Goal: Transaction & Acquisition: Purchase product/service

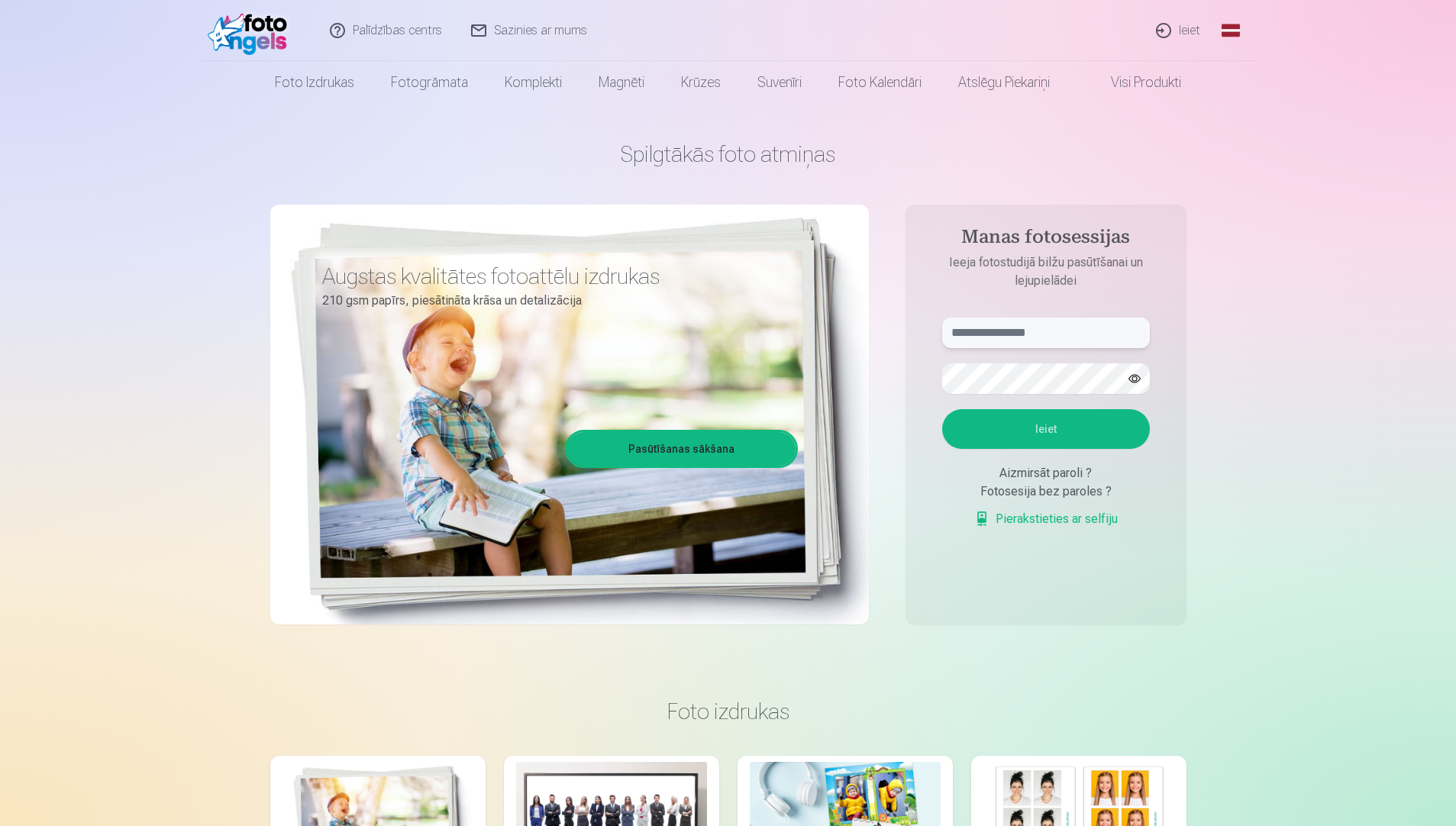
click at [1082, 334] on input "text" at bounding box center [1046, 333] width 208 height 31
type input "**********"
click at [942, 409] on button "Ieiet" at bounding box center [1046, 429] width 208 height 40
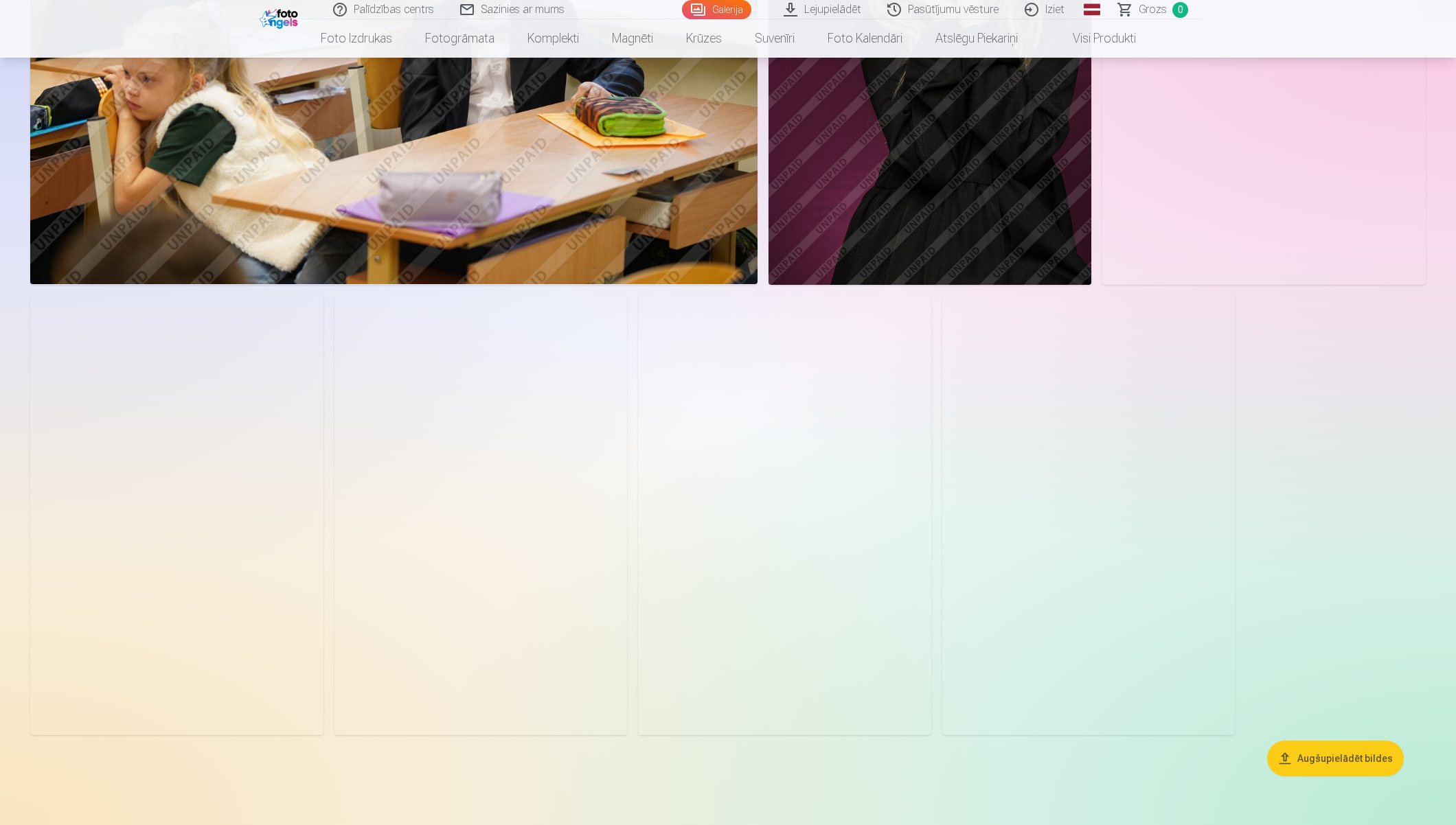
scroll to position [4068, 0]
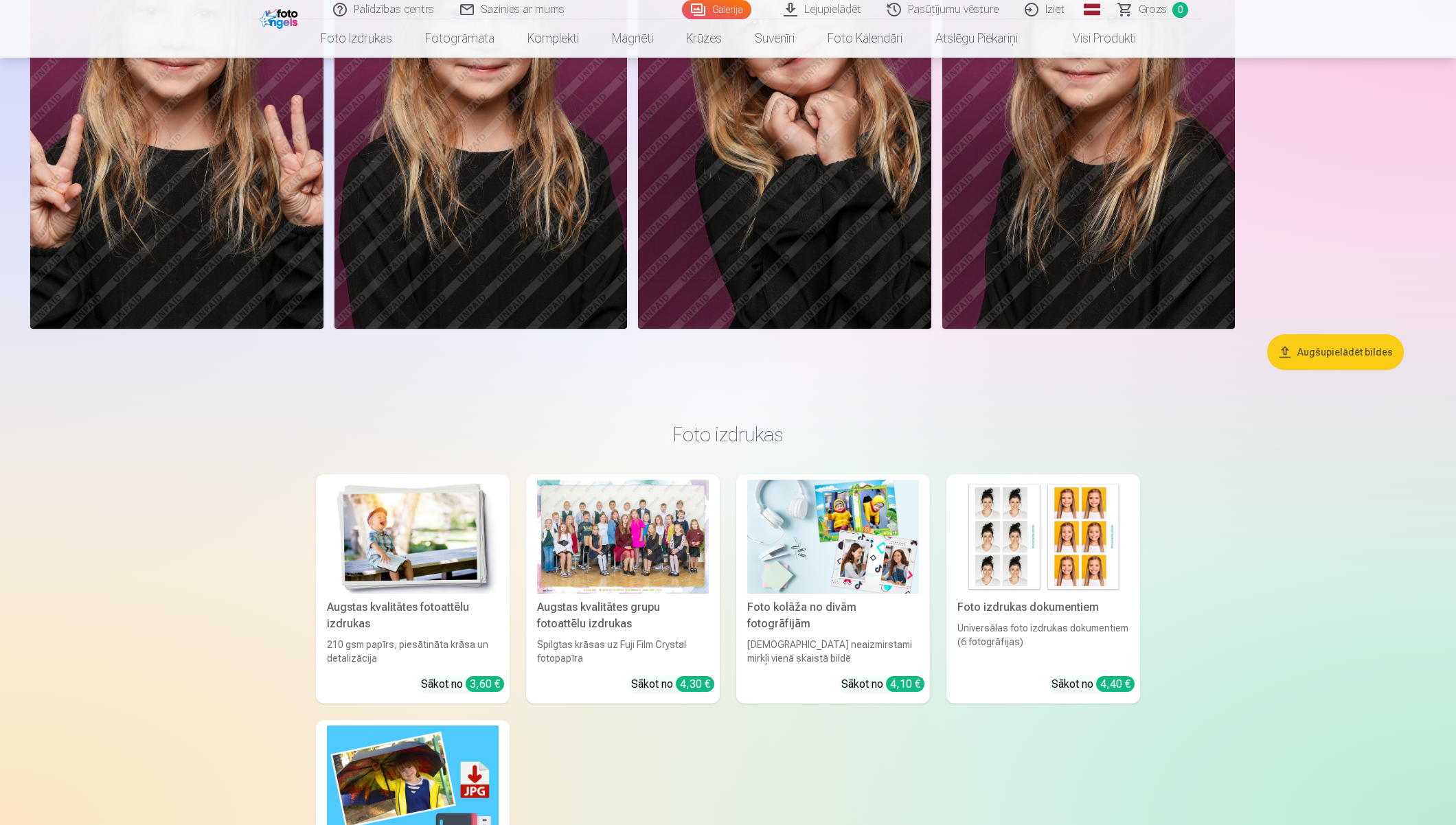
click at [1304, 358] on button "Augšupielādēt bildes" at bounding box center [1336, 352] width 137 height 36
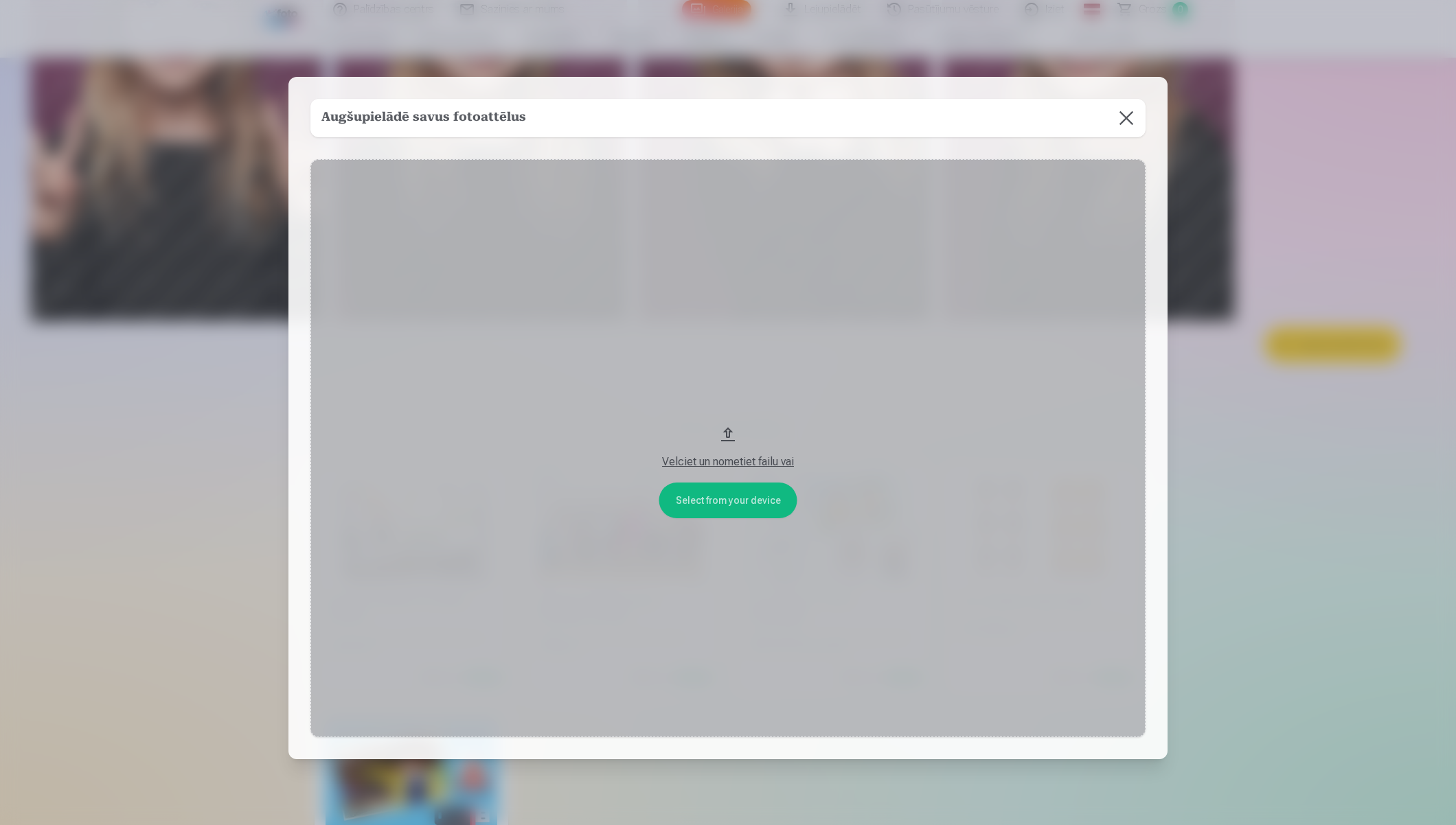
scroll to position [4075, 0]
click at [1134, 114] on button at bounding box center [1128, 118] width 38 height 38
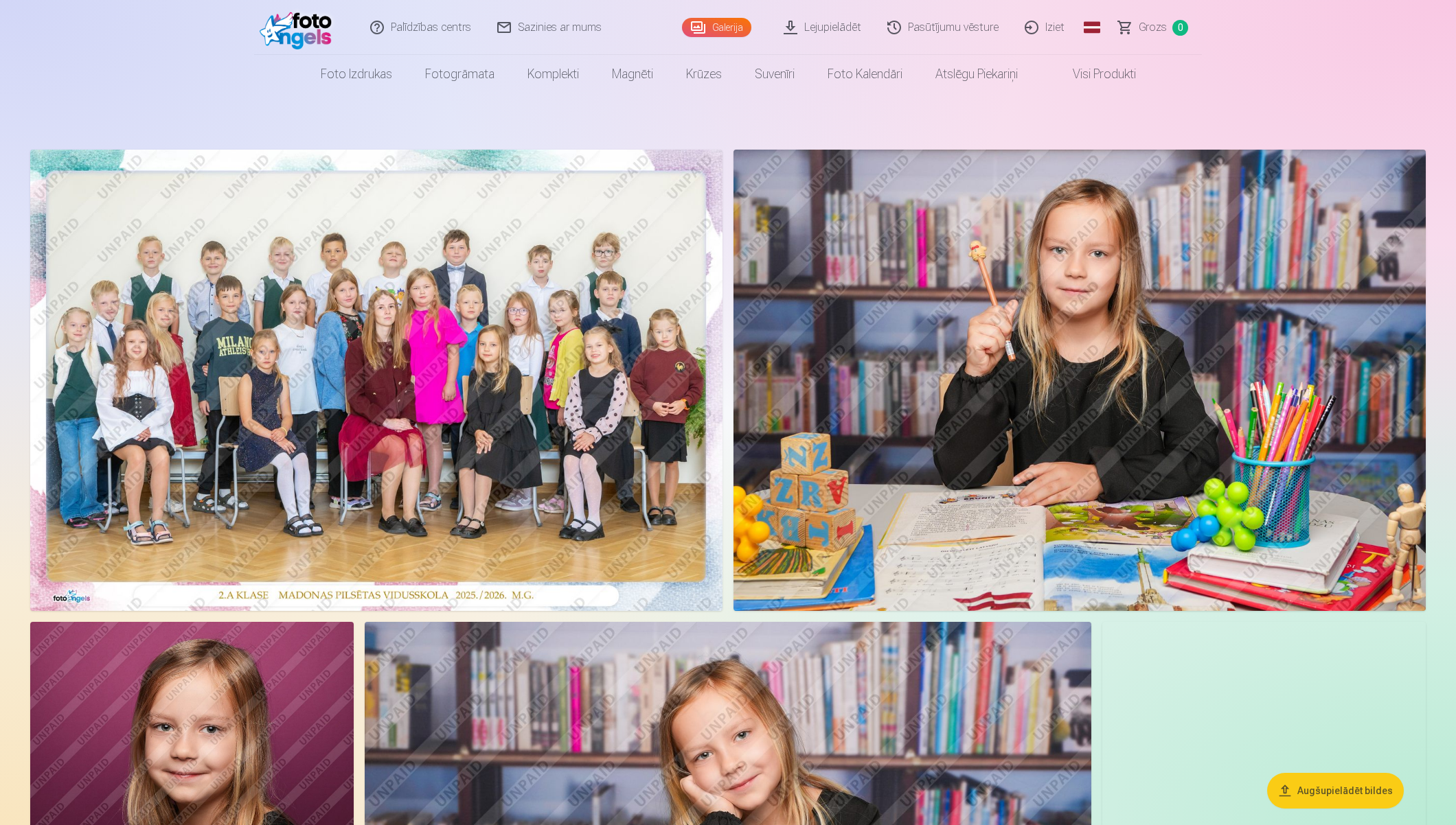
scroll to position [0, 0]
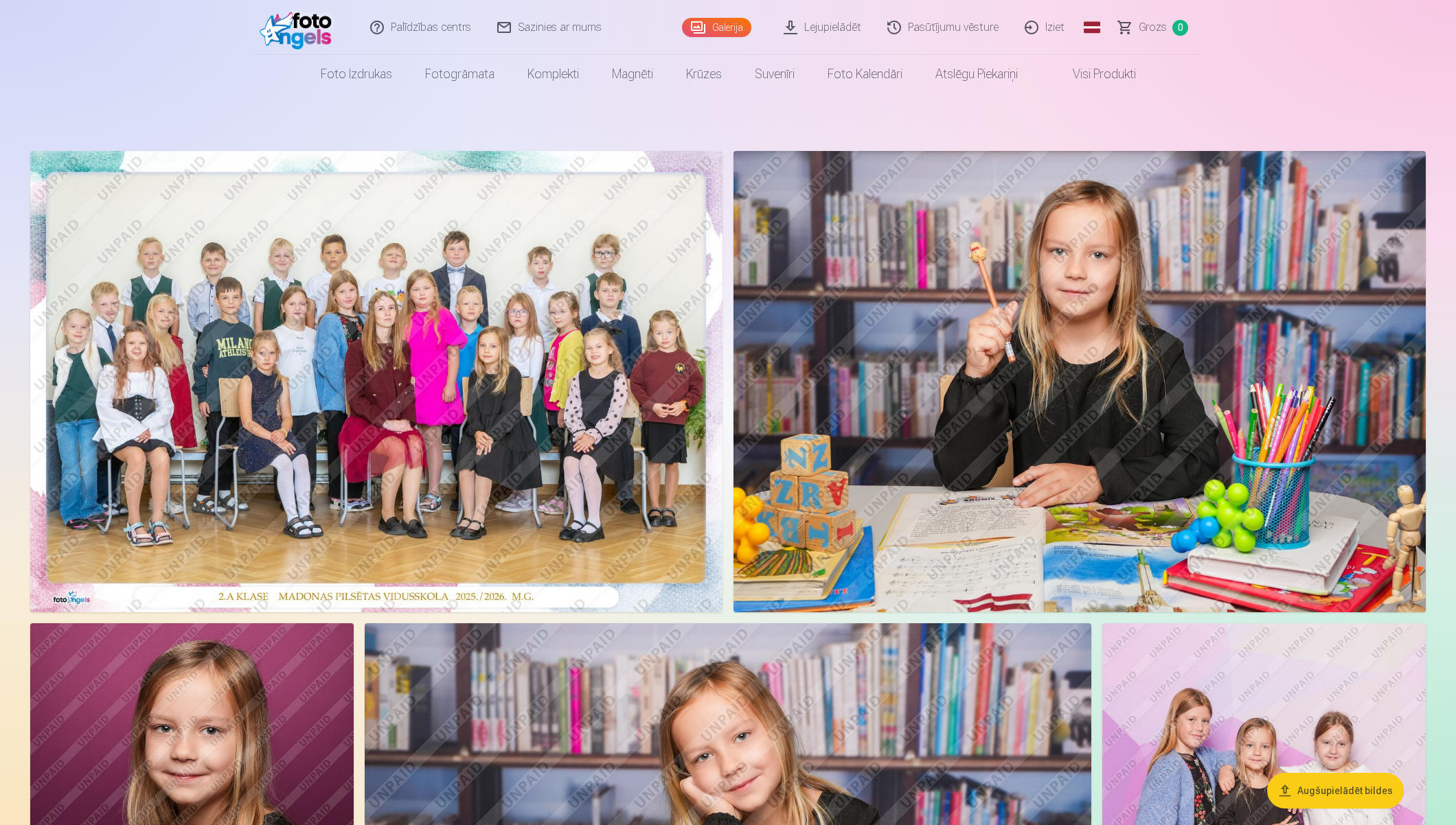
click at [562, 450] on img at bounding box center [376, 382] width 693 height 462
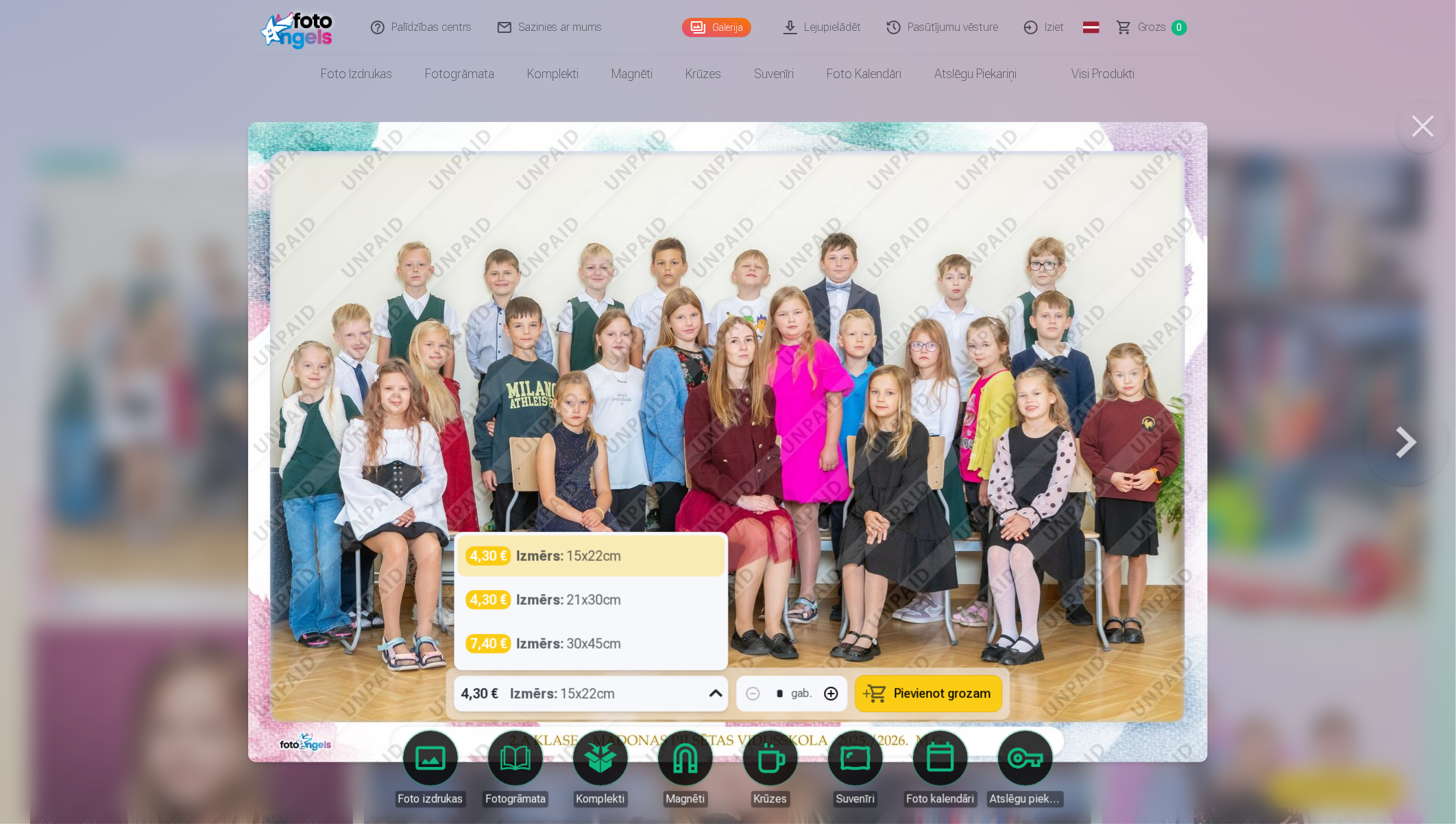
click at [714, 692] on icon at bounding box center [716, 694] width 22 height 22
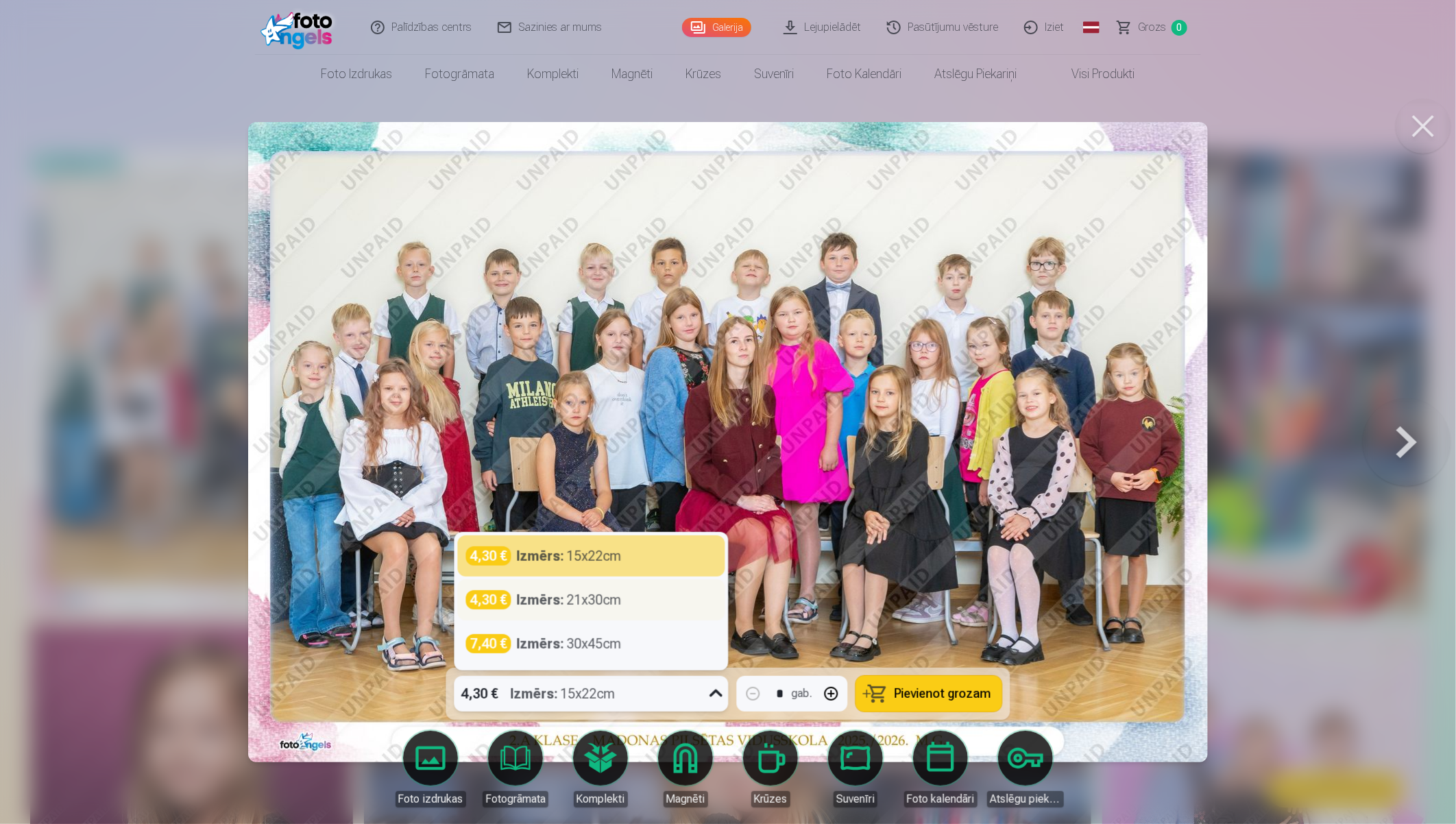
click at [565, 602] on div "Izmērs : 21x30cm" at bounding box center [569, 600] width 105 height 19
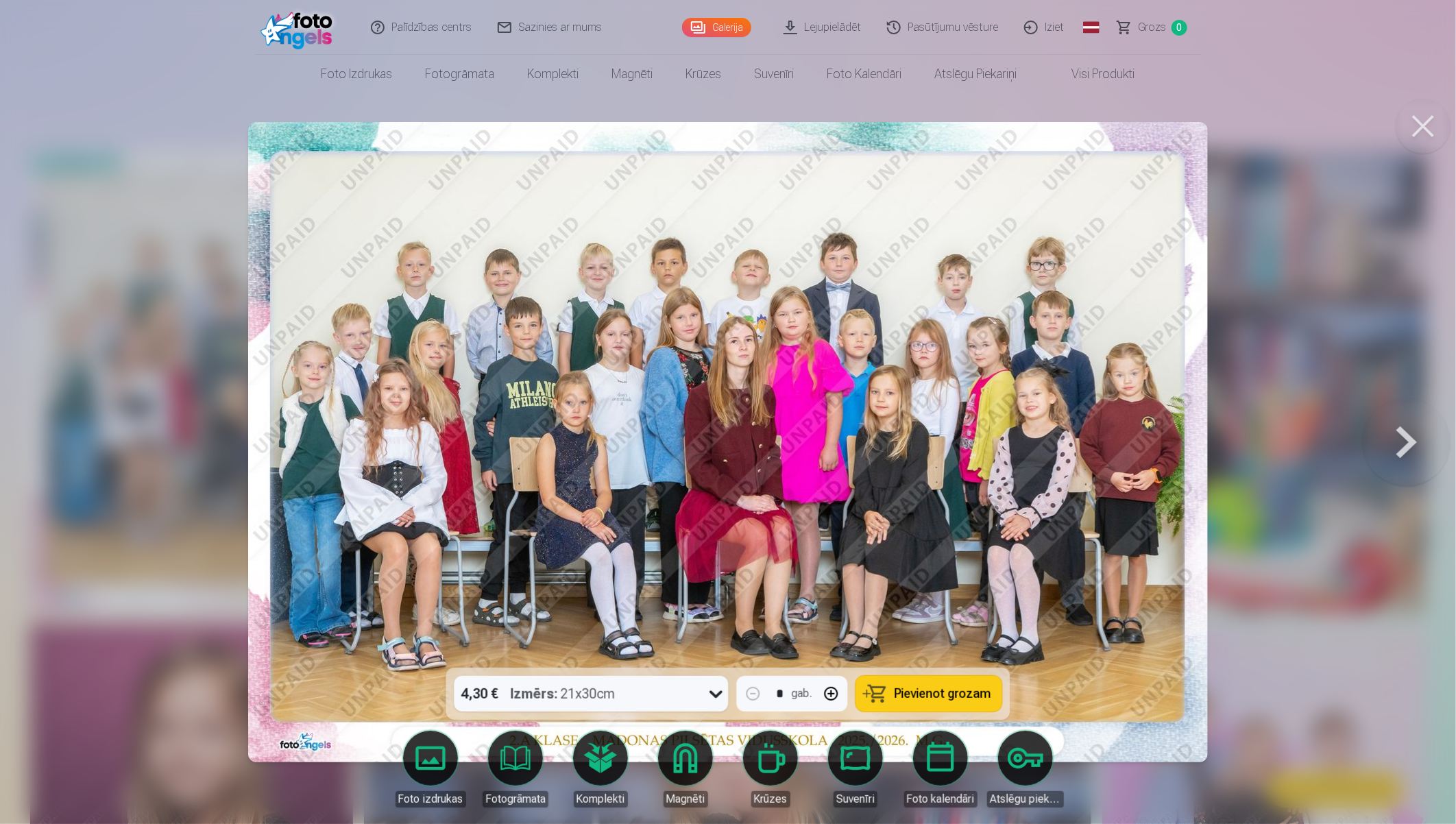
click at [935, 695] on span "Pievienot grozam" at bounding box center [943, 694] width 96 height 12
click at [1307, 126] on button at bounding box center [1423, 126] width 55 height 55
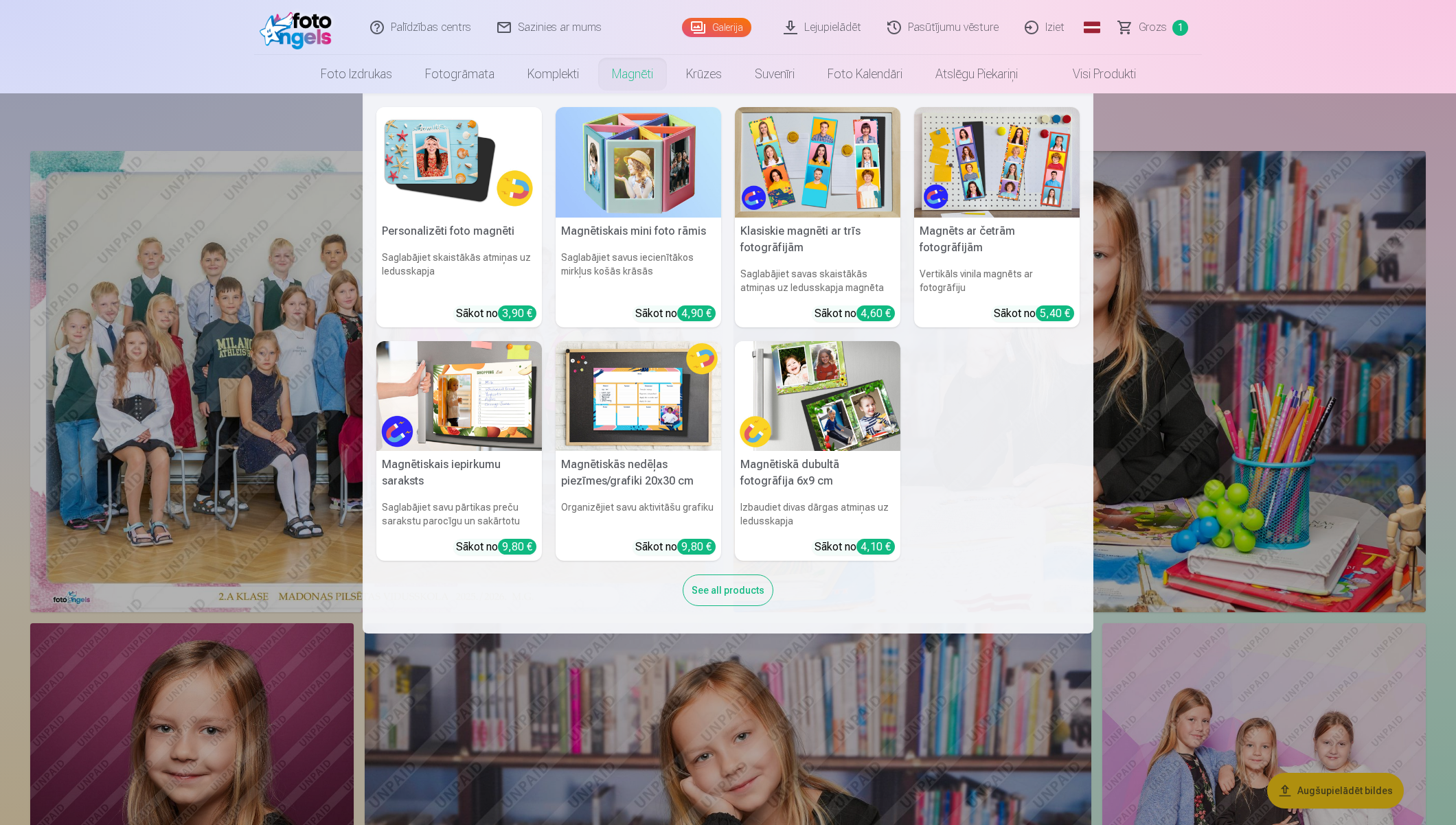
click at [621, 77] on link "Magnēti" at bounding box center [632, 74] width 74 height 38
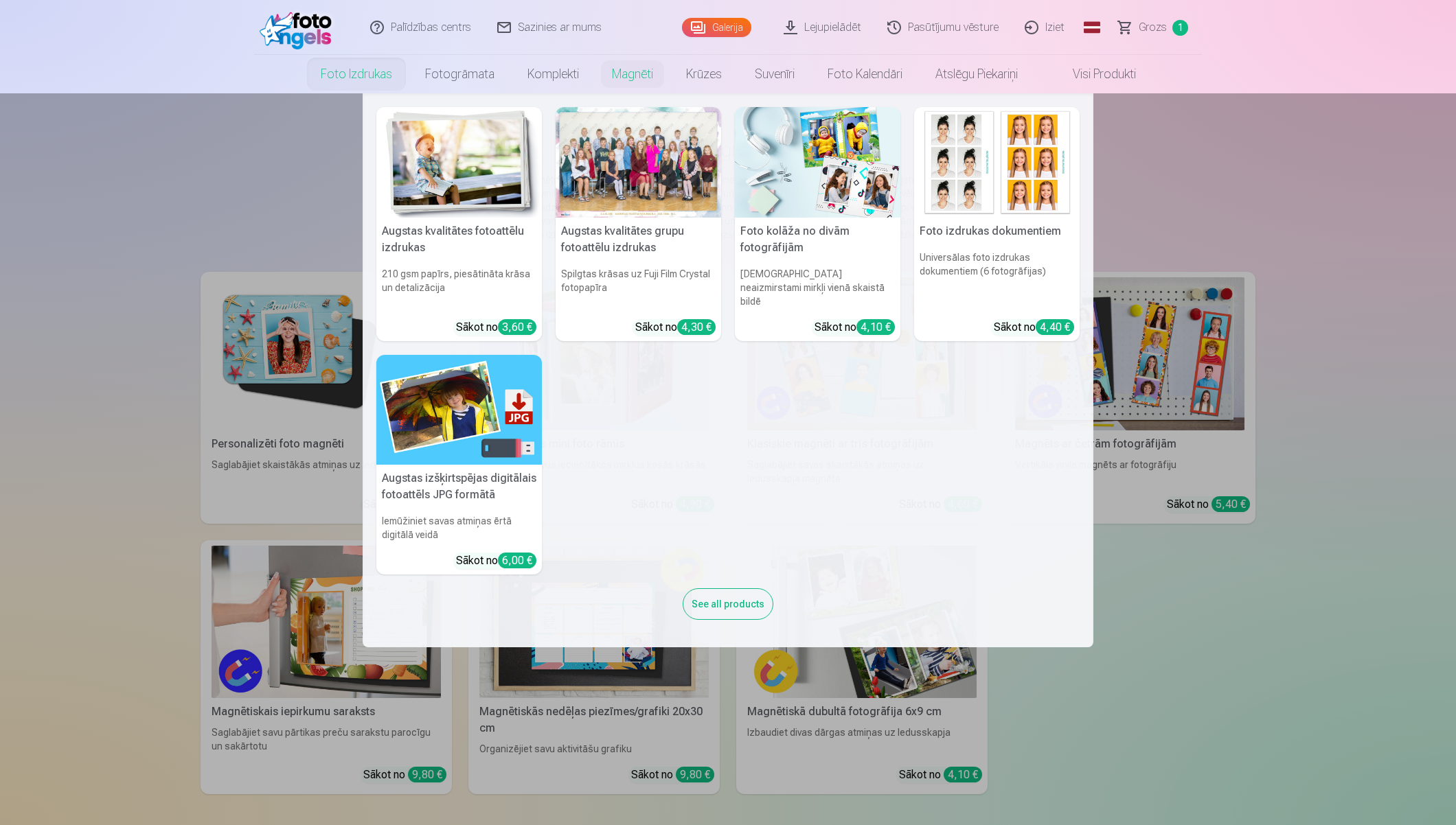
click at [355, 83] on link "Foto izdrukas" at bounding box center [357, 74] width 104 height 38
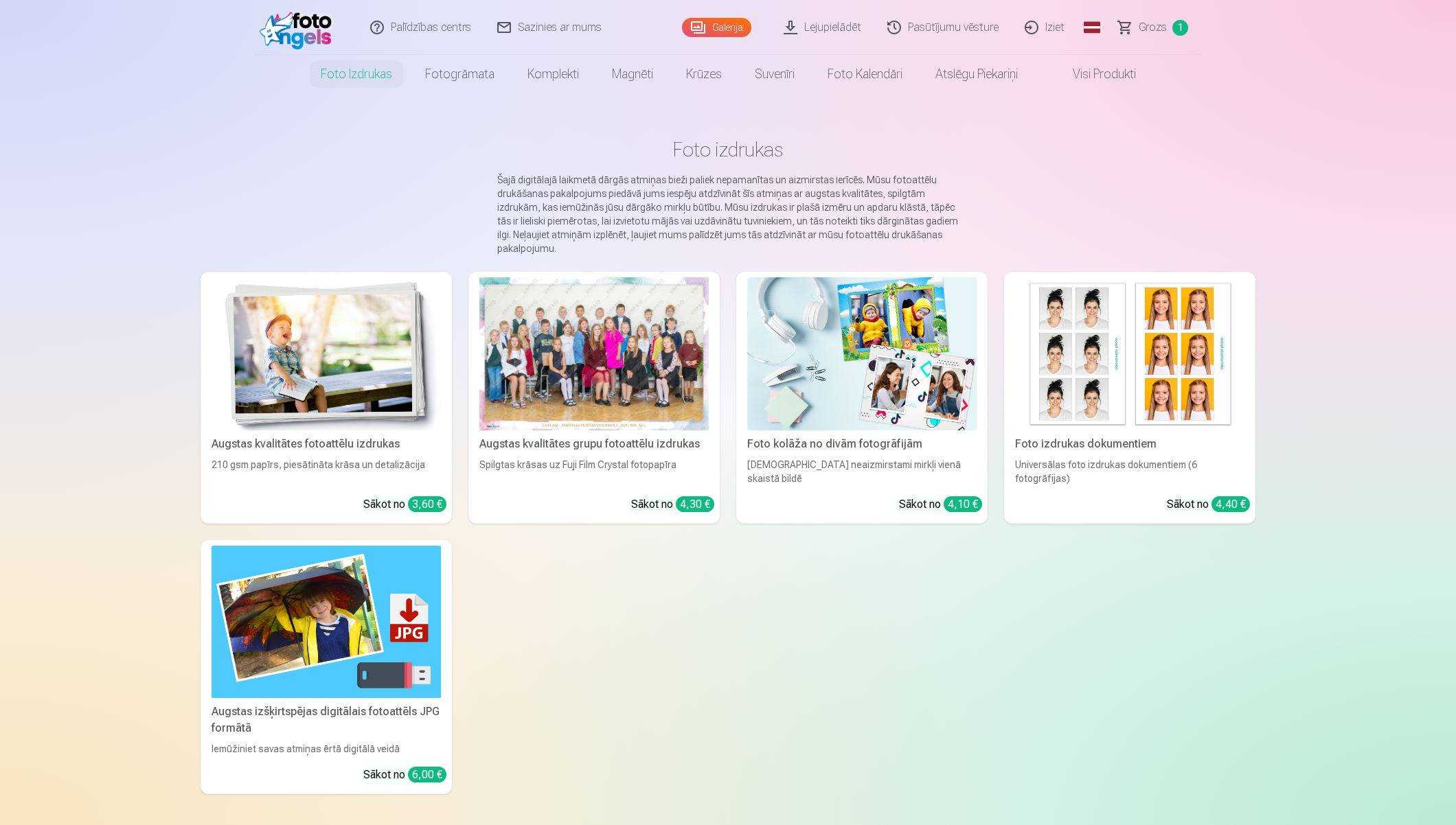
click at [316, 32] on img at bounding box center [298, 27] width 79 height 44
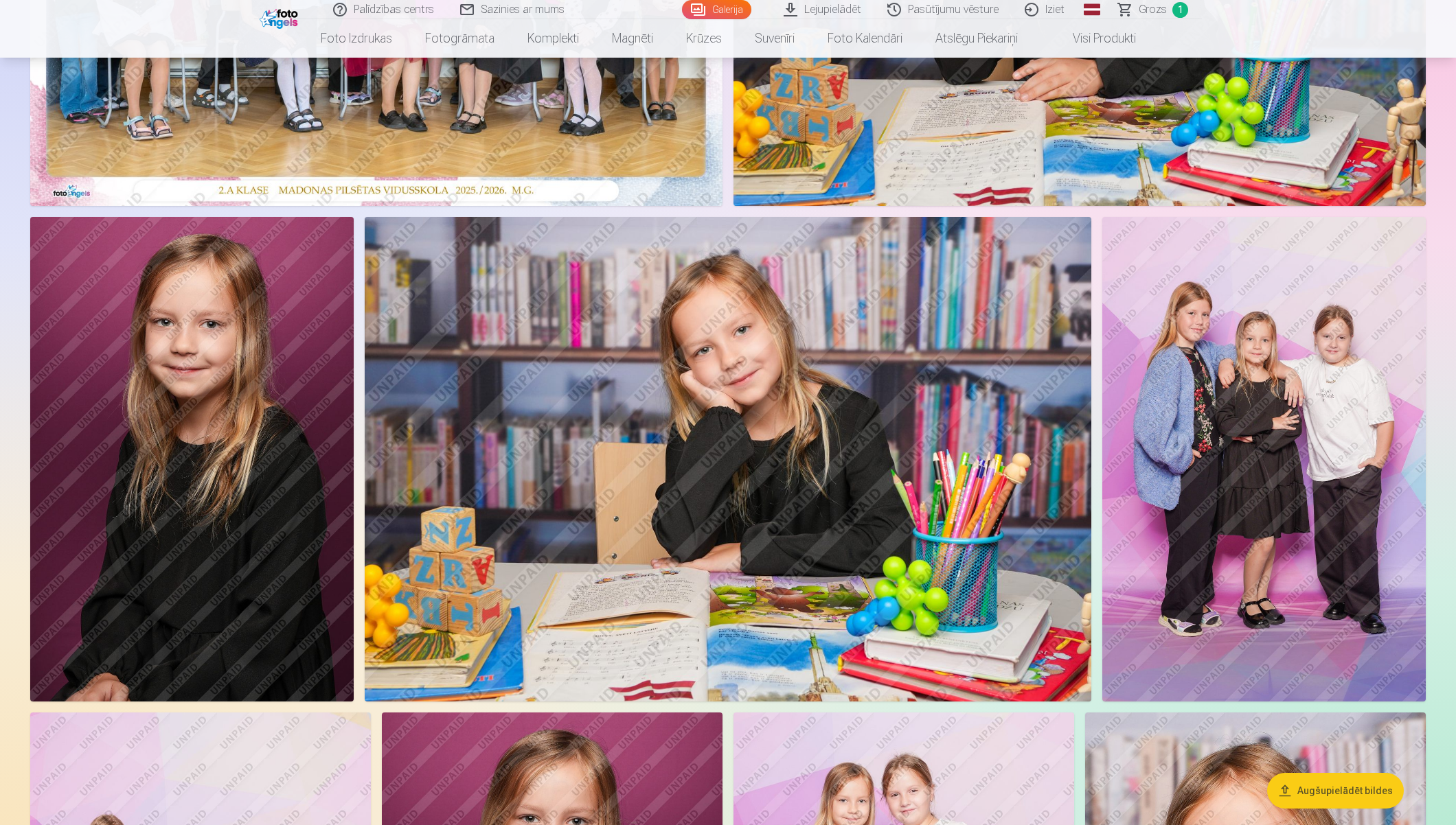
scroll to position [813, 0]
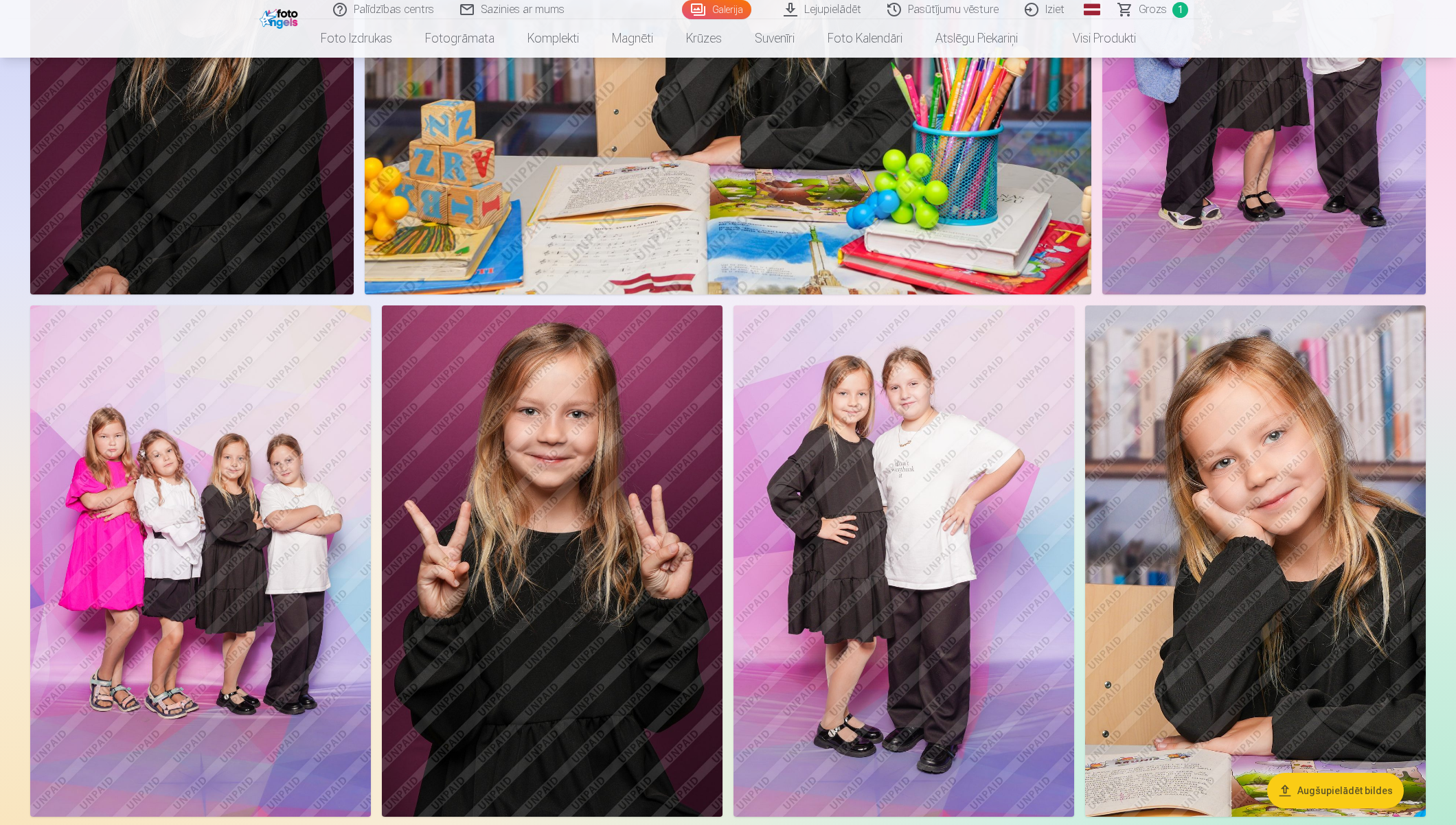
click at [254, 630] on img at bounding box center [200, 560] width 341 height 511
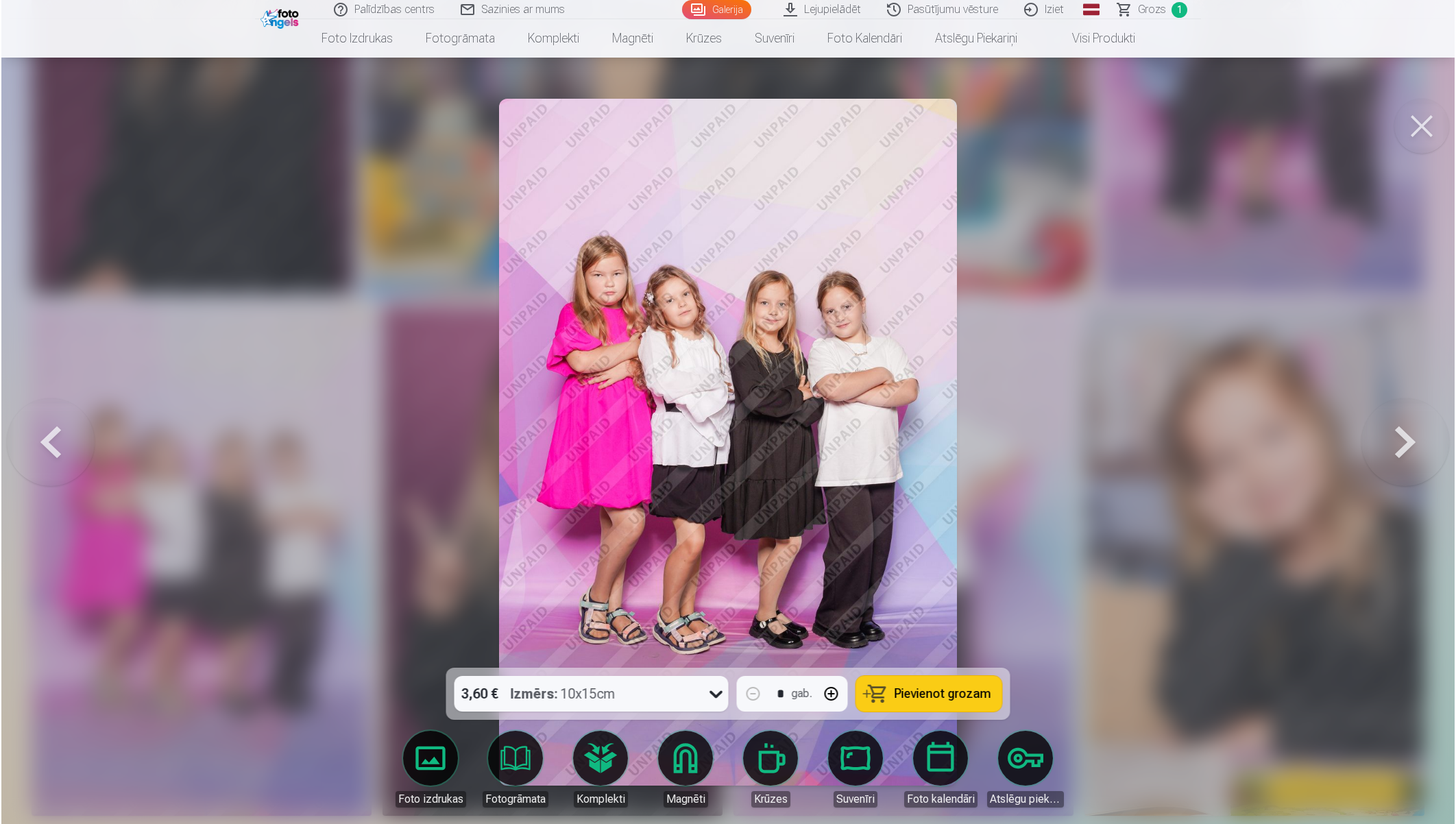
scroll to position [814, 0]
click at [713, 693] on icon at bounding box center [716, 695] width 13 height 8
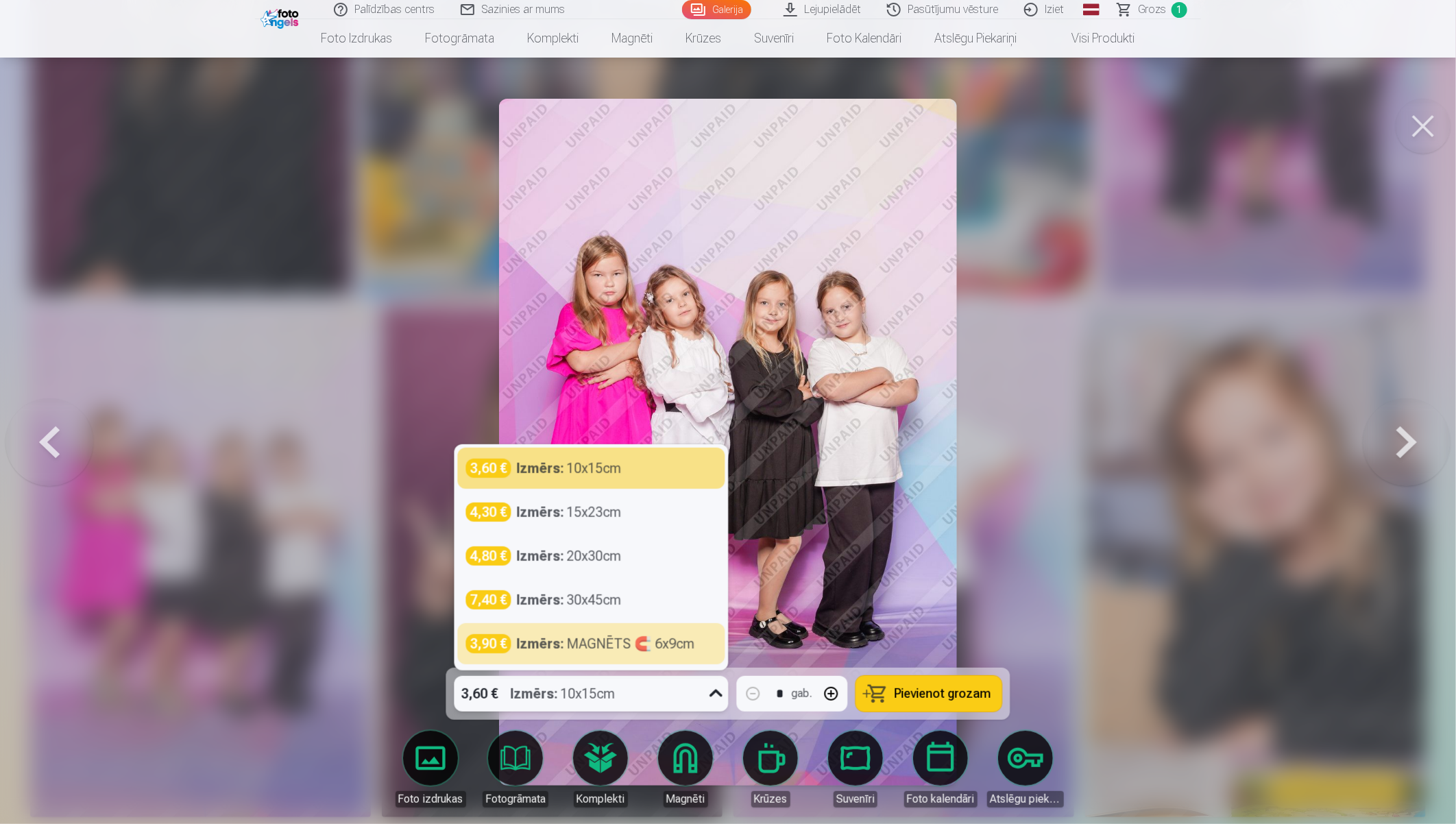
click at [956, 697] on span "Pievienot grozam" at bounding box center [943, 694] width 96 height 12
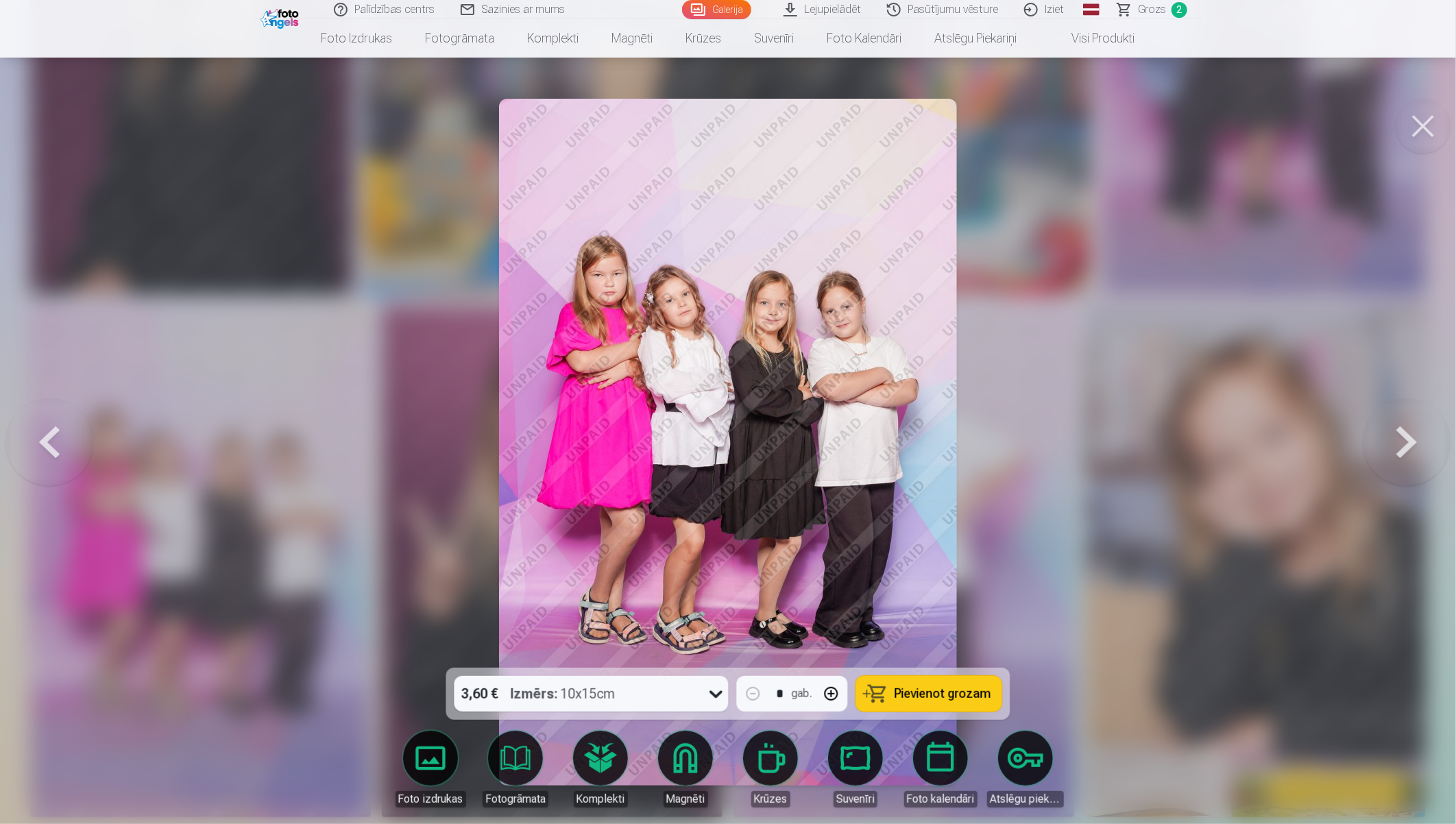
click at [1307, 440] on button at bounding box center [1406, 442] width 88 height 423
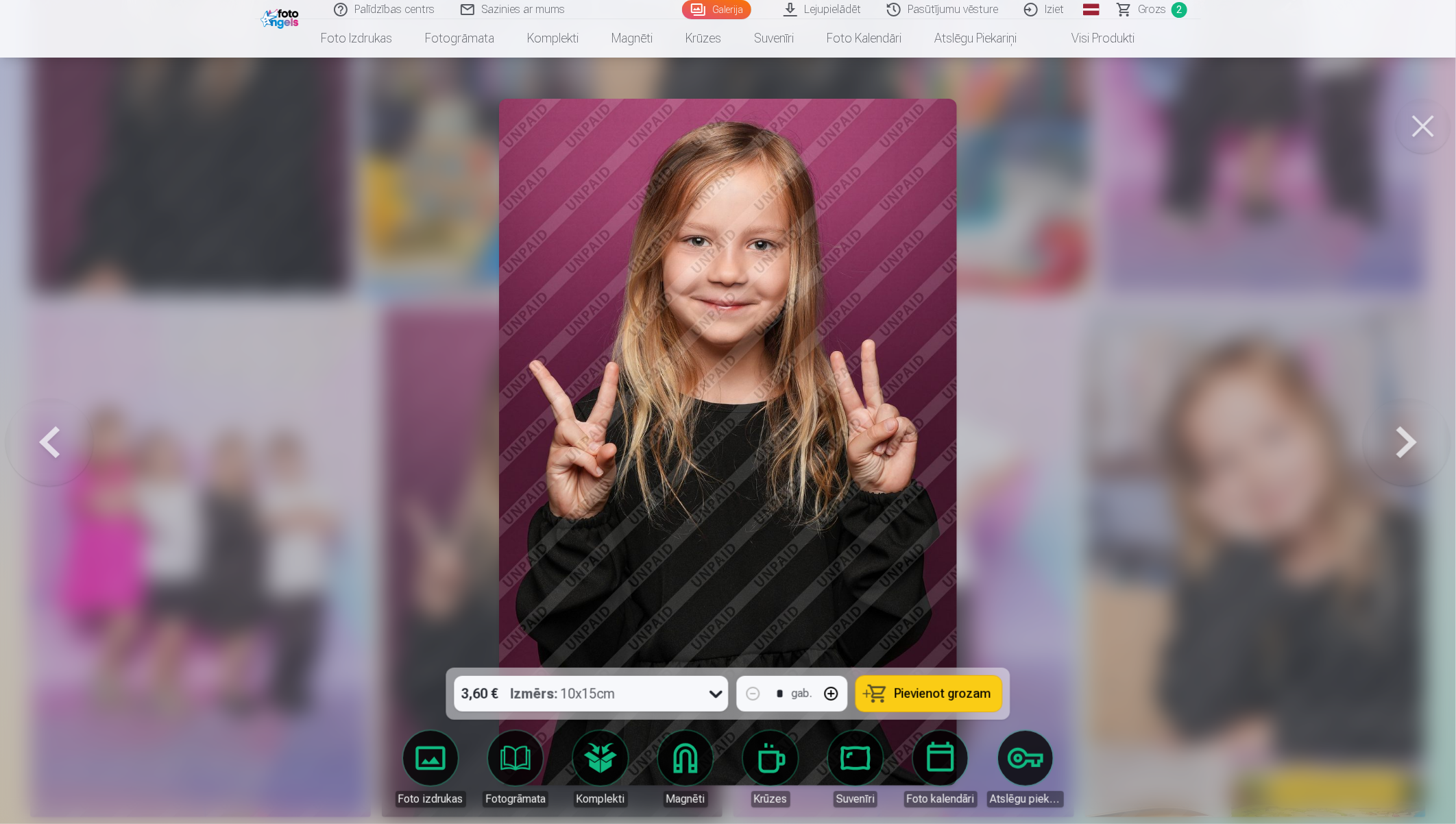
click at [1307, 442] on button at bounding box center [1406, 442] width 88 height 423
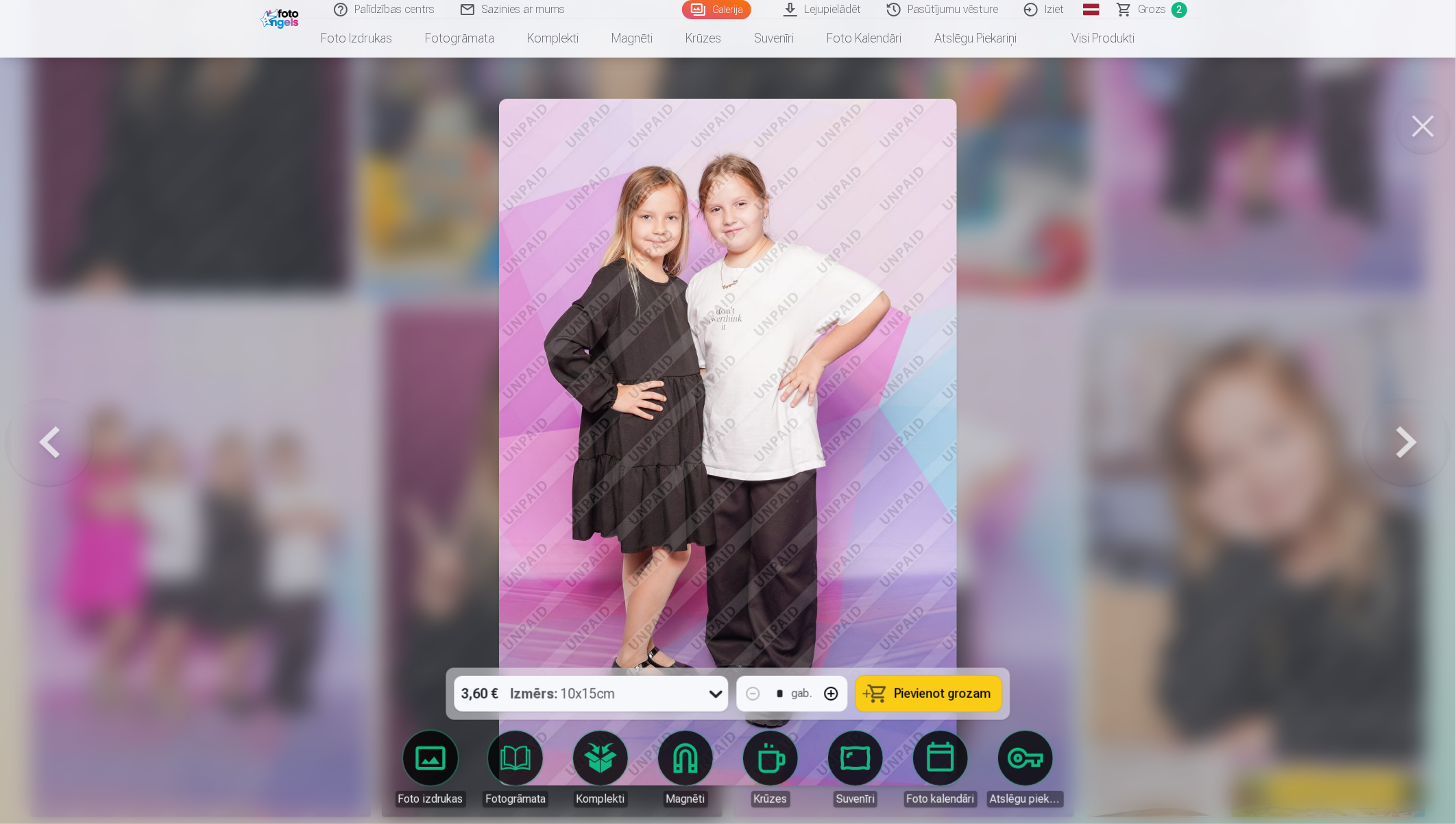
click at [1307, 442] on button at bounding box center [1406, 442] width 88 height 423
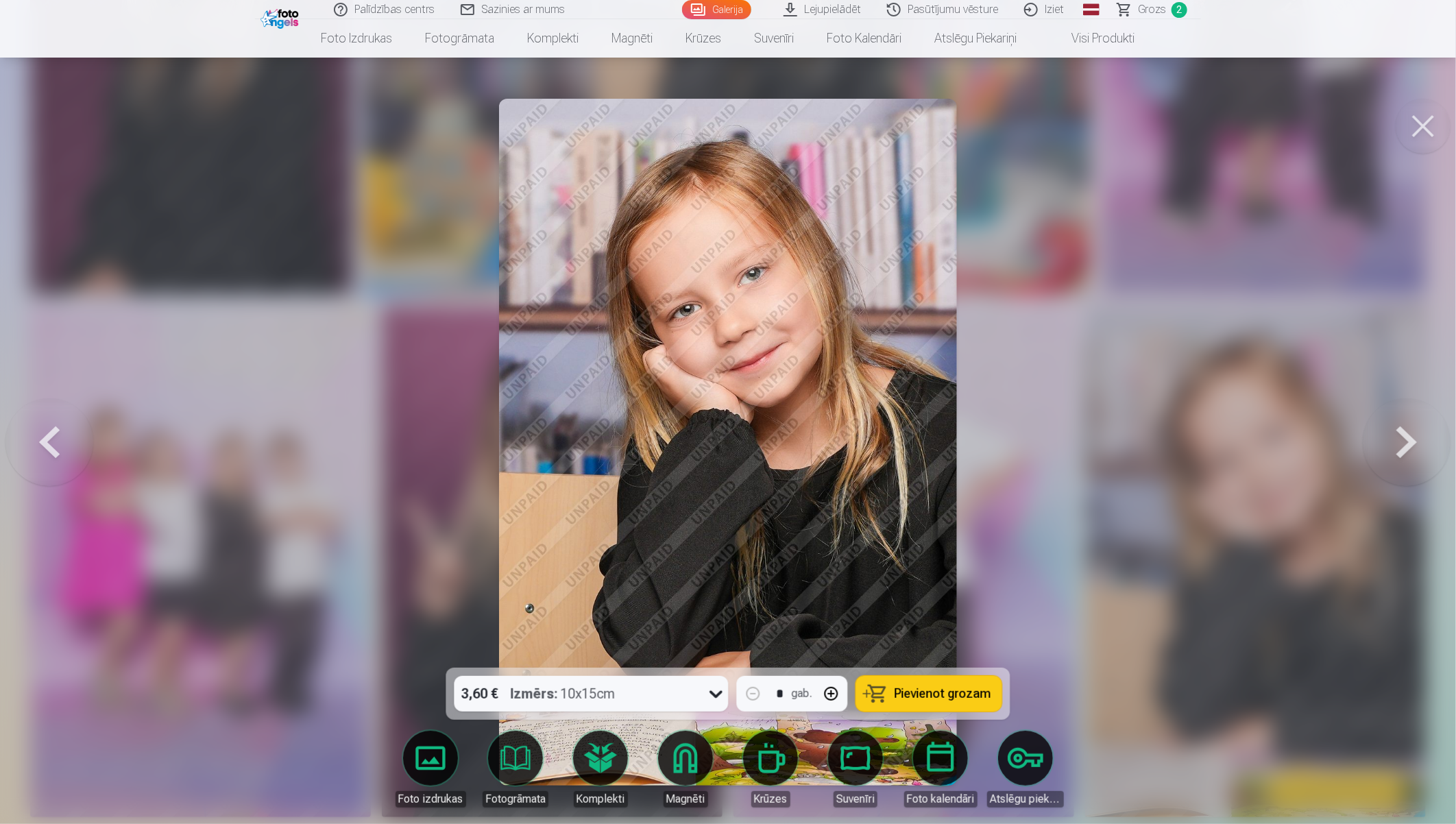
click at [1307, 442] on button at bounding box center [1406, 442] width 88 height 423
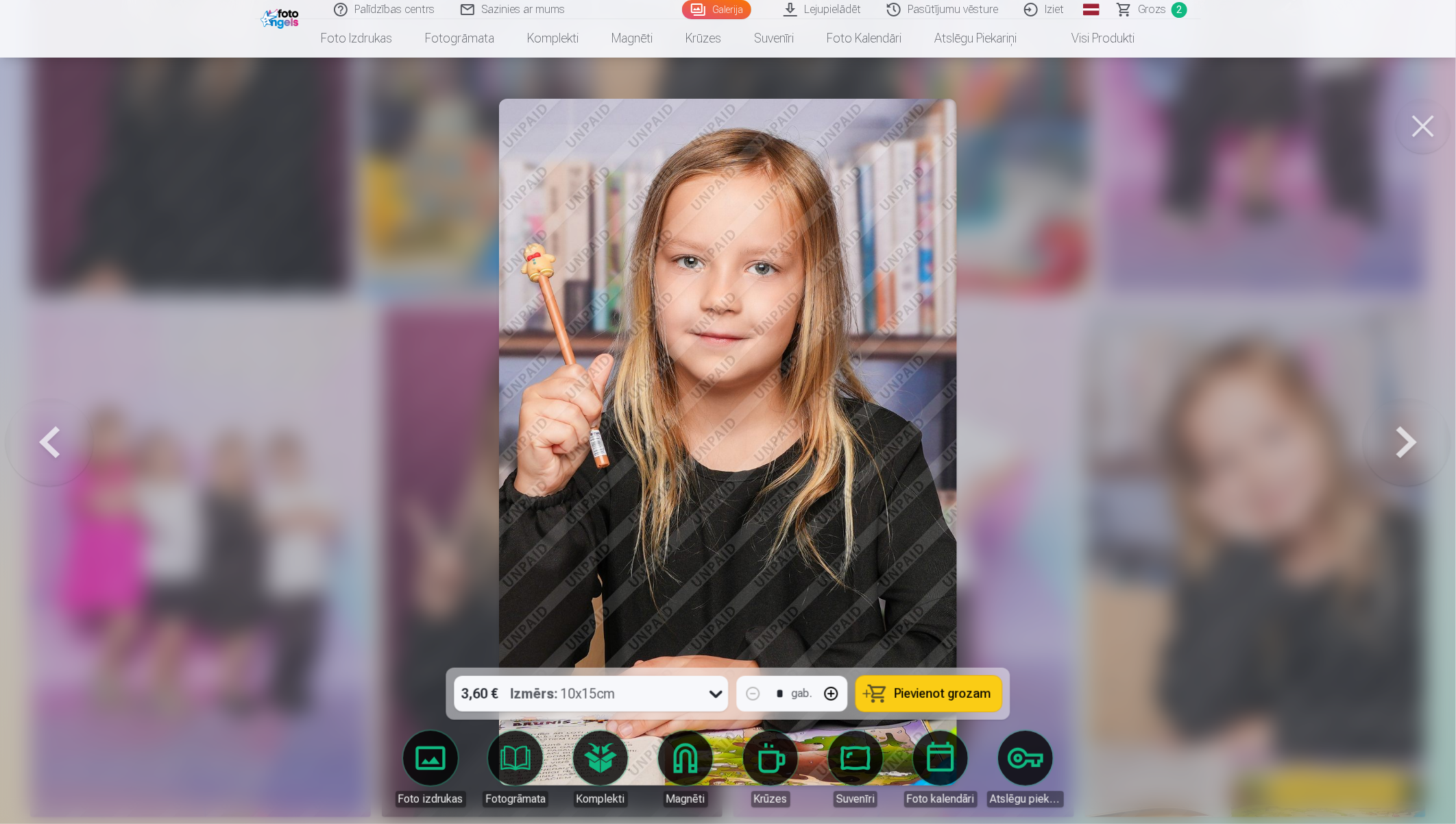
click at [1307, 442] on button at bounding box center [1406, 442] width 88 height 423
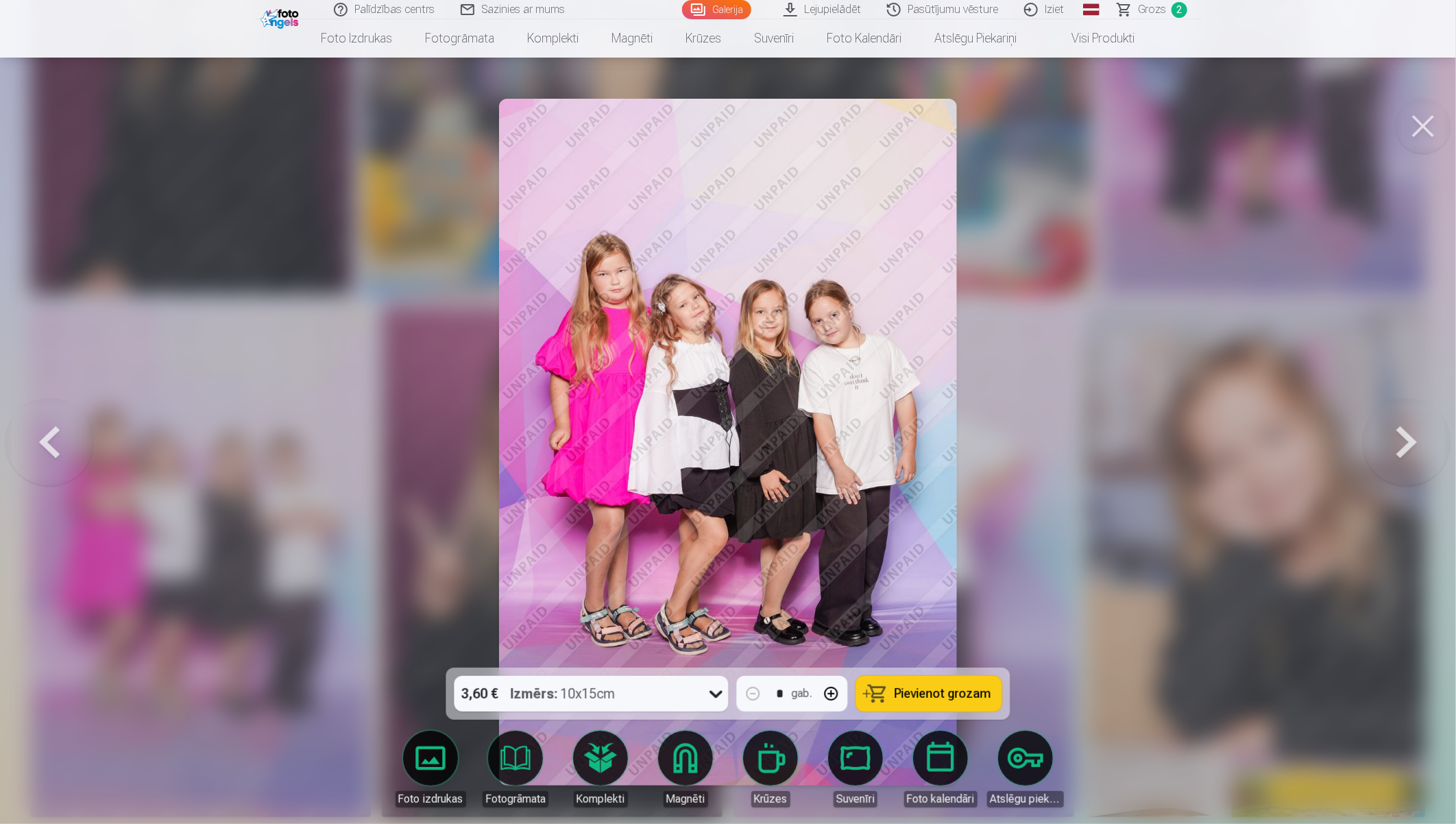
click at [1307, 442] on button at bounding box center [1406, 442] width 88 height 423
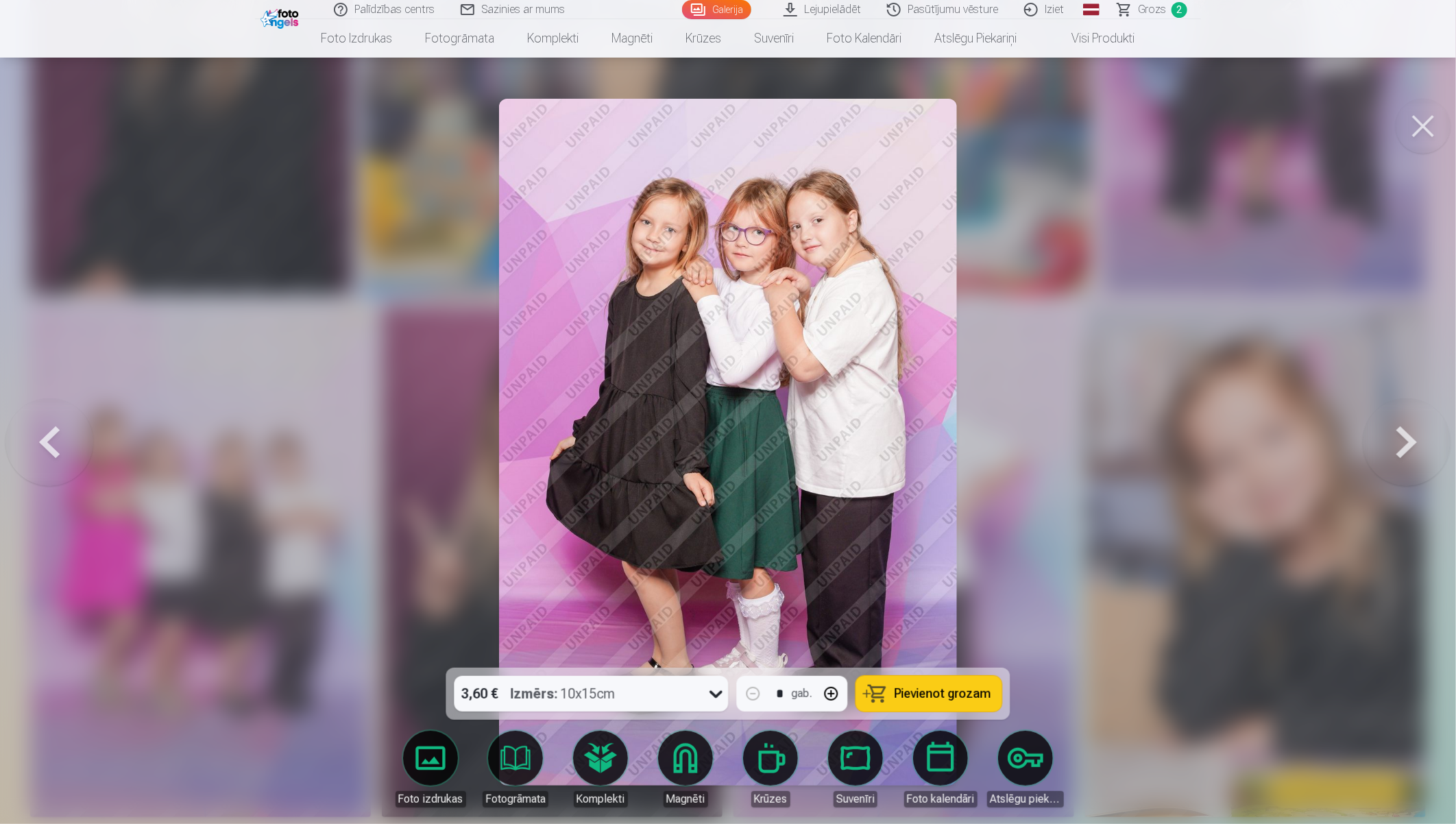
click at [1307, 442] on button at bounding box center [1406, 442] width 88 height 423
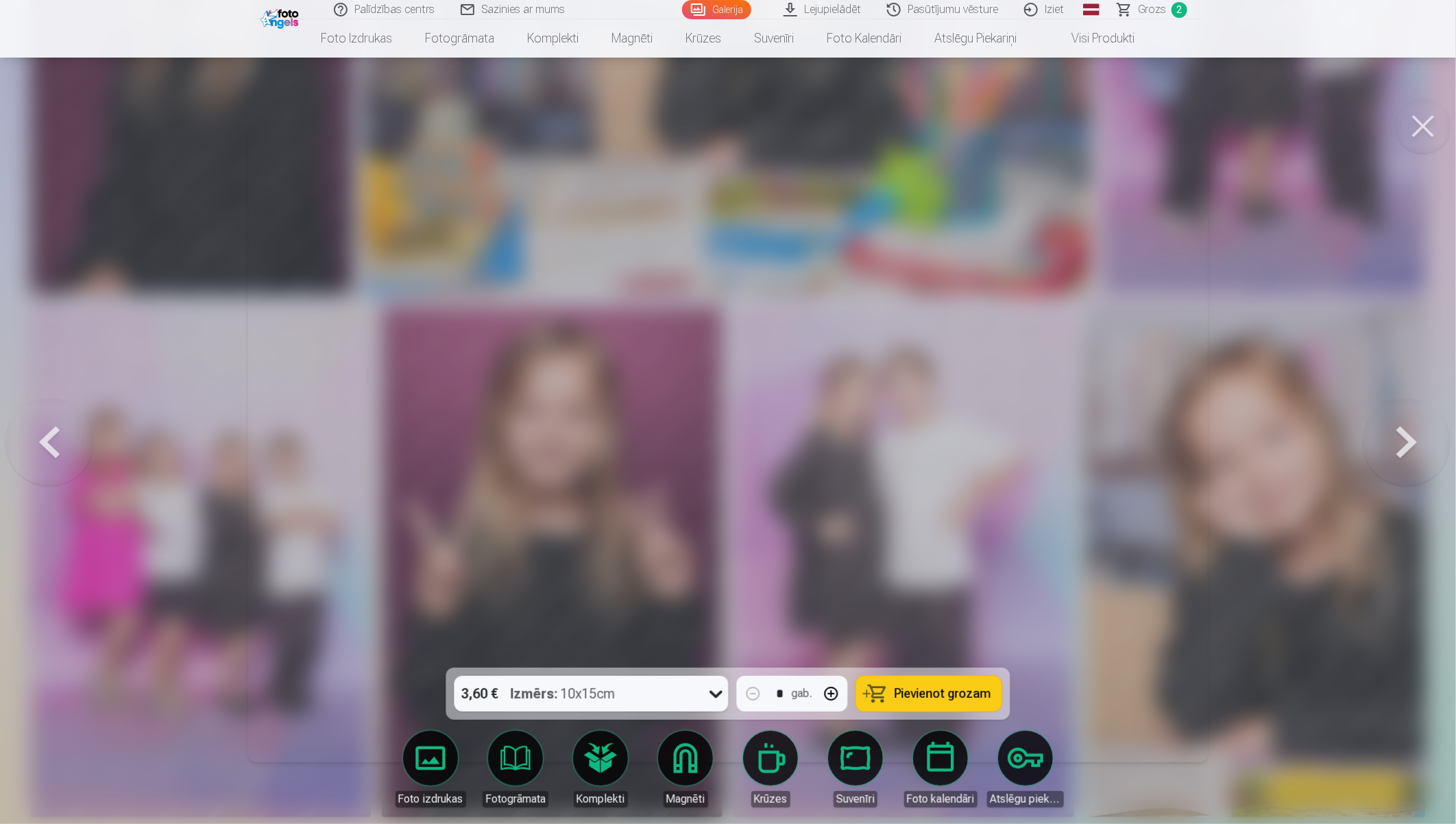
click at [1307, 442] on button at bounding box center [1406, 442] width 88 height 423
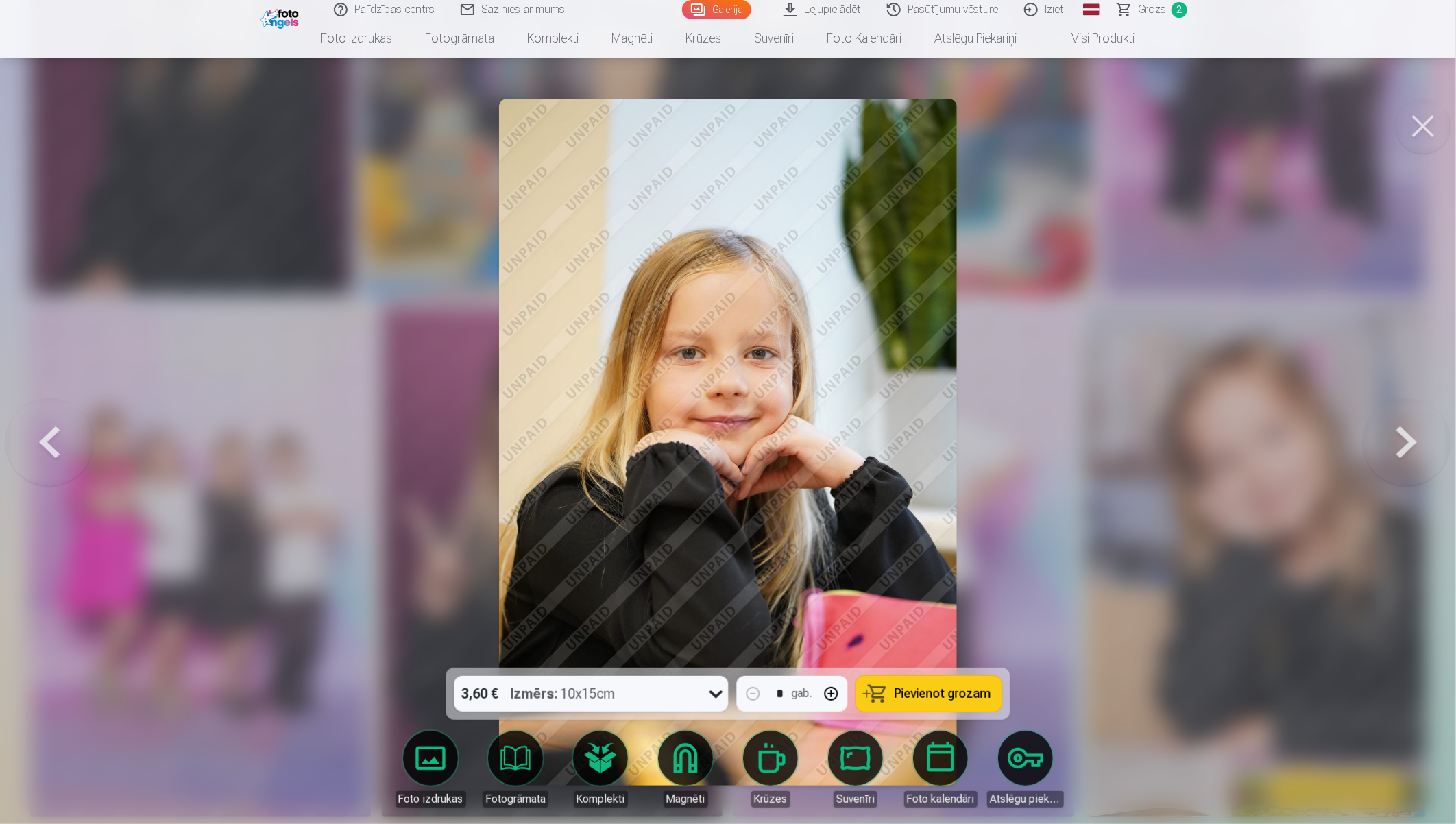
click at [1307, 442] on button at bounding box center [1406, 442] width 88 height 423
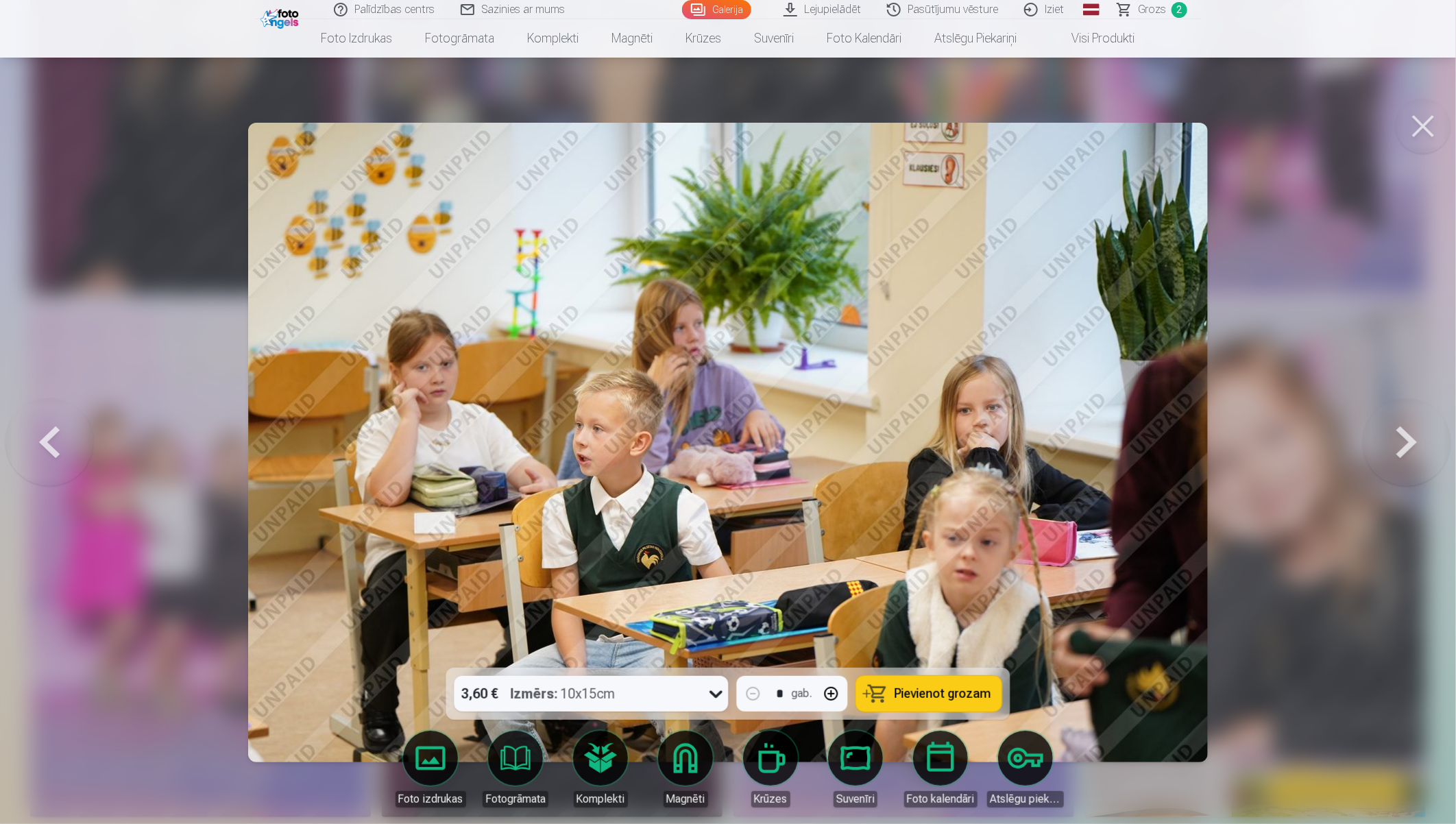
click at [1307, 442] on button at bounding box center [1406, 442] width 88 height 423
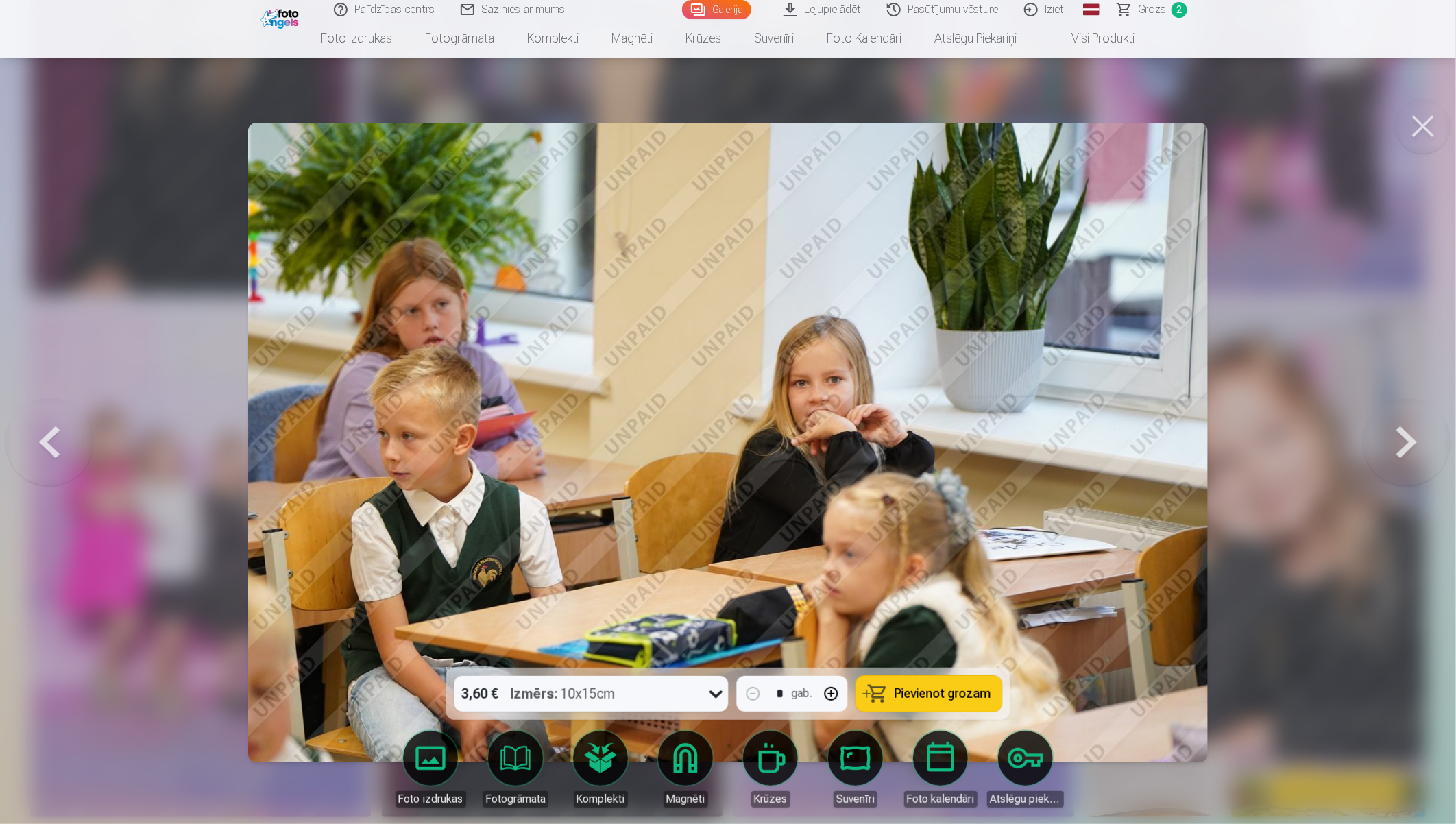
click at [1307, 442] on button at bounding box center [1406, 442] width 88 height 423
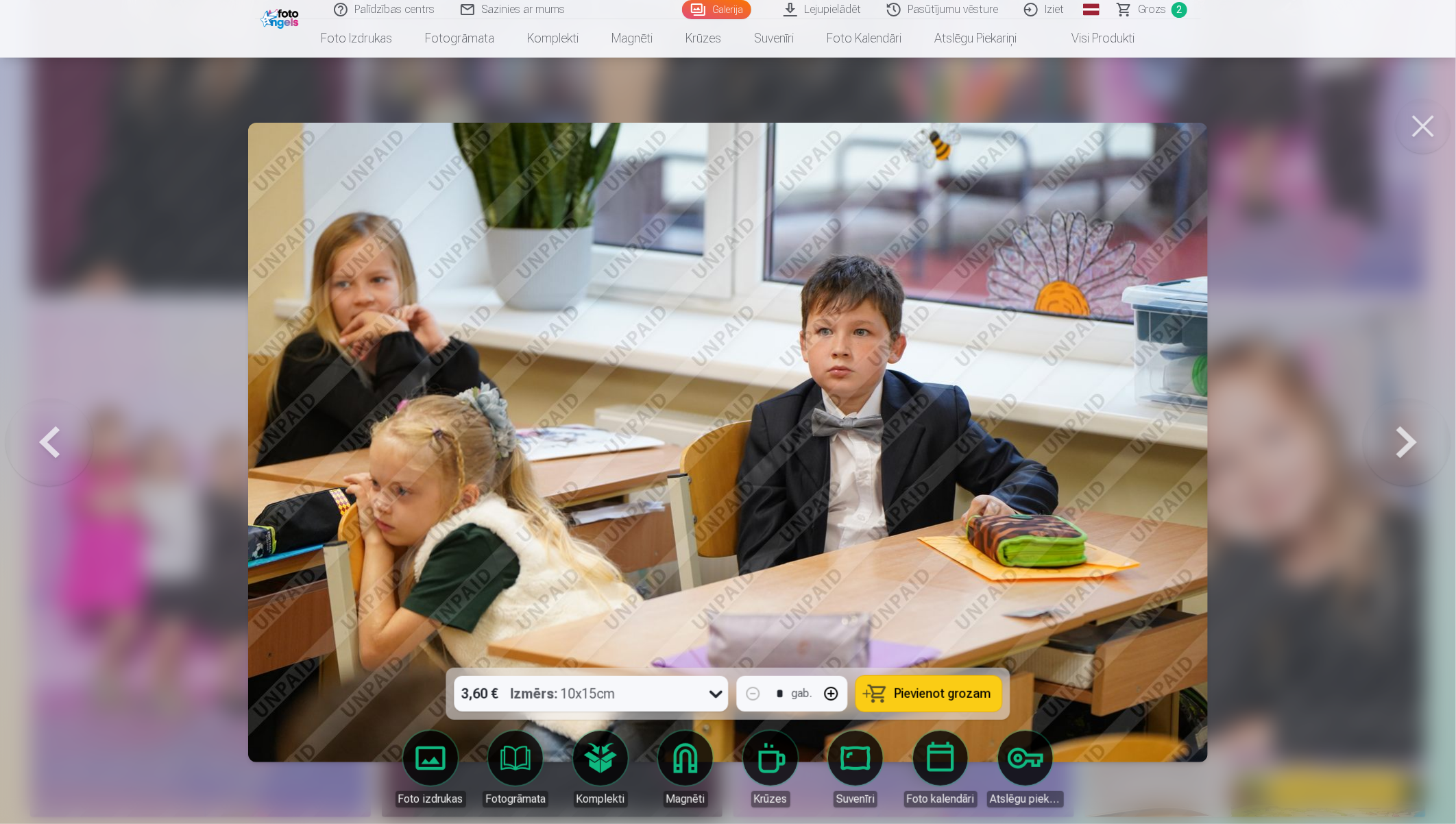
click at [1307, 442] on button at bounding box center [1406, 442] width 88 height 423
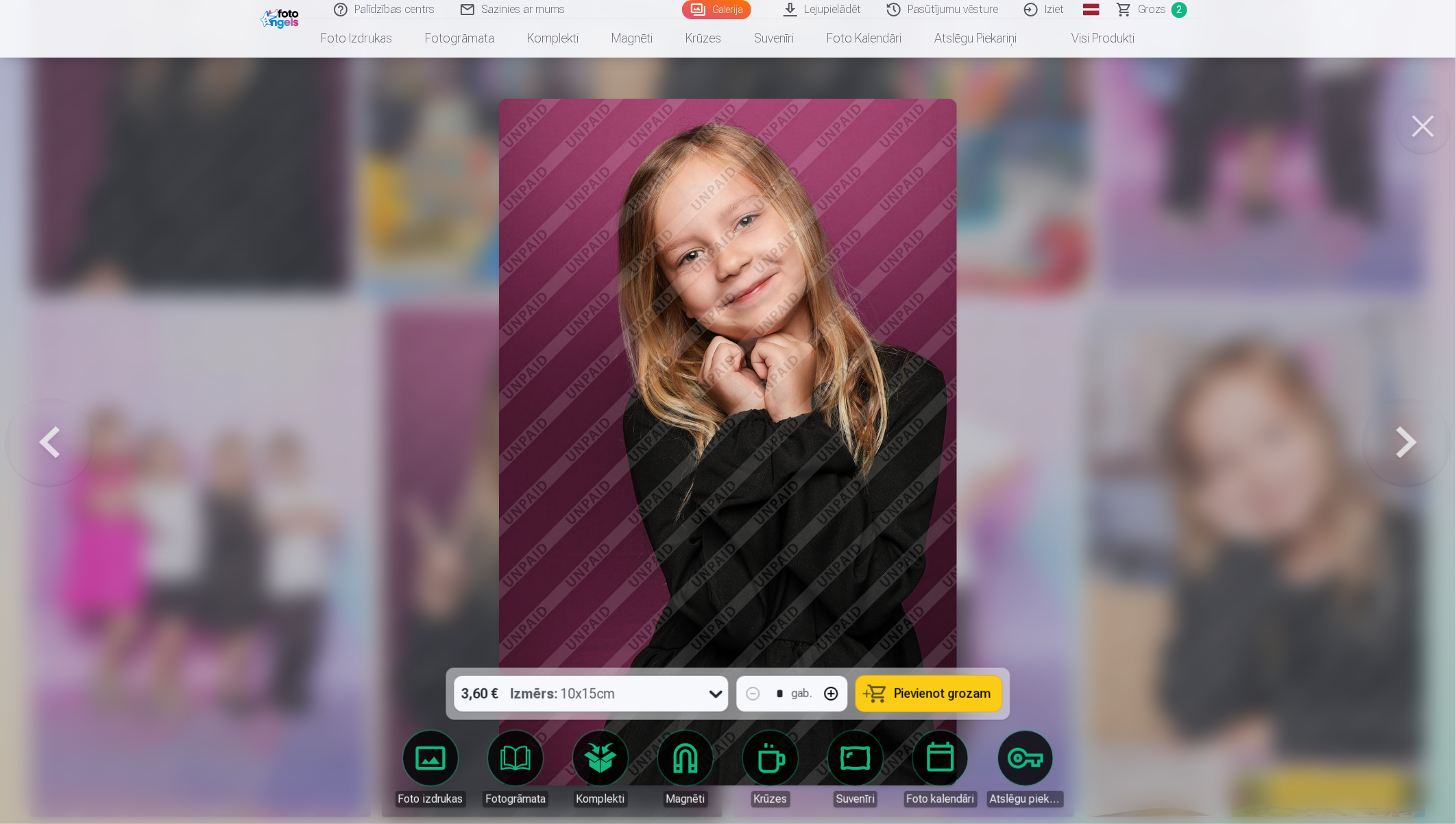
click at [714, 696] on icon at bounding box center [716, 695] width 13 height 8
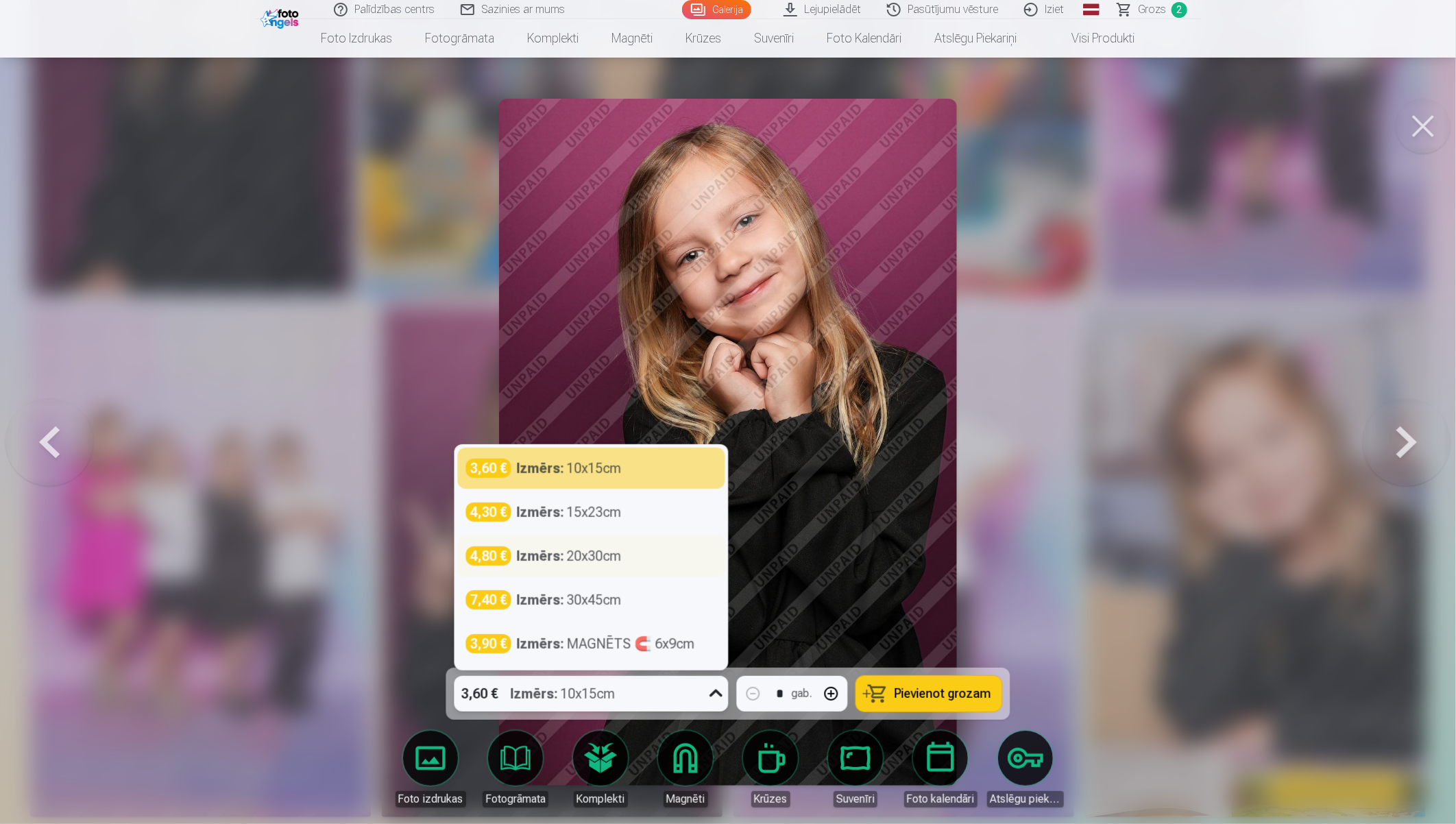
click at [576, 563] on div "Izmērs : 20x30cm" at bounding box center [569, 556] width 105 height 19
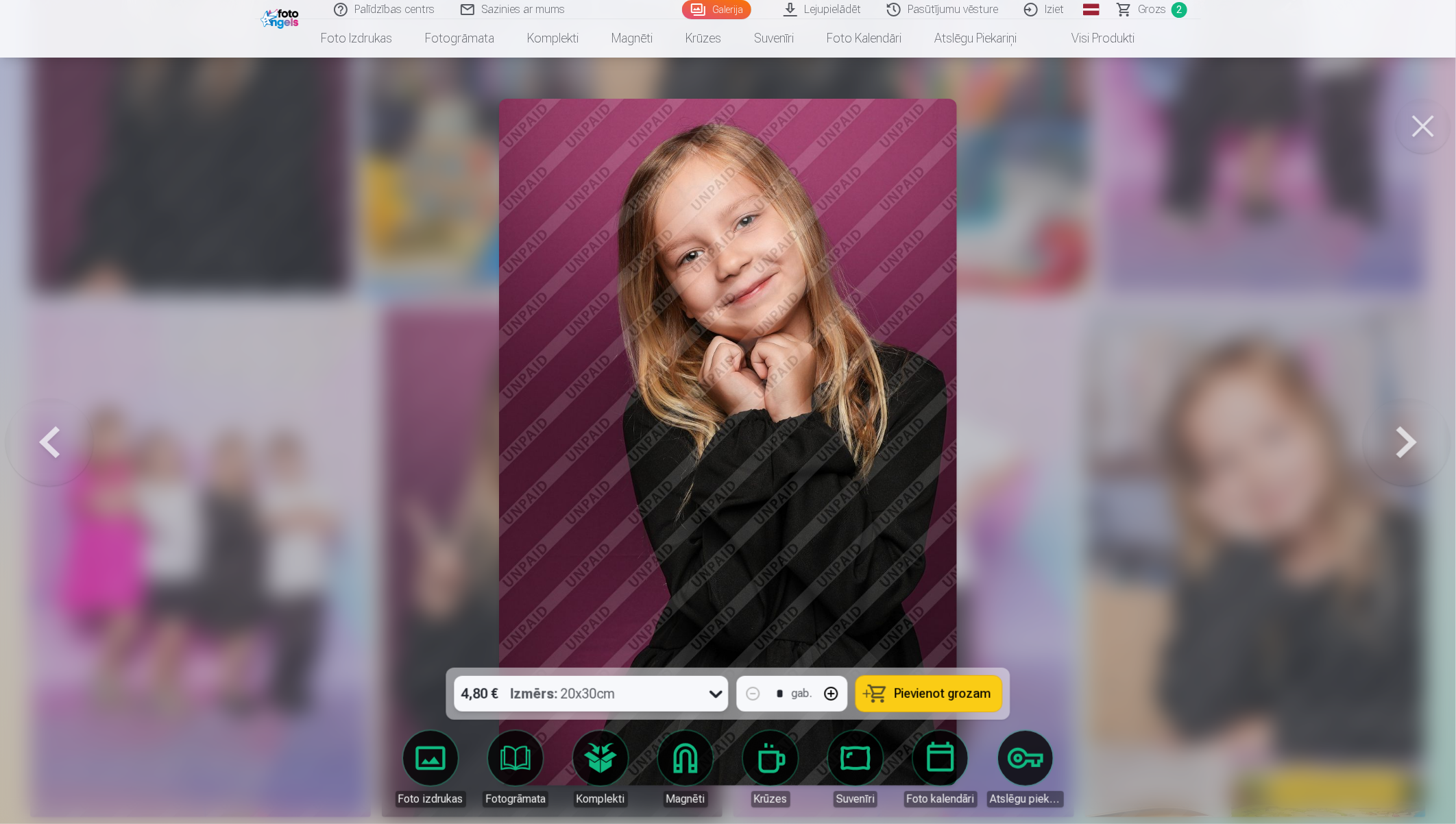
click at [926, 685] on button "Pievienot grozam" at bounding box center [929, 694] width 146 height 36
click at [1307, 434] on button at bounding box center [1406, 442] width 88 height 423
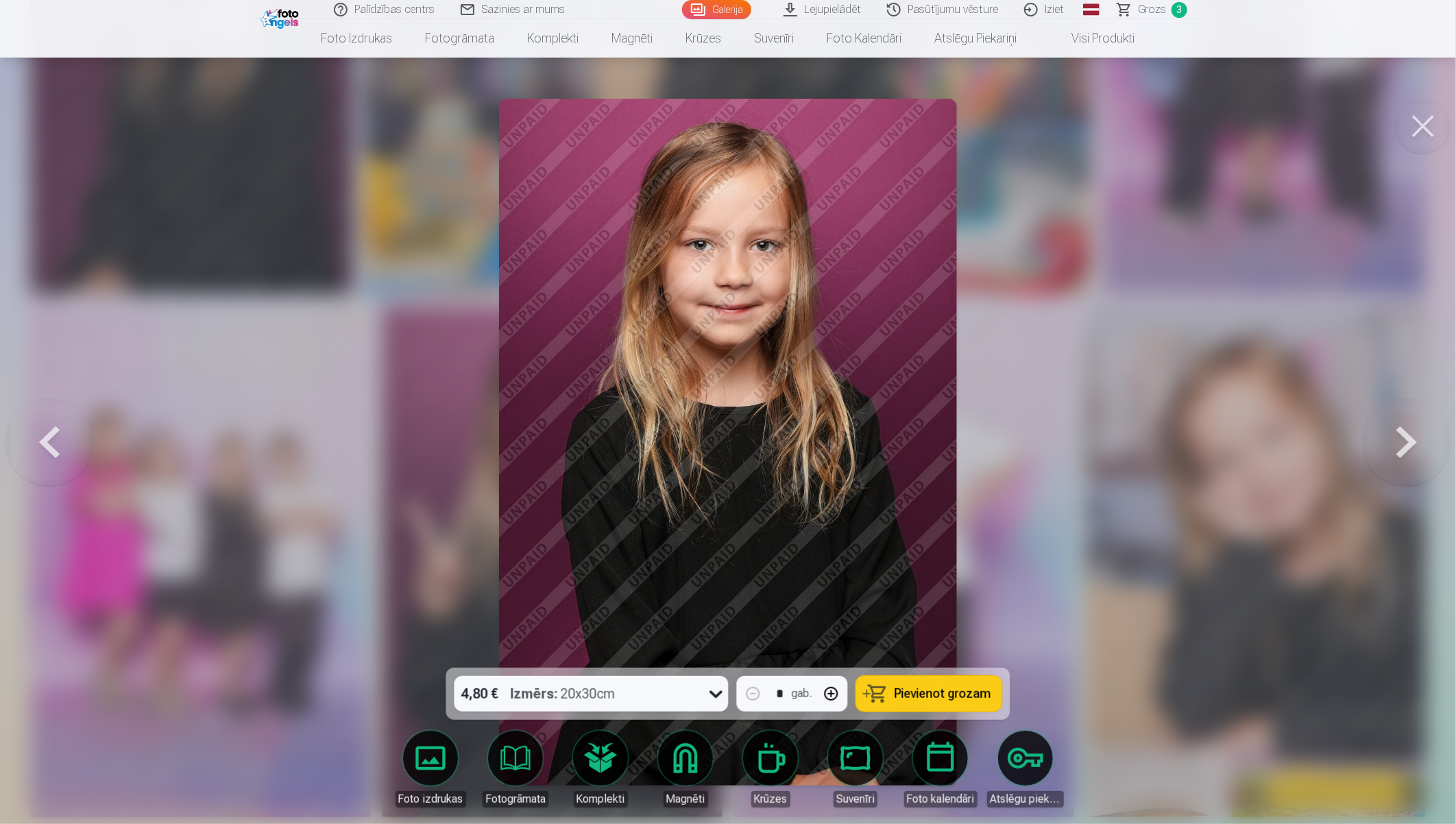
click at [1307, 434] on button at bounding box center [1406, 442] width 88 height 423
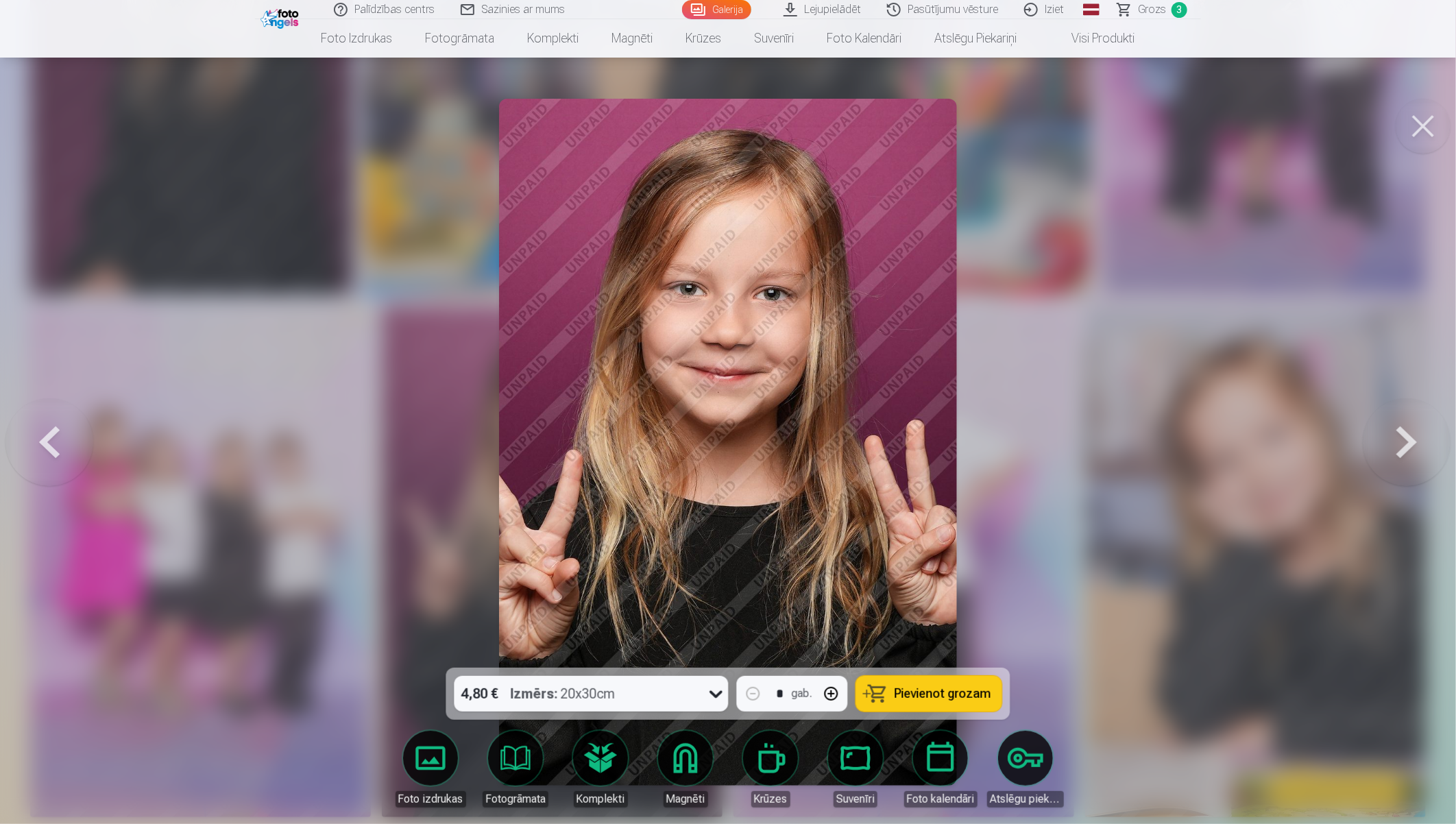
click at [1307, 434] on button at bounding box center [1406, 442] width 88 height 423
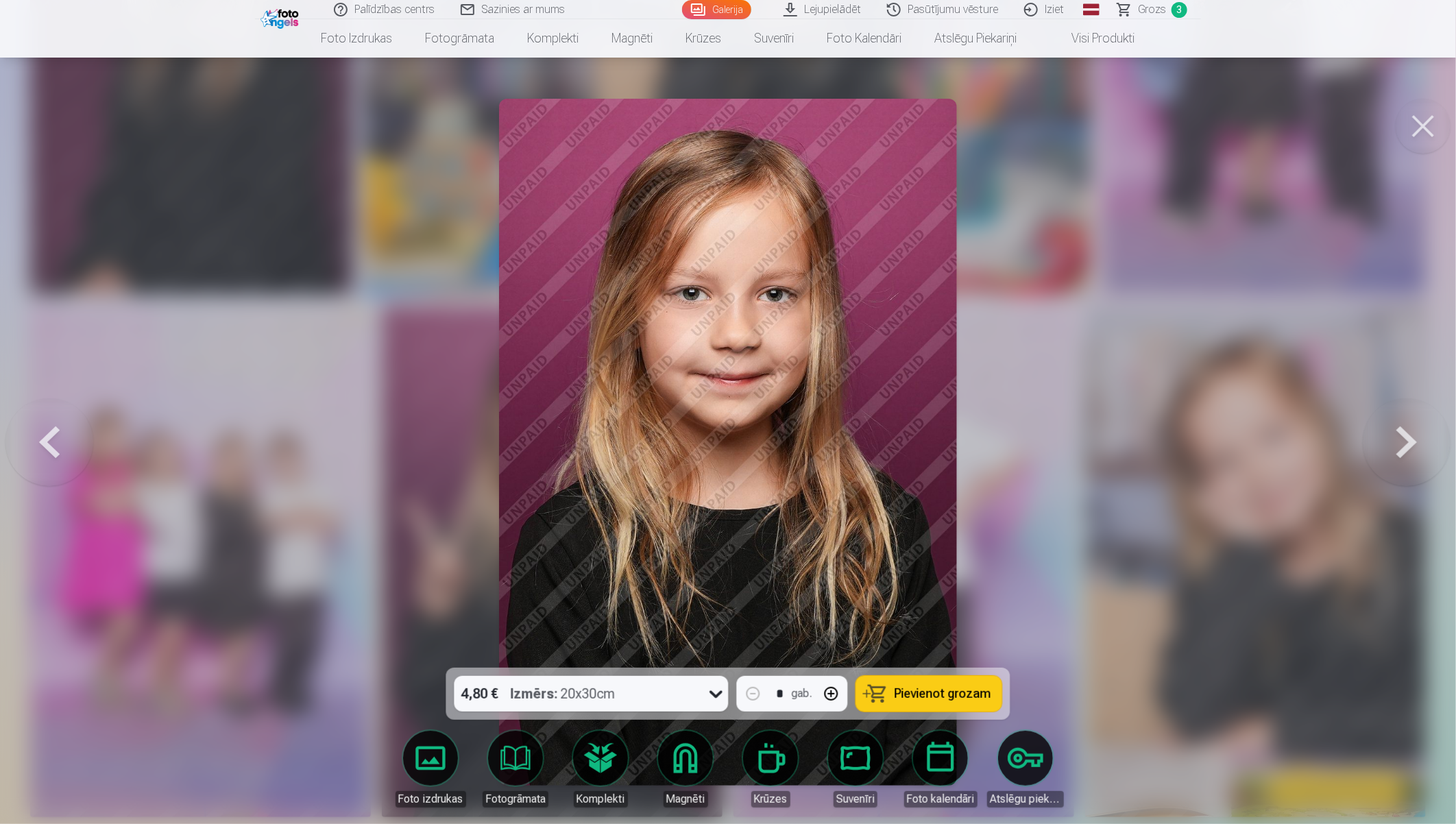
click at [1307, 434] on button at bounding box center [1406, 442] width 88 height 423
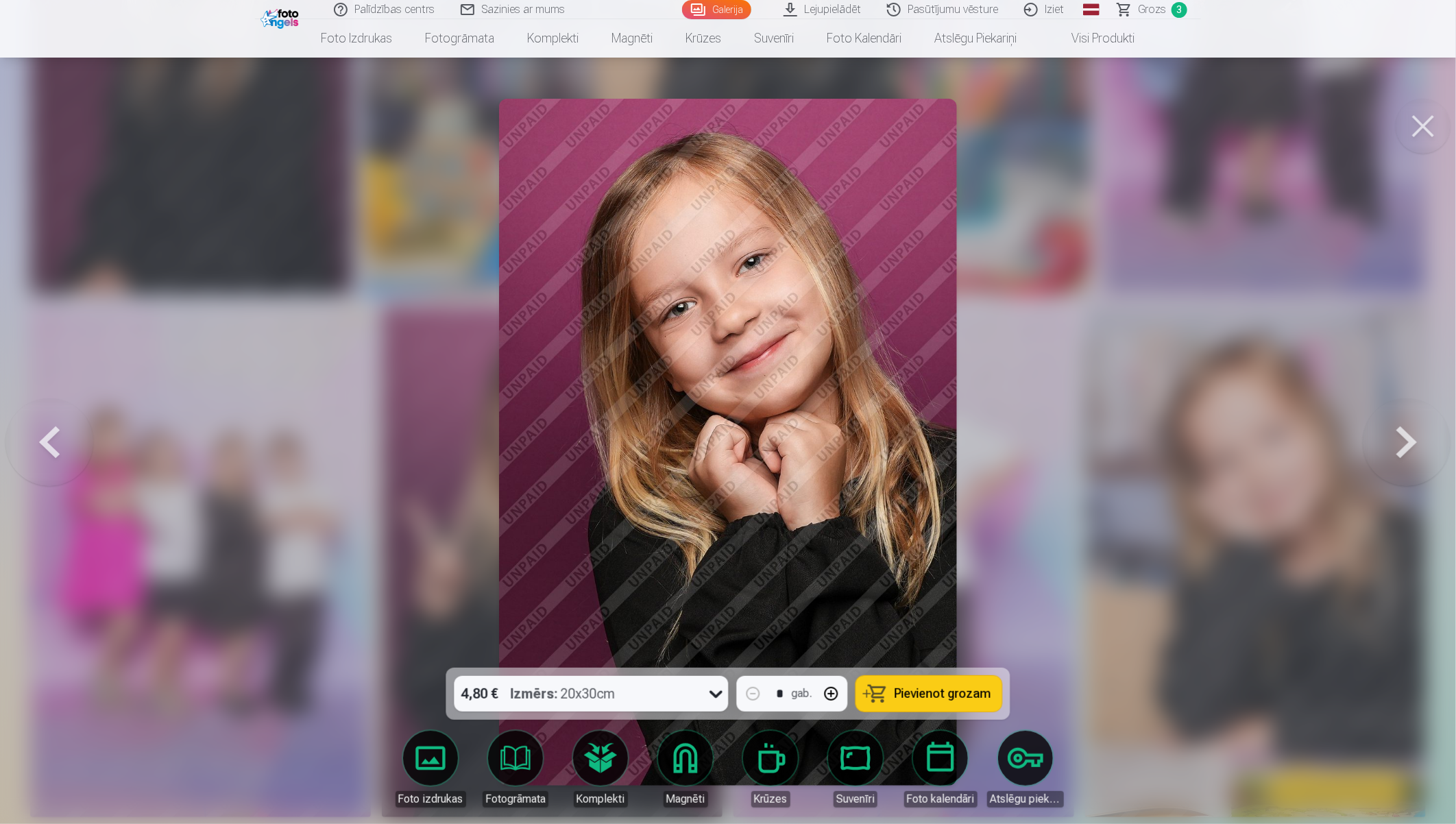
click at [1307, 434] on button at bounding box center [1406, 442] width 88 height 423
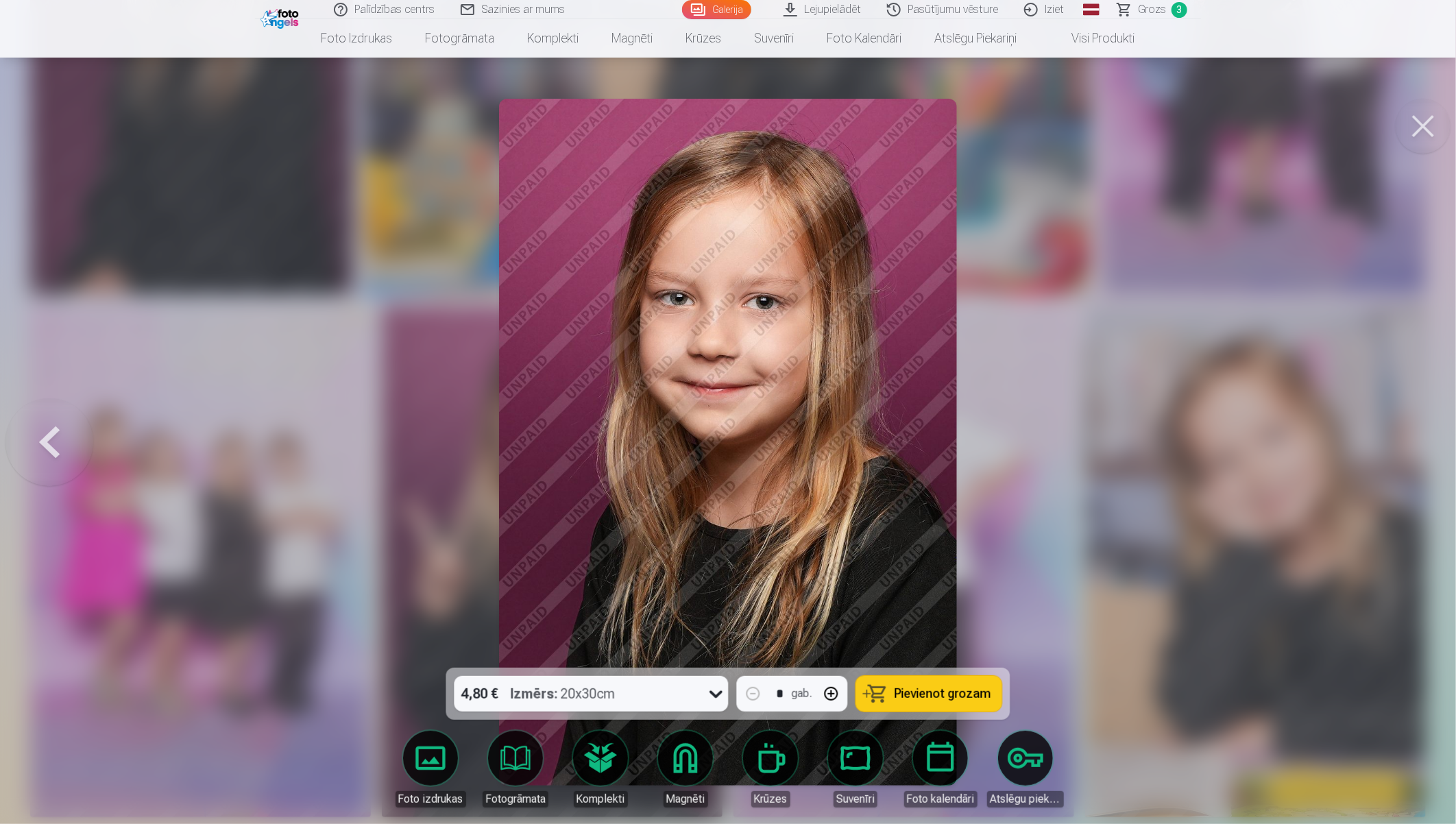
click at [1307, 434] on div at bounding box center [728, 412] width 1456 height 824
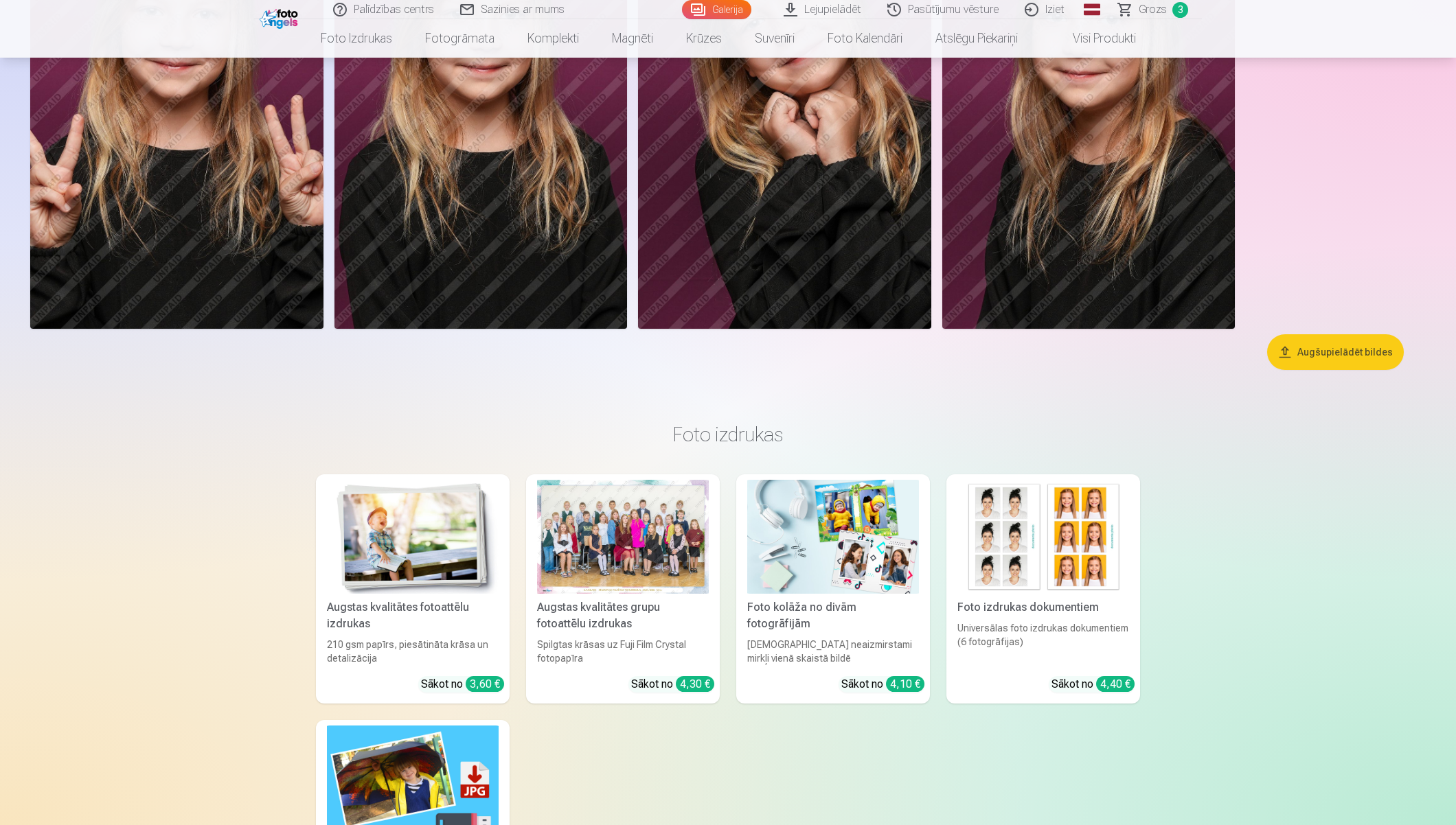
scroll to position [3662, 0]
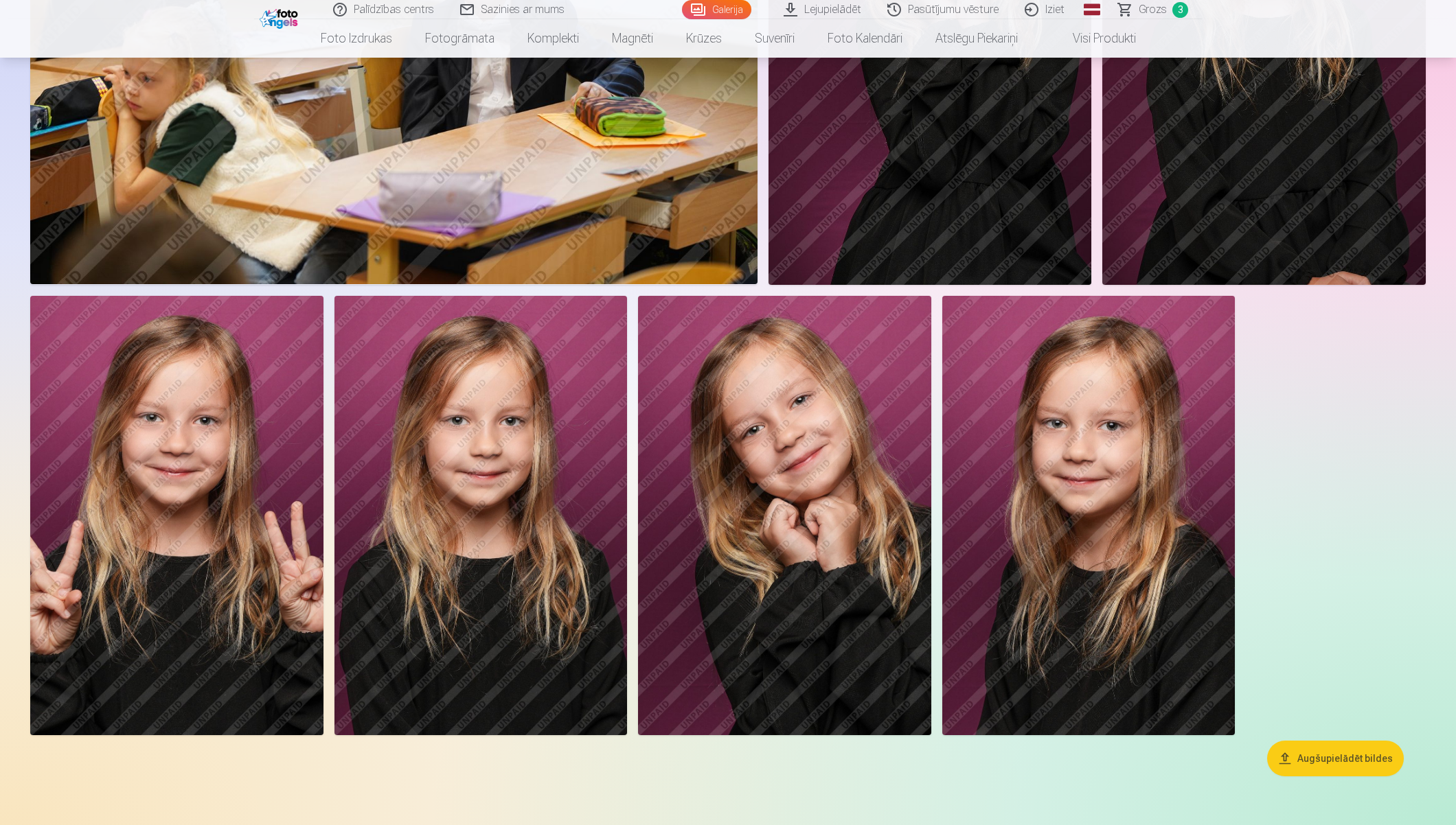
click at [565, 591] on img at bounding box center [481, 515] width 293 height 439
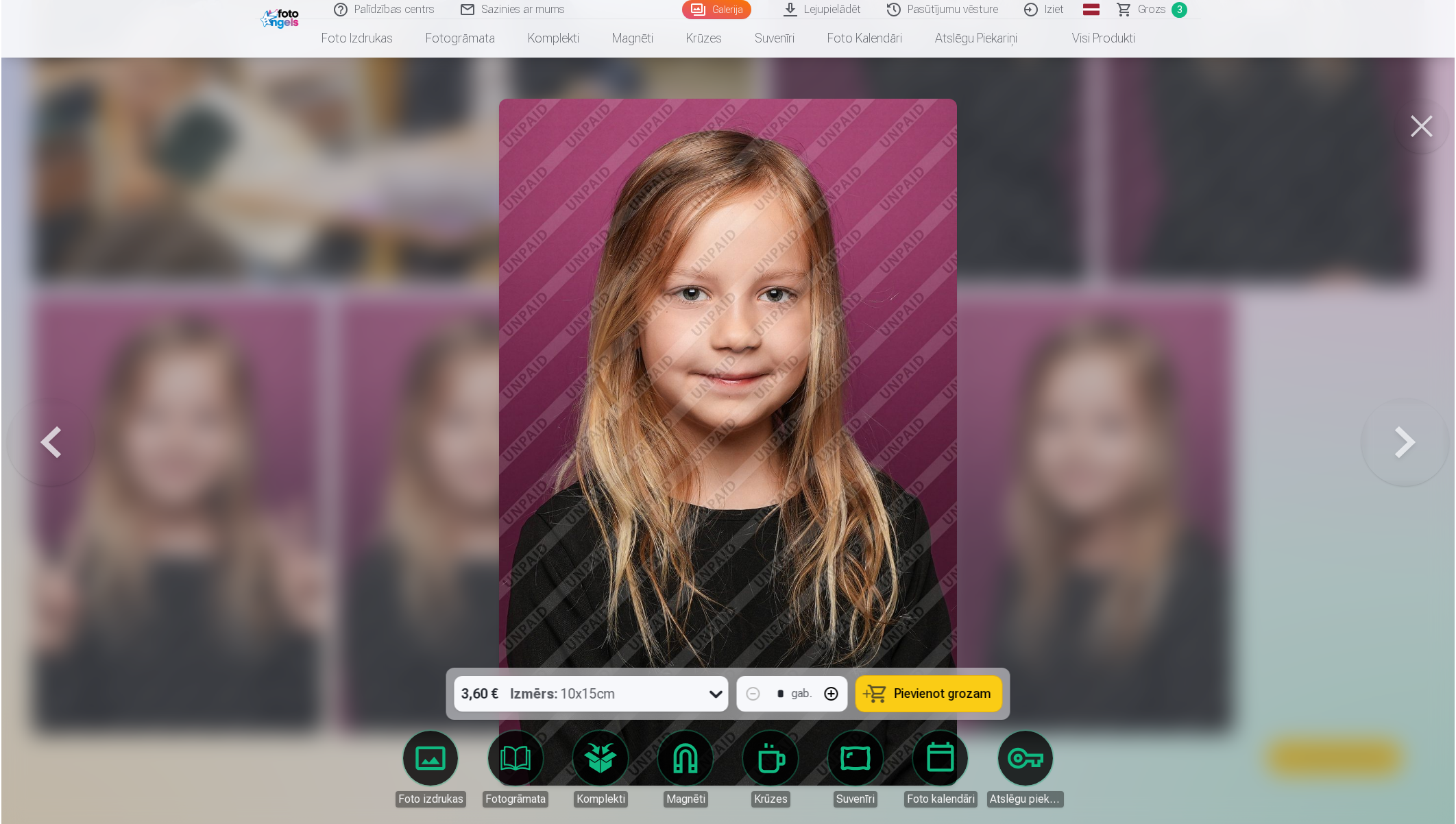
scroll to position [3664, 0]
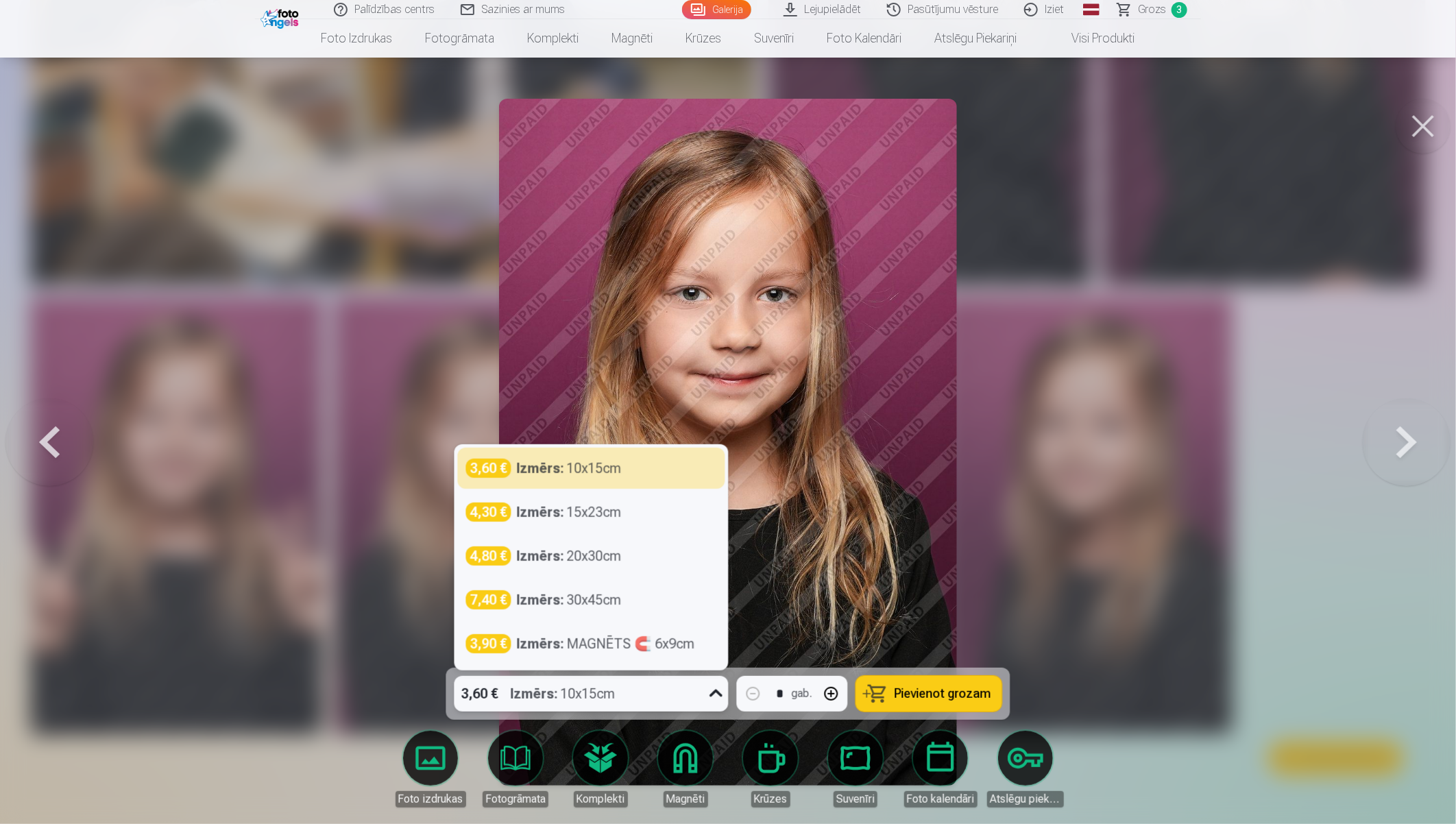
click at [704, 695] on div at bounding box center [717, 694] width 24 height 36
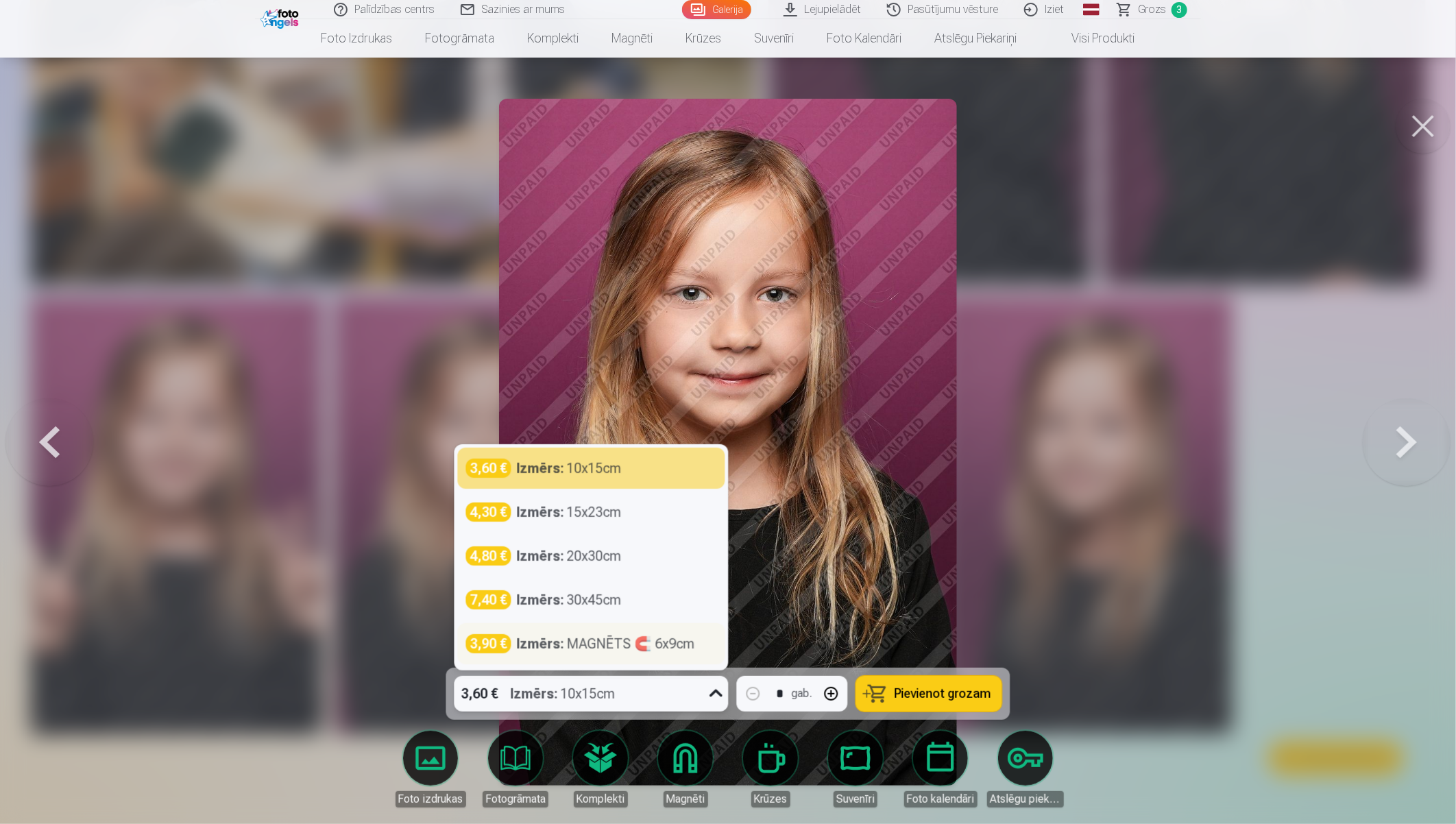
click at [648, 646] on div "Izmērs : MAGNĒTS 🧲 6x9cm" at bounding box center [606, 643] width 178 height 19
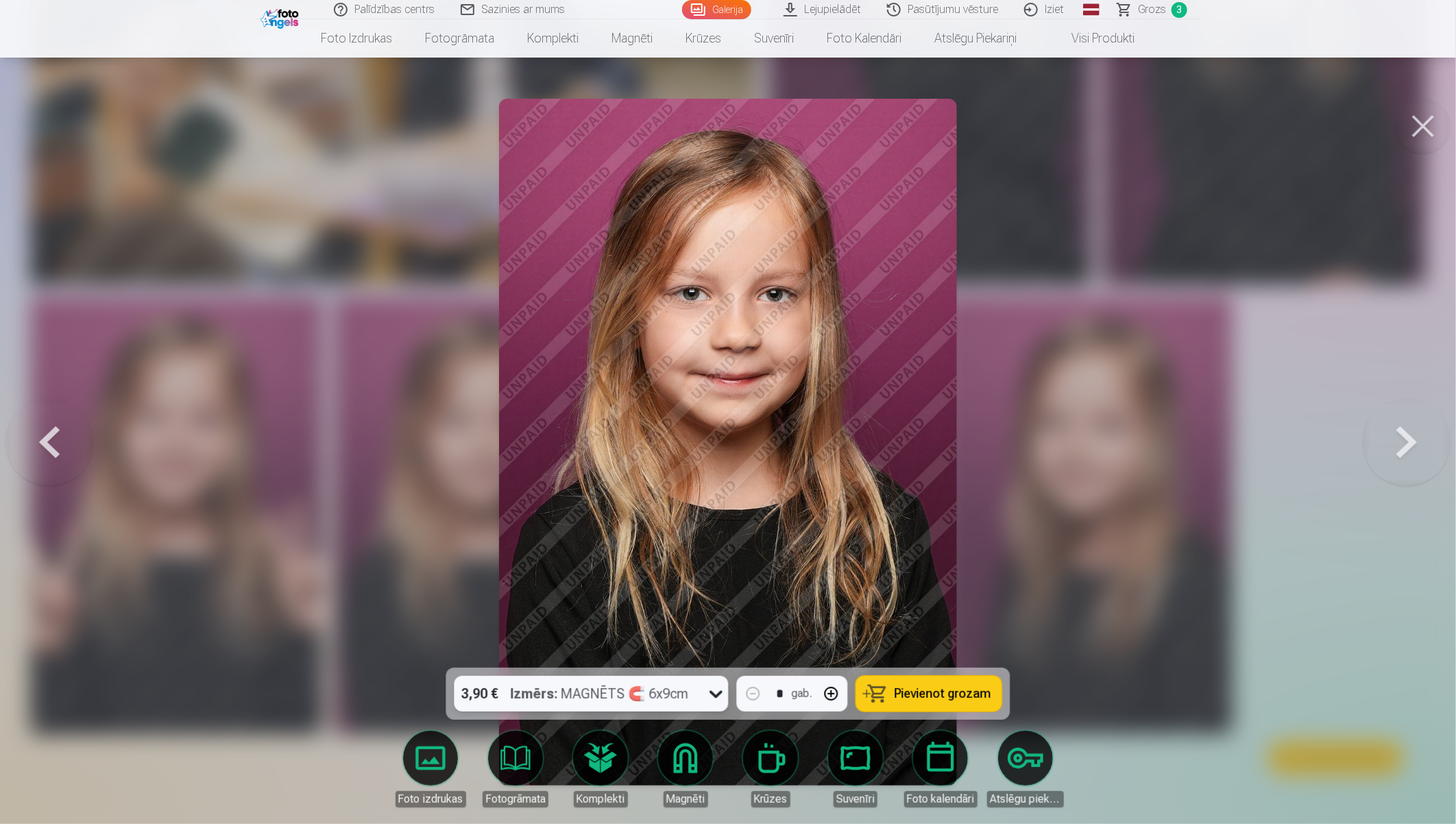
click at [834, 695] on button "button" at bounding box center [831, 694] width 33 height 33
click at [924, 694] on span "Pievienot grozam" at bounding box center [943, 694] width 96 height 12
type input "*"
click at [1153, 10] on span "Grozs" at bounding box center [1151, 9] width 28 height 16
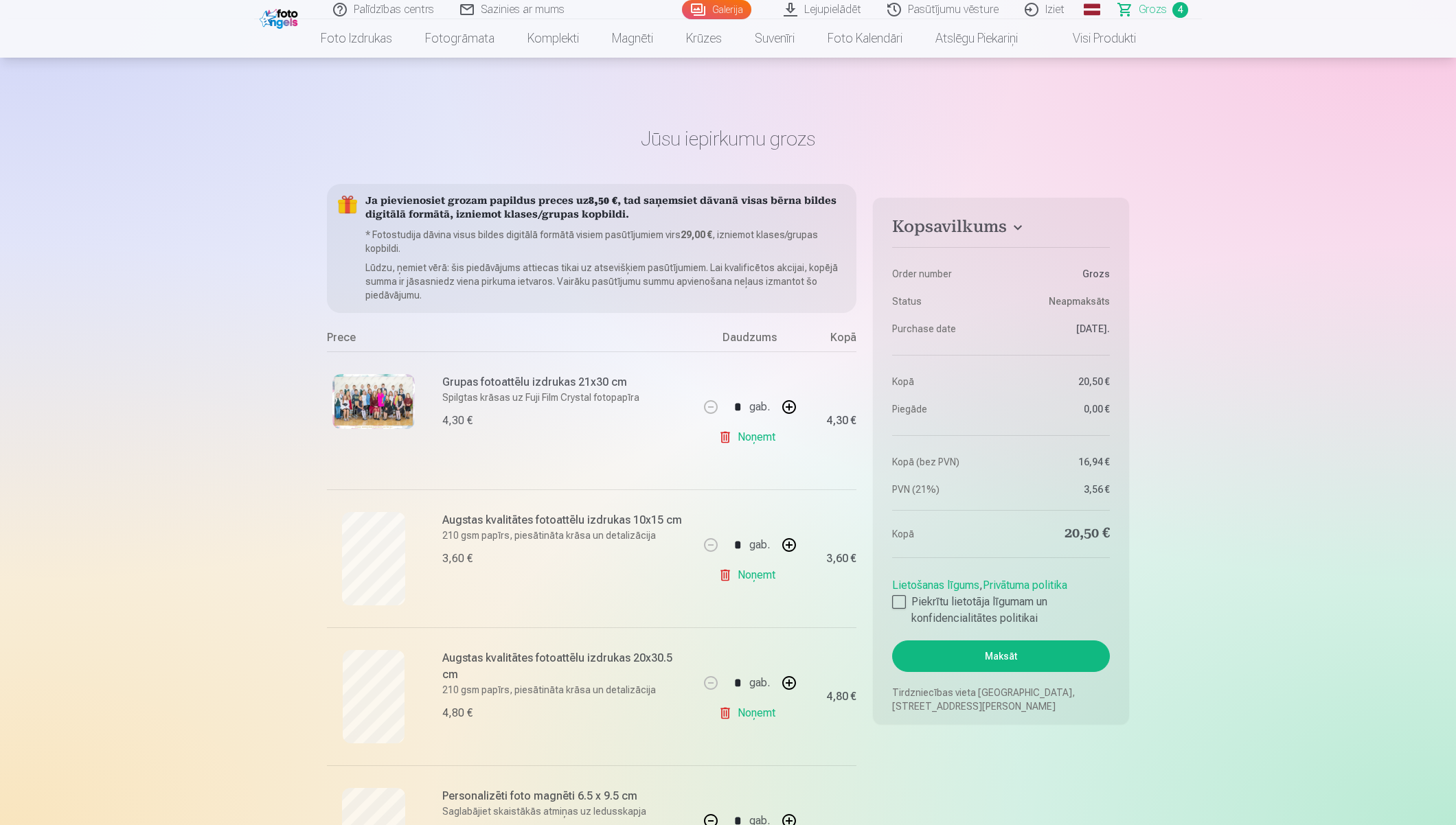
scroll to position [406, 0]
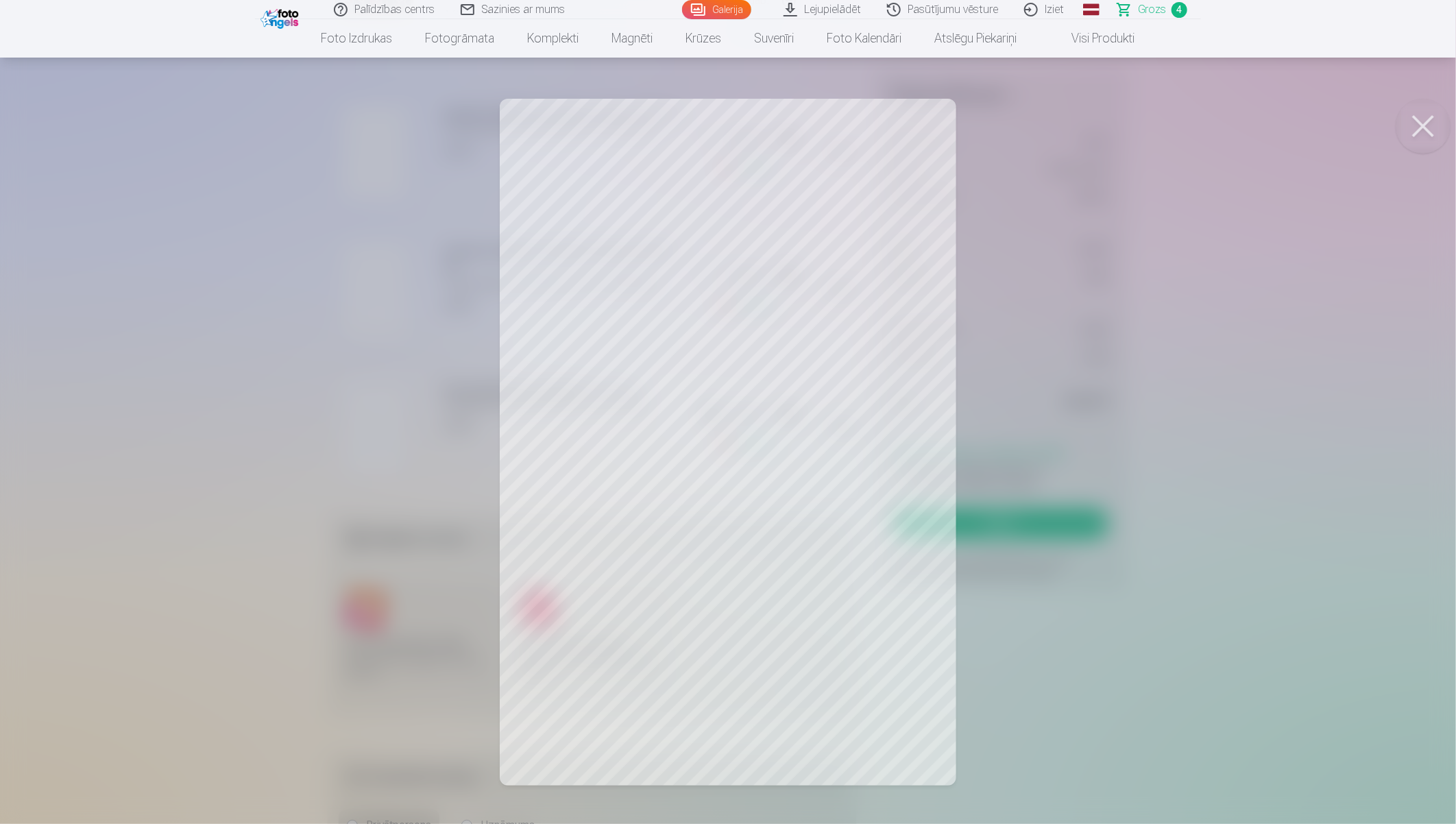
click at [1307, 127] on button at bounding box center [1423, 126] width 55 height 55
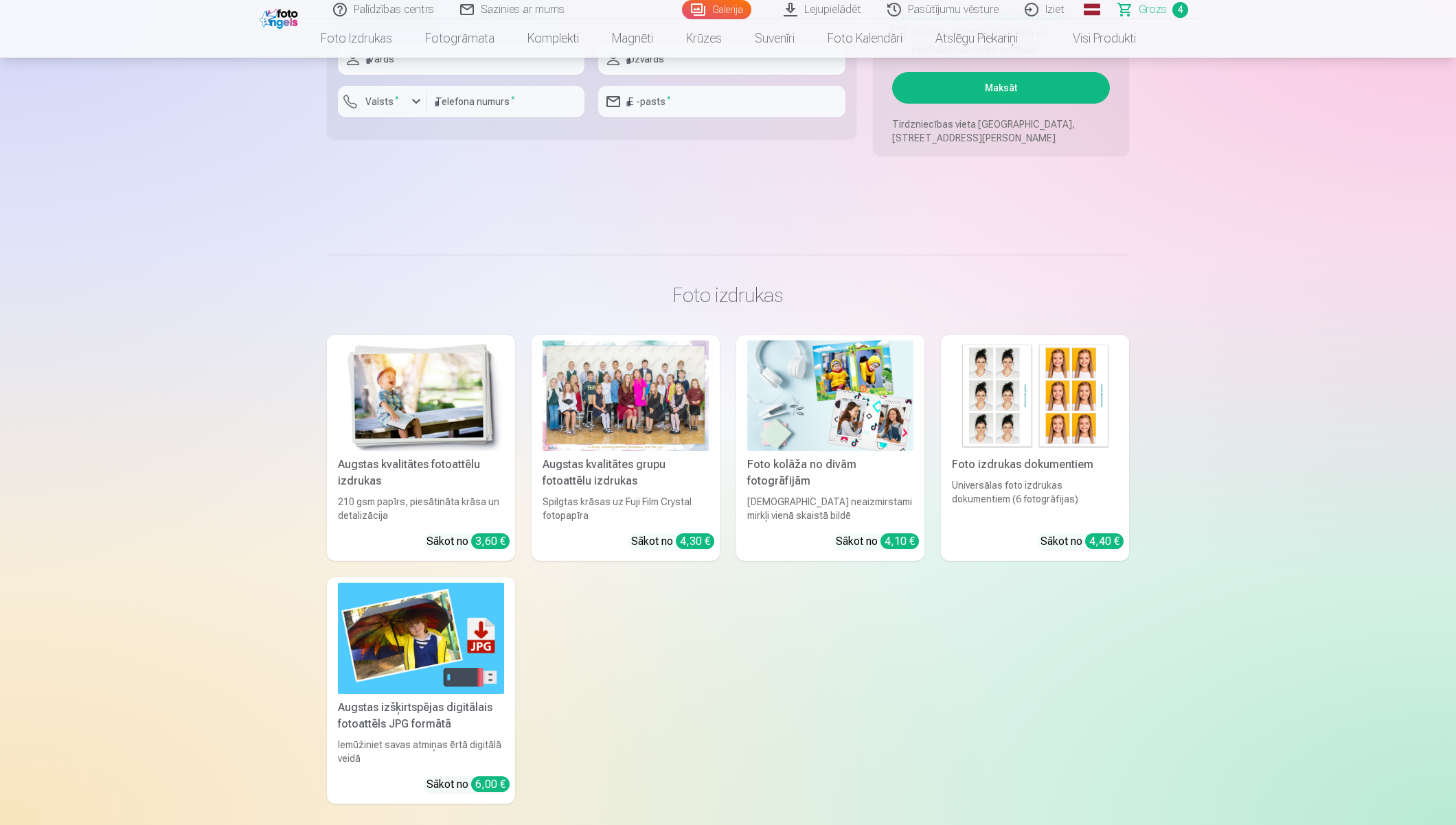
scroll to position [0, 0]
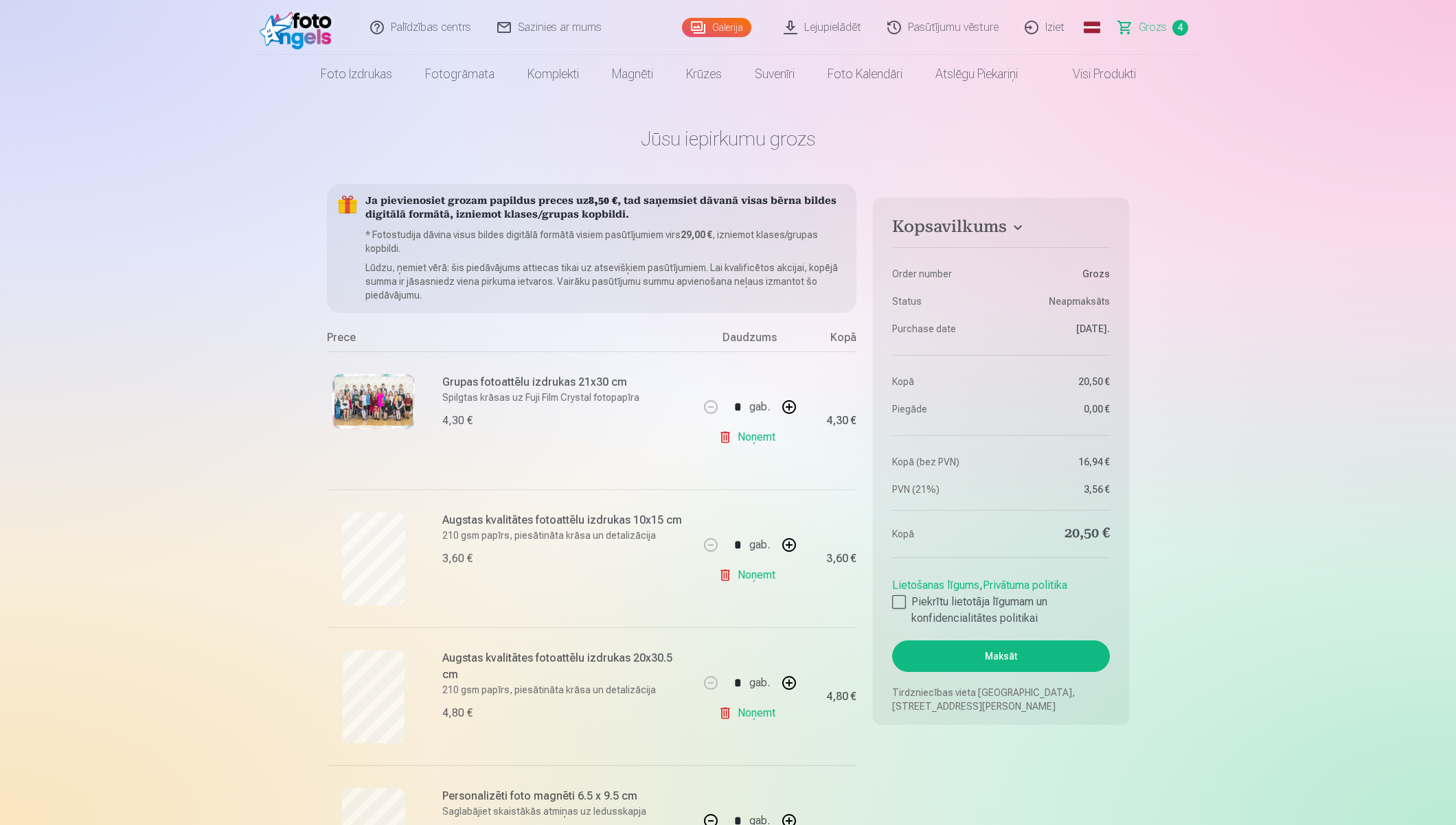
click at [1085, 73] on link "Visi produkti" at bounding box center [1094, 74] width 118 height 38
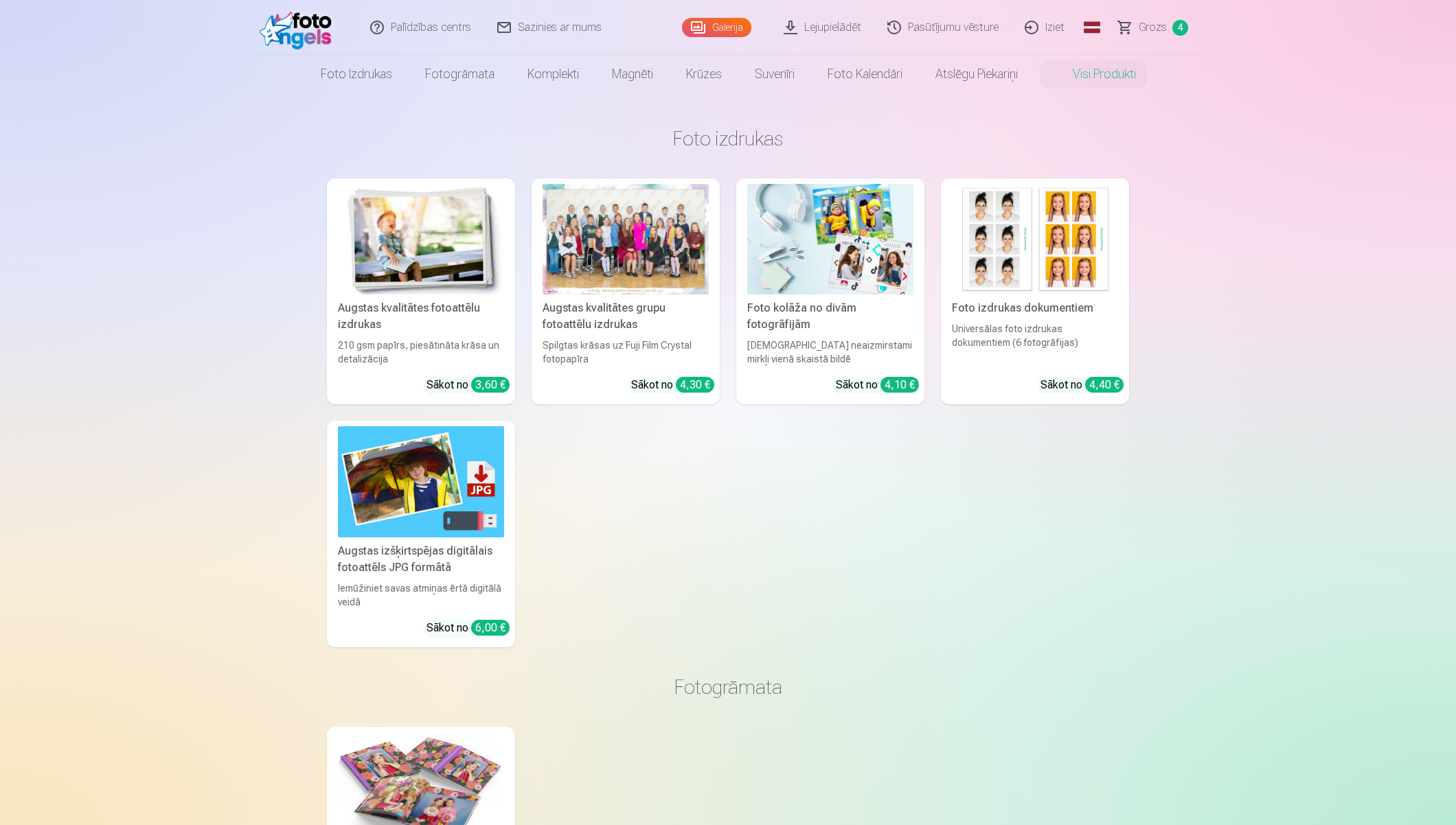
click at [710, 26] on link "Galerija" at bounding box center [716, 27] width 69 height 19
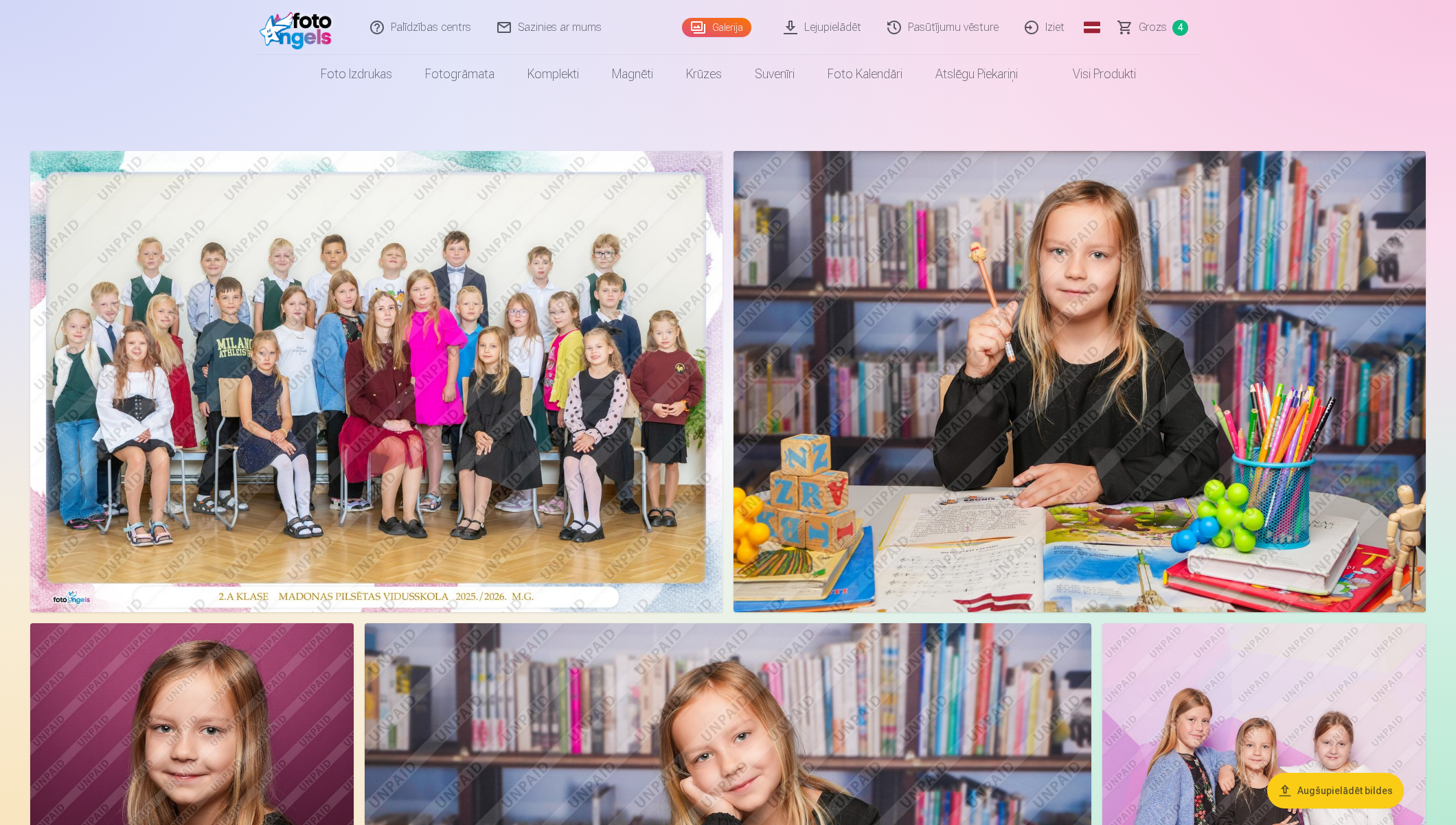
click at [591, 341] on img at bounding box center [376, 382] width 693 height 462
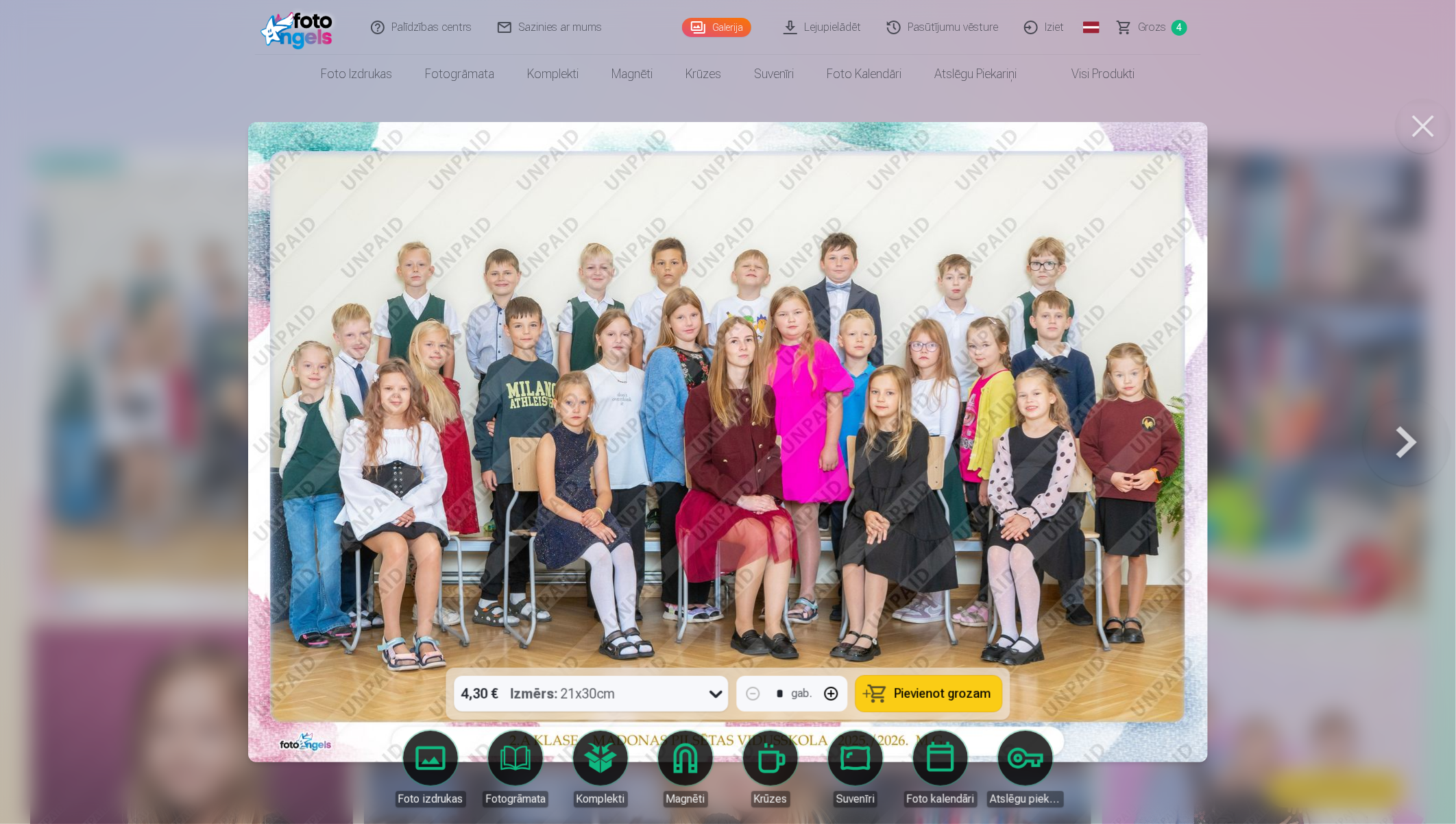
click at [1307, 442] on button at bounding box center [1406, 442] width 88 height 423
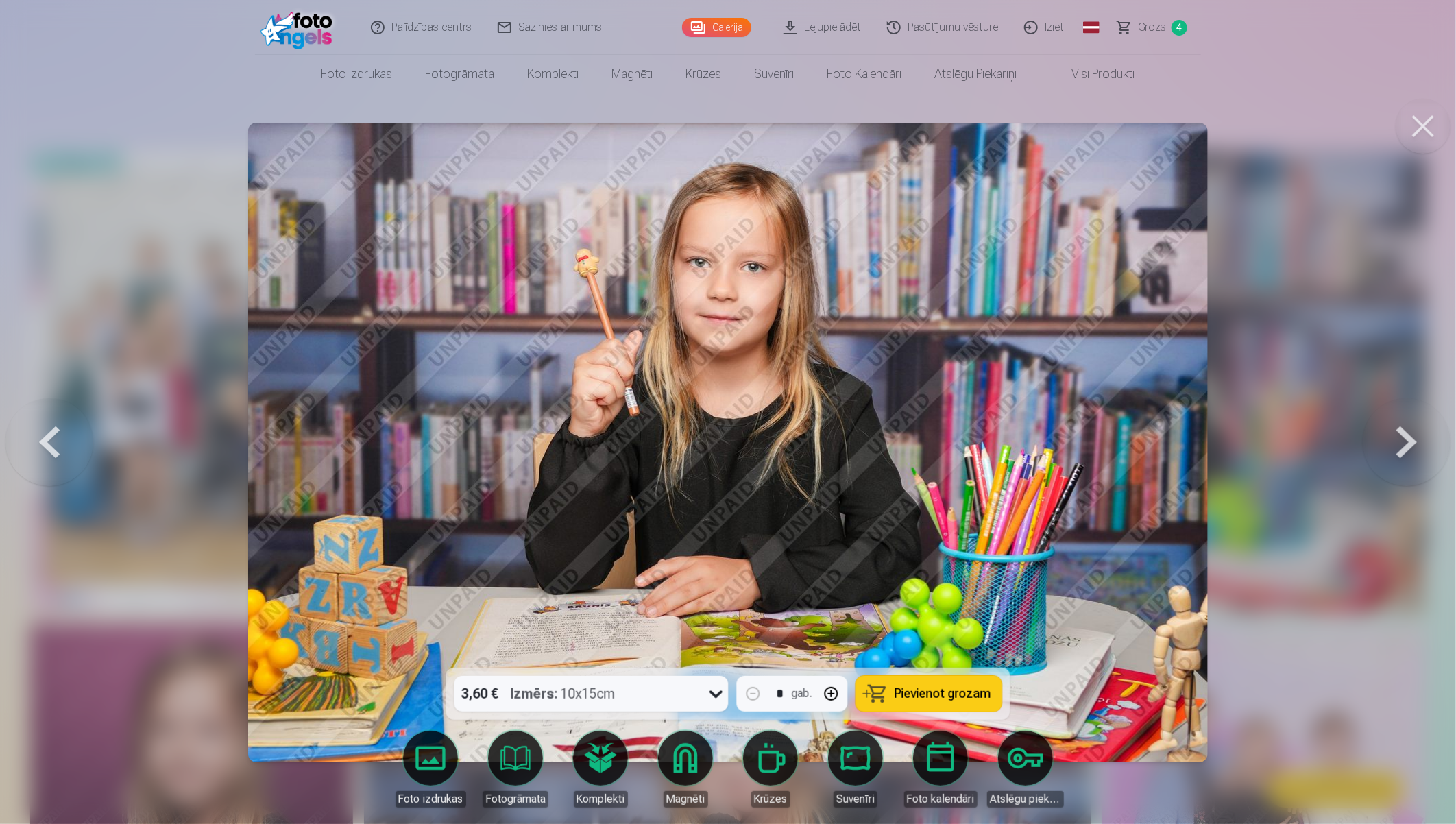
click at [1307, 441] on button at bounding box center [1406, 442] width 88 height 423
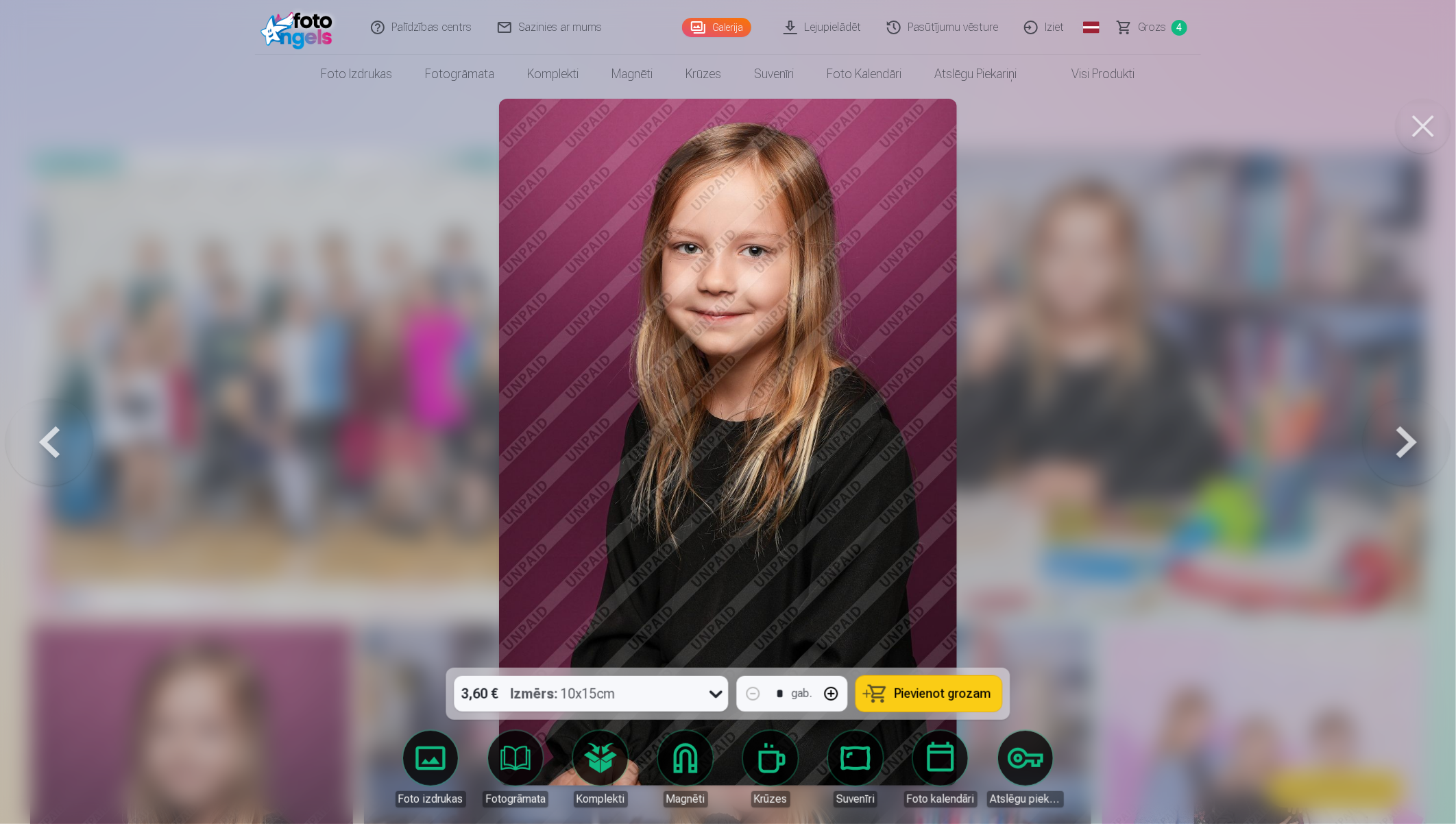
click at [1307, 441] on button at bounding box center [1406, 442] width 88 height 423
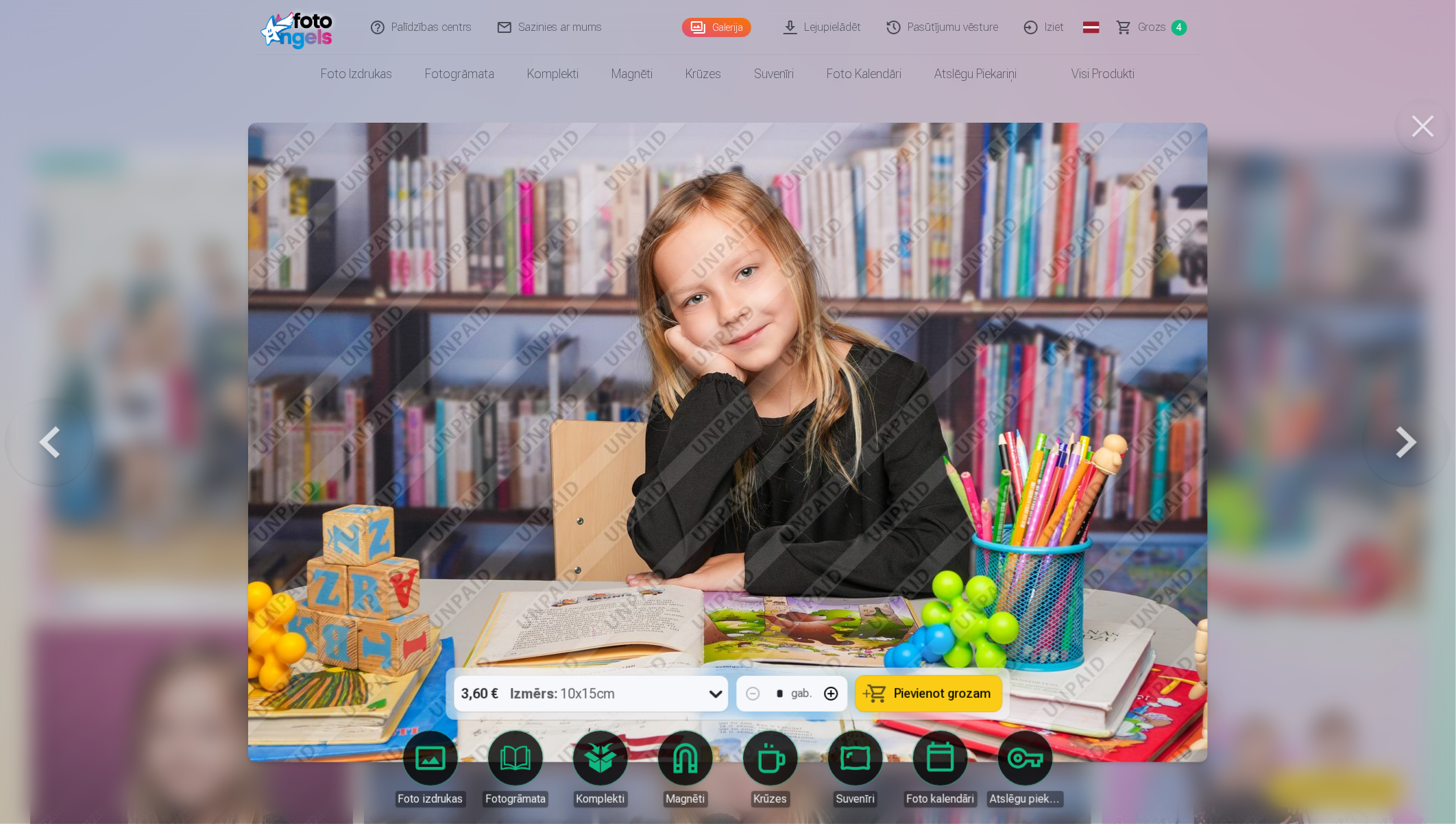
click at [1307, 441] on button at bounding box center [1406, 442] width 88 height 423
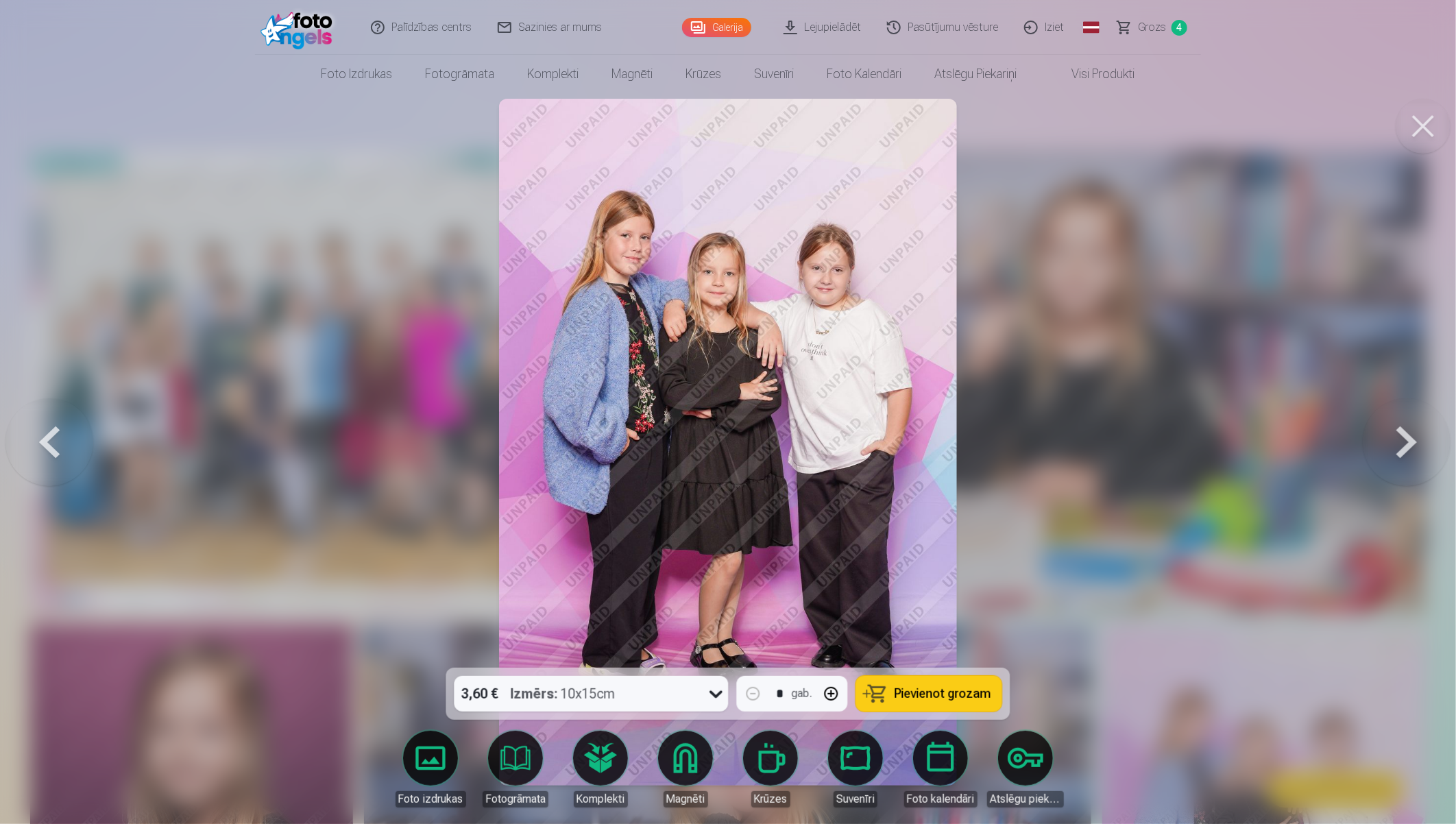
click at [1307, 441] on button at bounding box center [1406, 442] width 88 height 423
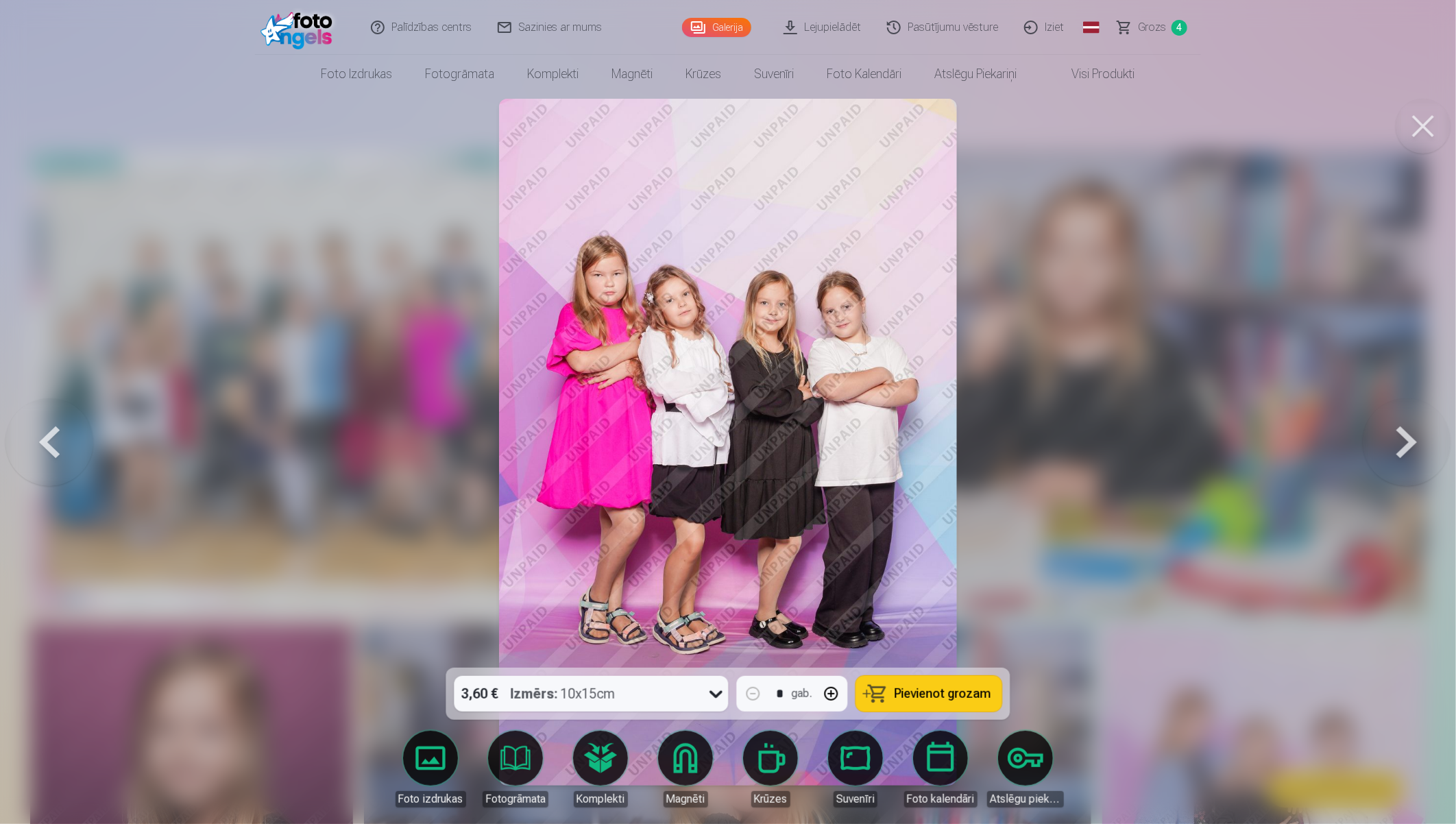
click at [1307, 441] on button at bounding box center [1406, 442] width 88 height 423
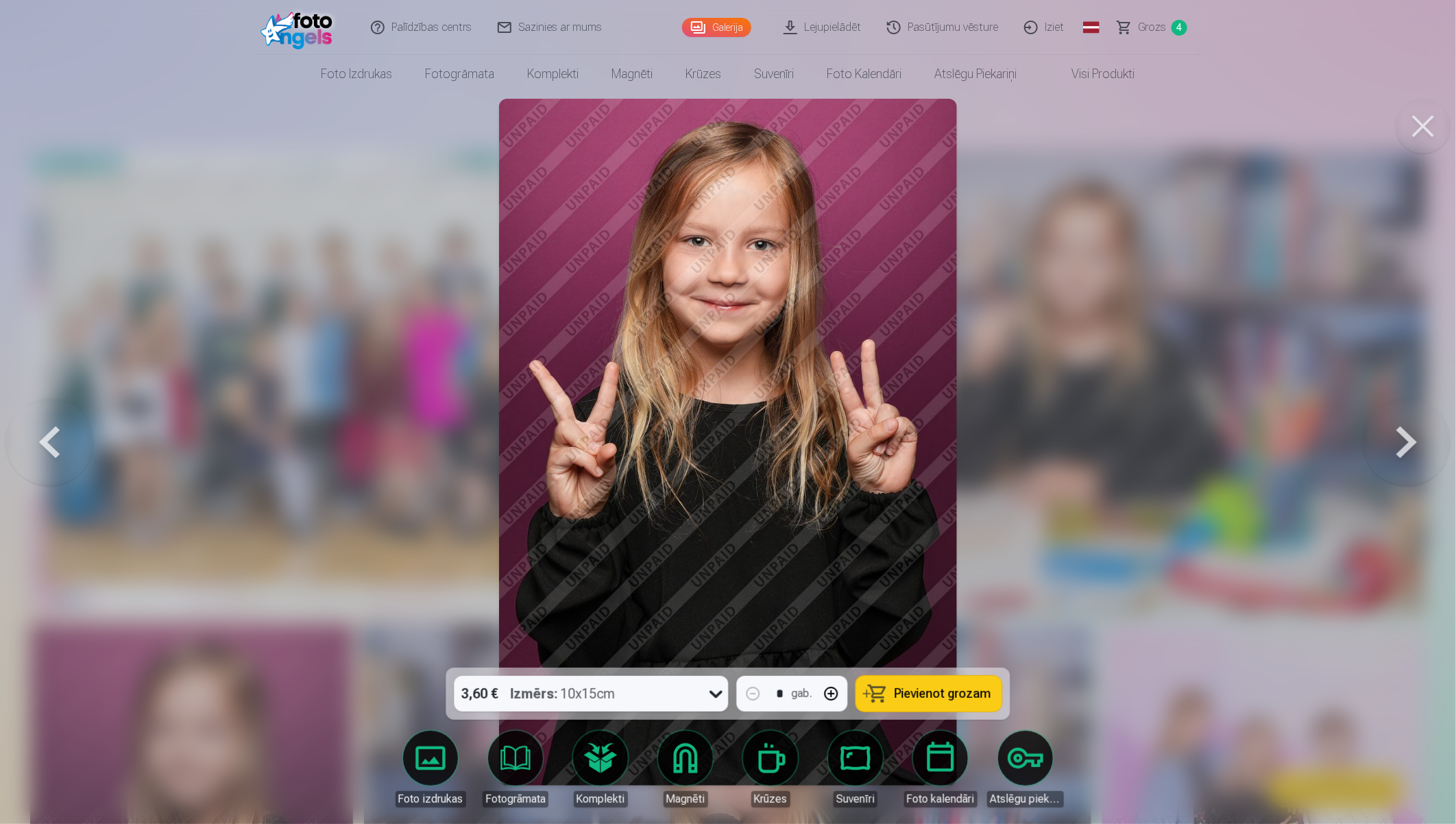
click at [1307, 441] on button at bounding box center [1406, 442] width 88 height 423
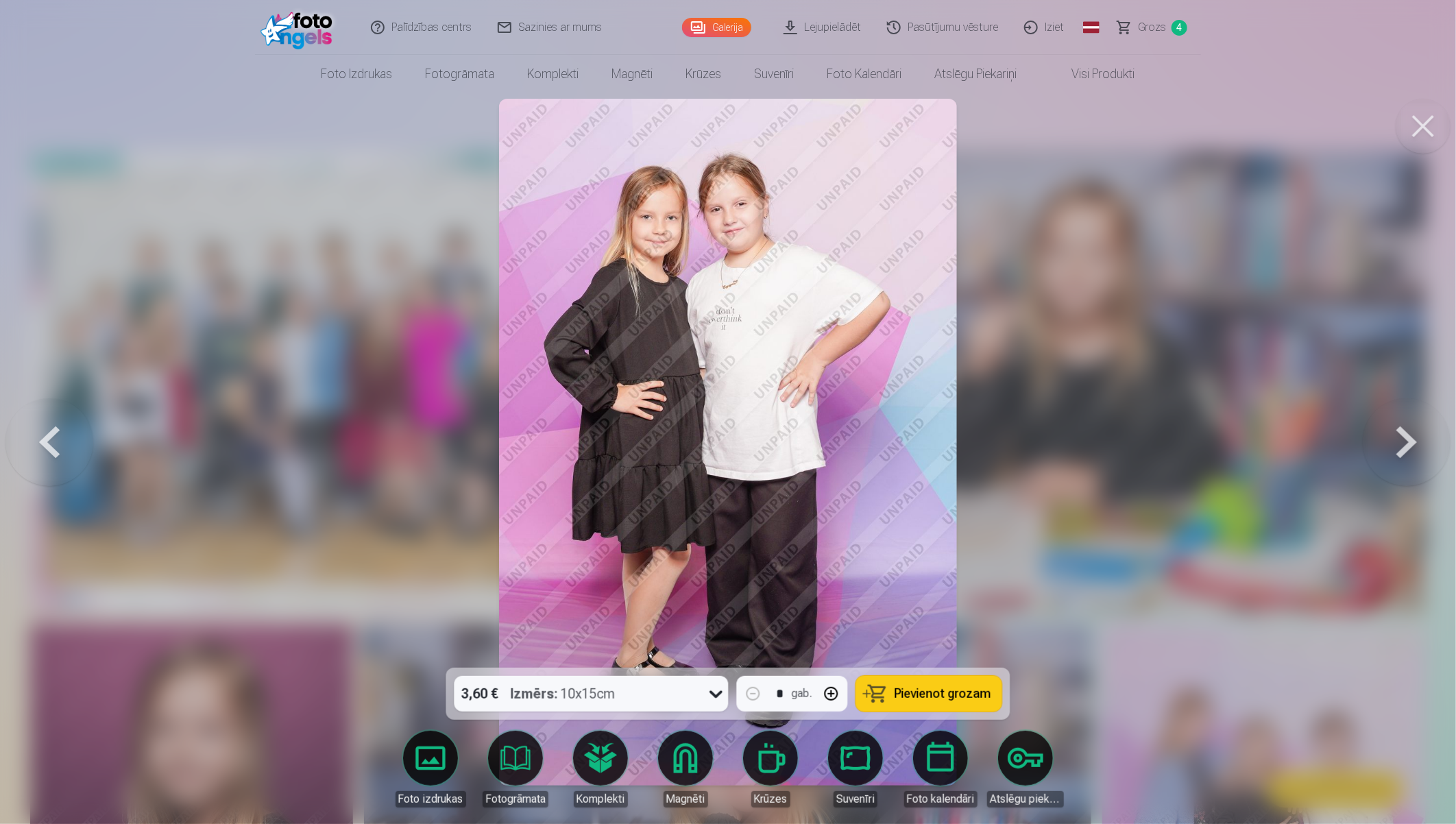
click at [1307, 441] on button at bounding box center [1406, 442] width 88 height 423
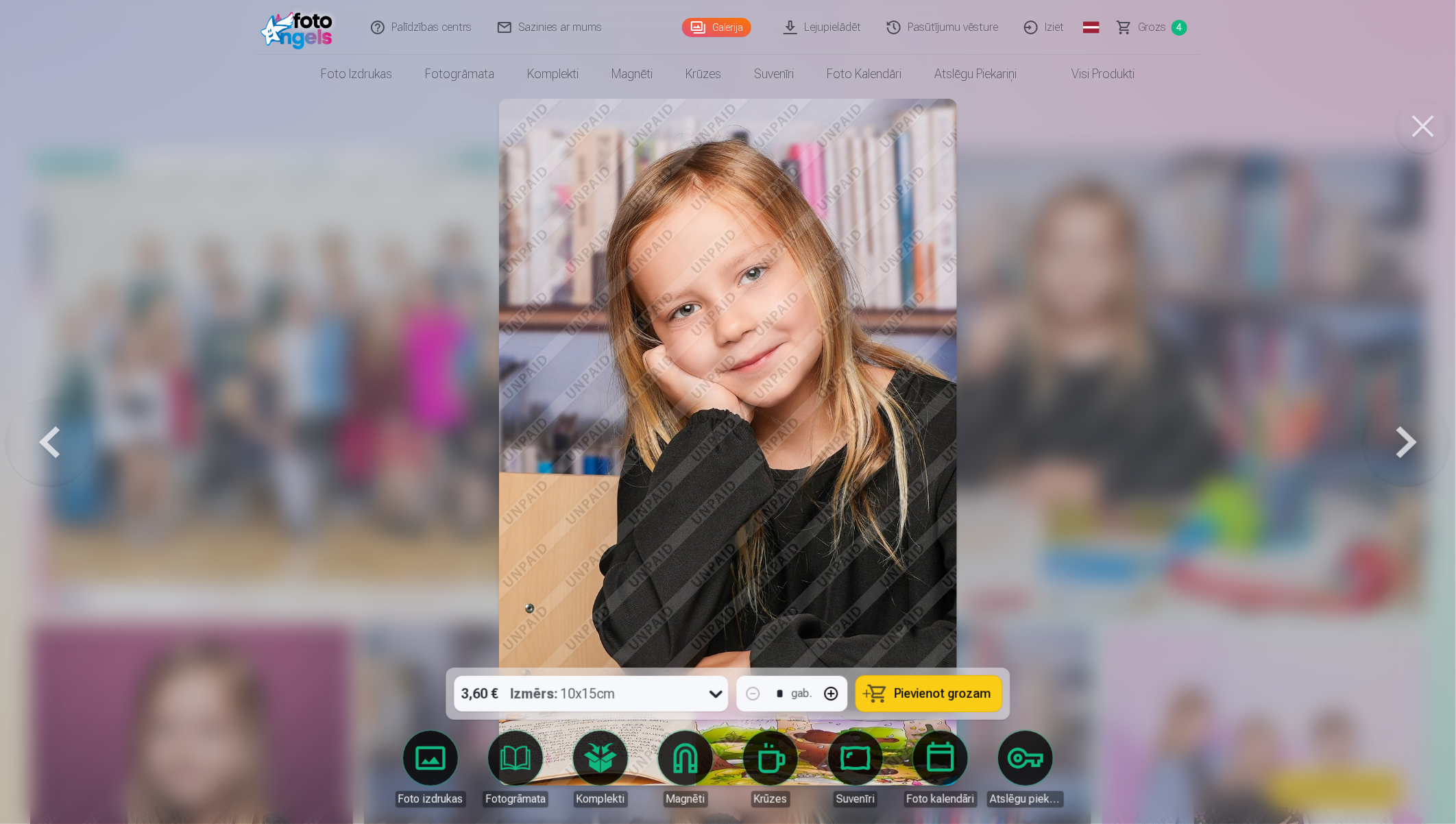
click at [1307, 439] on button at bounding box center [1406, 442] width 88 height 423
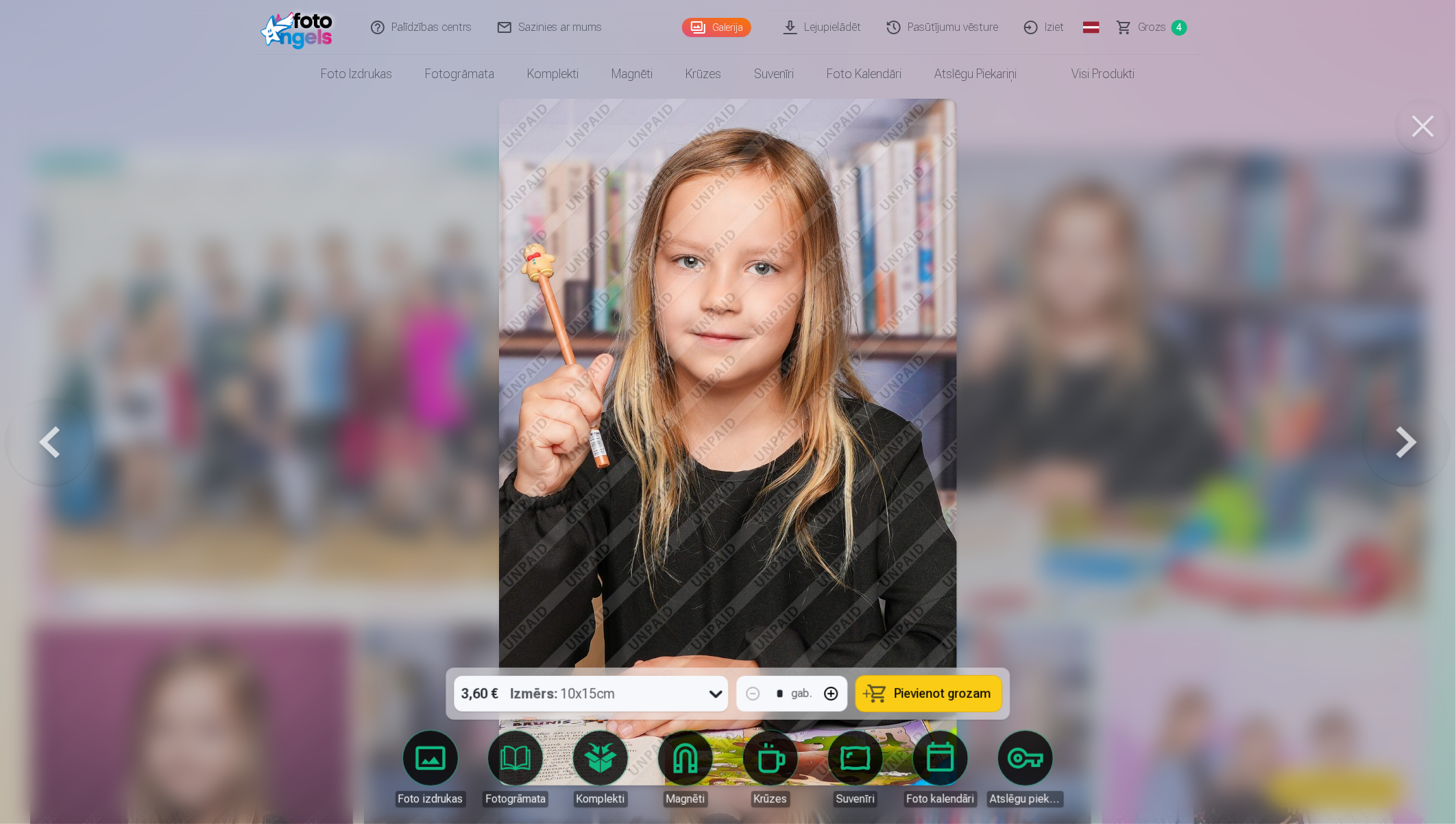
click at [1307, 439] on button at bounding box center [1406, 442] width 88 height 423
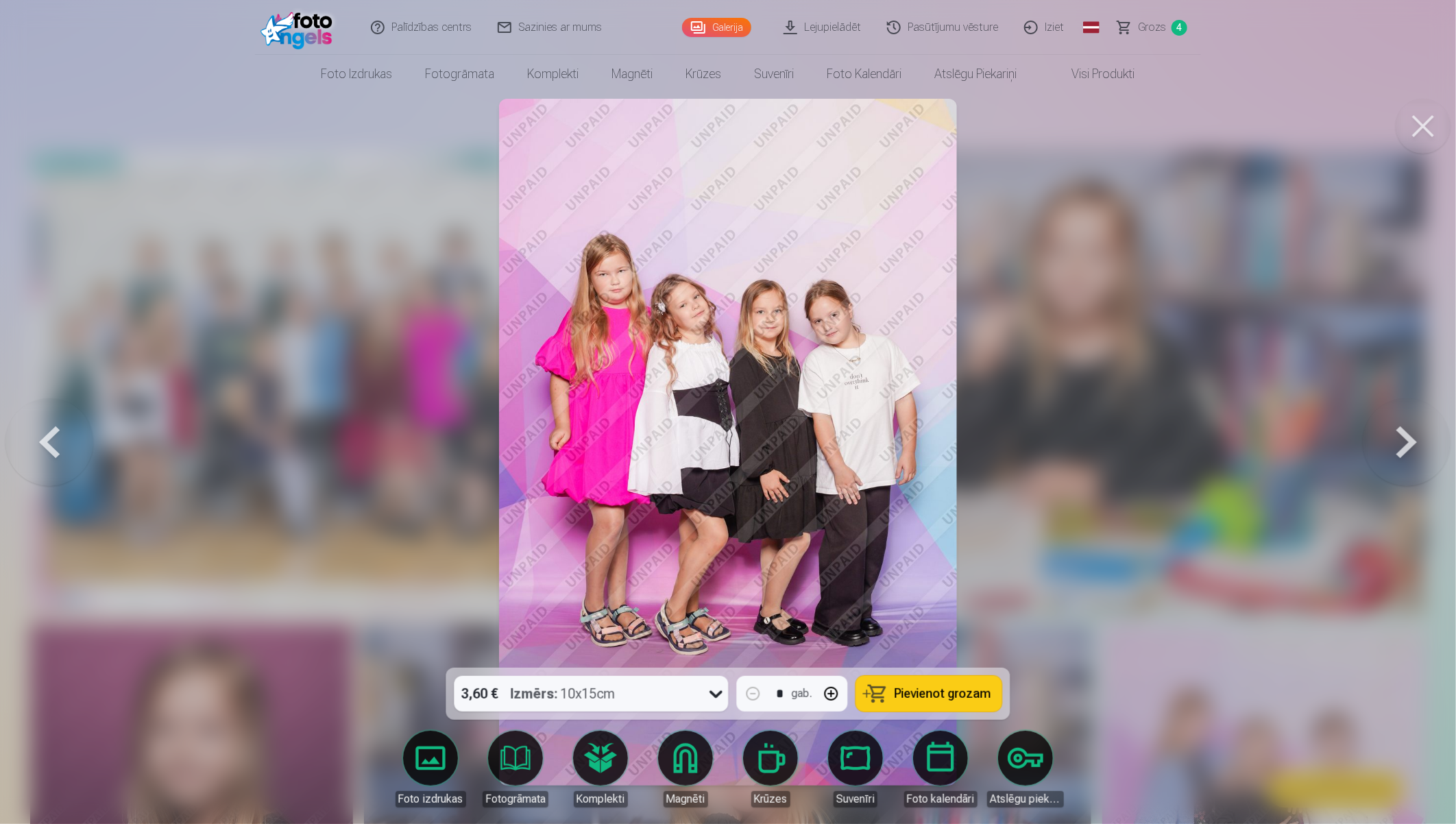
click at [1307, 439] on button at bounding box center [1406, 442] width 88 height 423
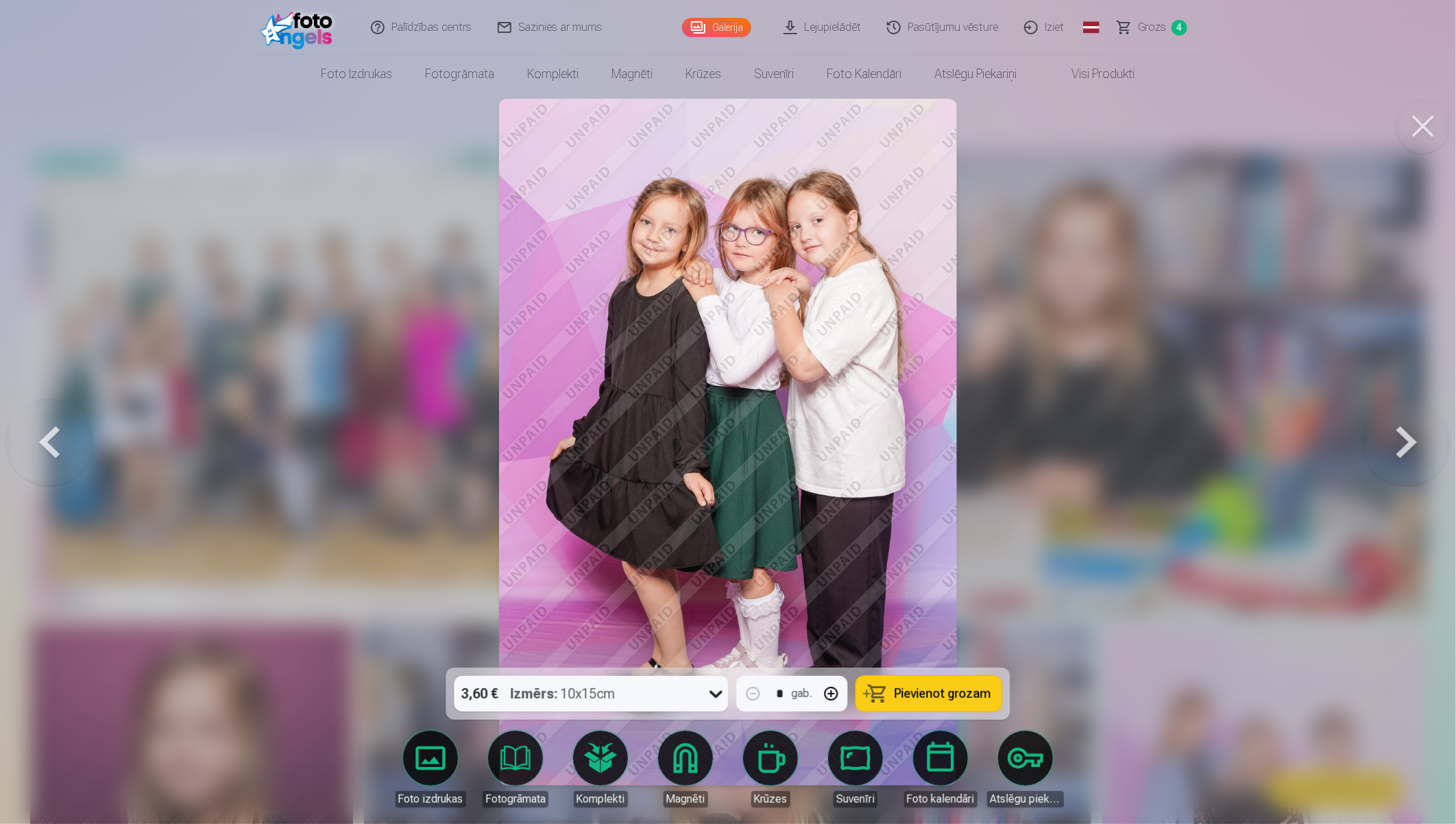
click at [1307, 439] on button at bounding box center [1406, 442] width 88 height 423
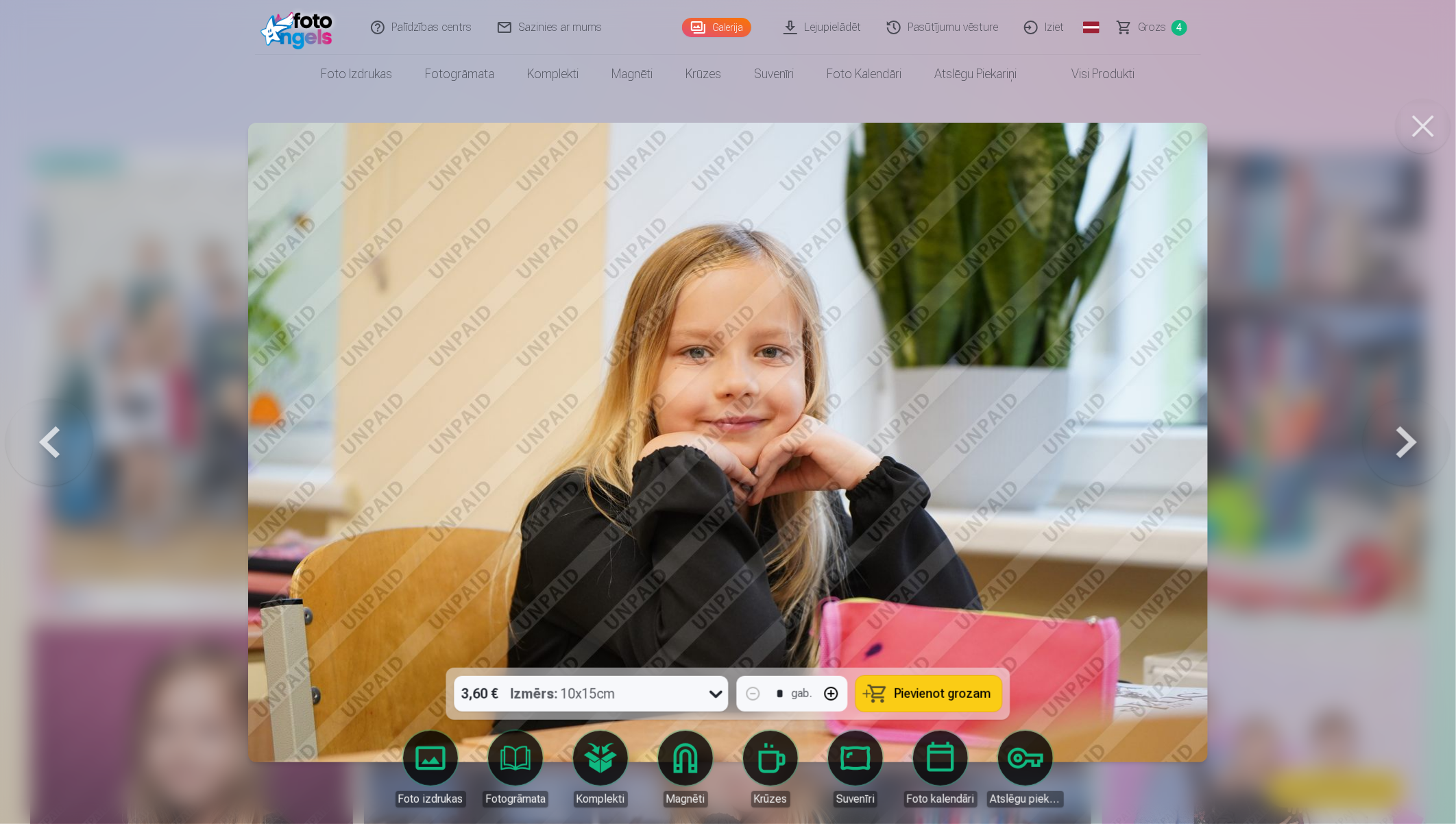
click at [1307, 439] on button at bounding box center [1406, 442] width 88 height 423
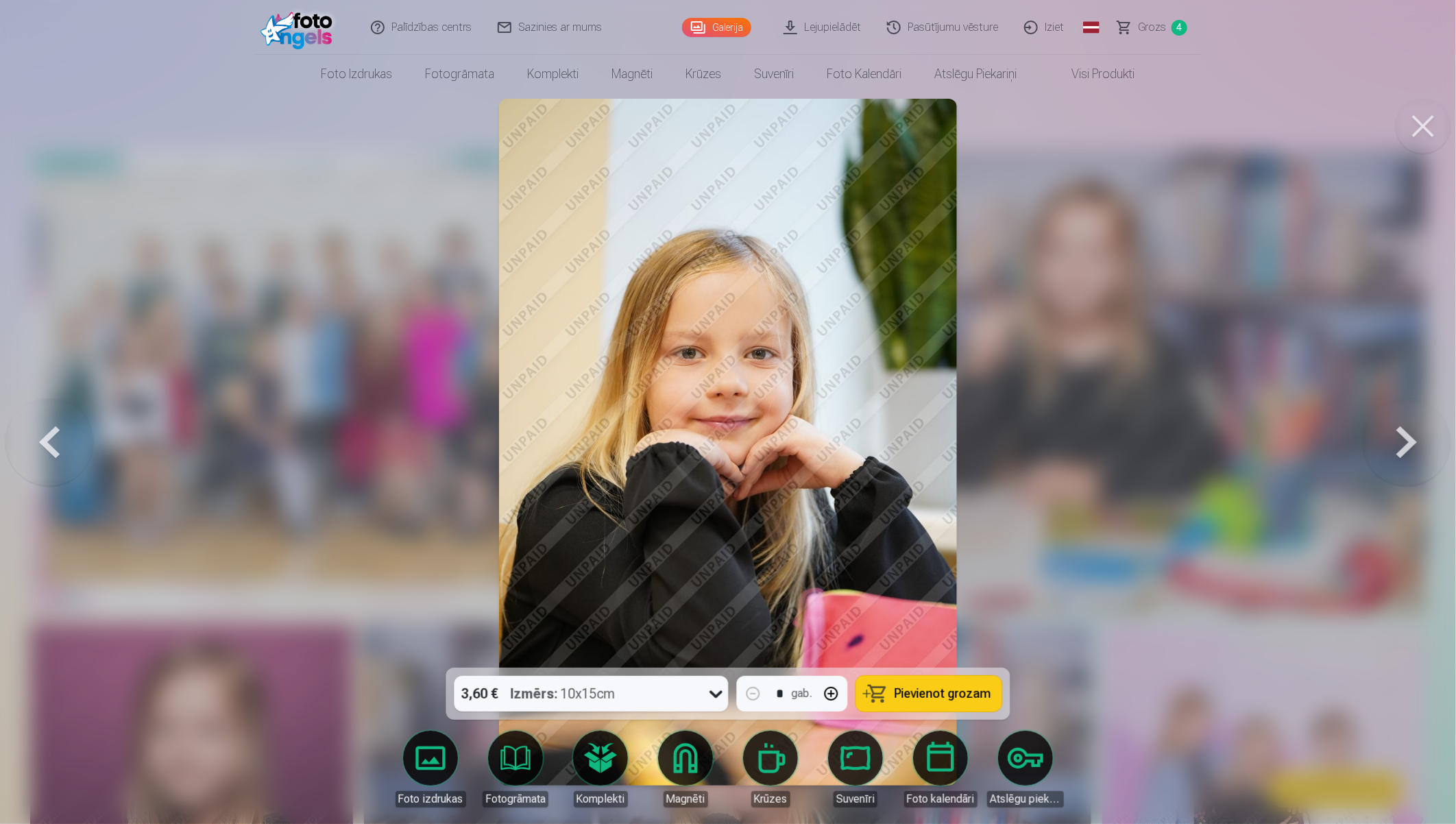
click at [1307, 439] on button at bounding box center [1406, 442] width 88 height 423
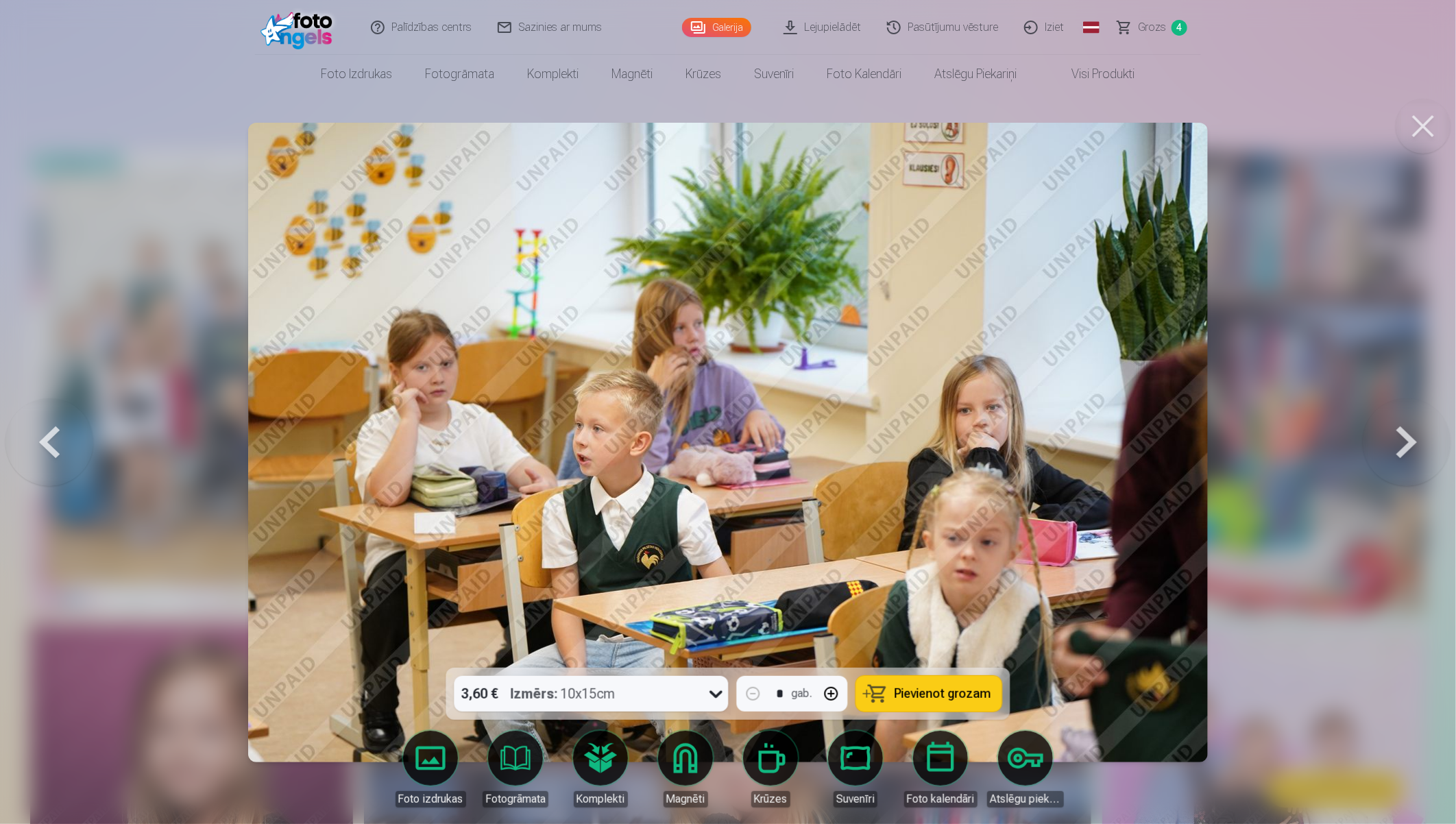
click at [1307, 439] on button at bounding box center [1406, 442] width 88 height 423
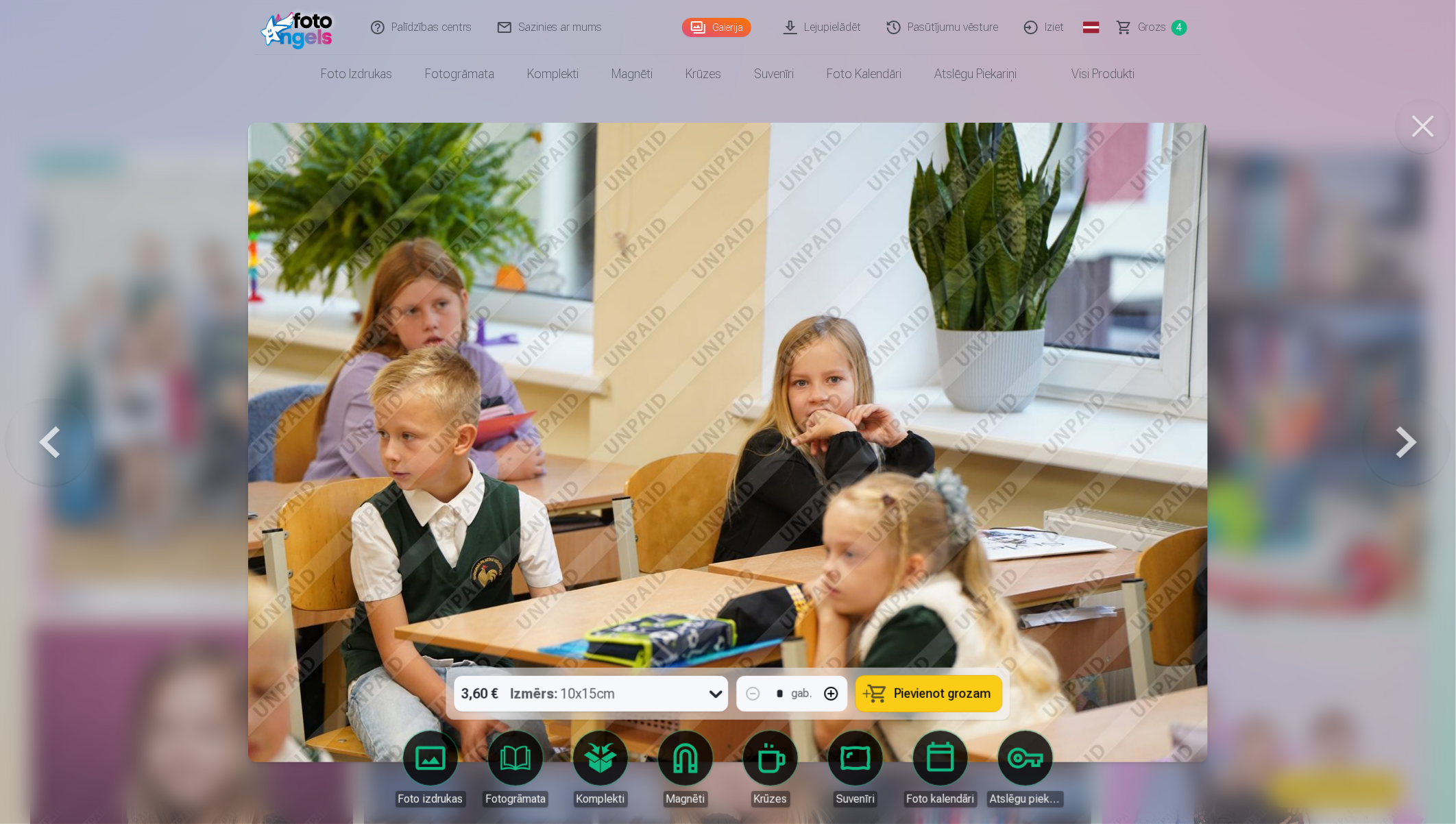
click at [1307, 439] on button at bounding box center [1406, 442] width 88 height 423
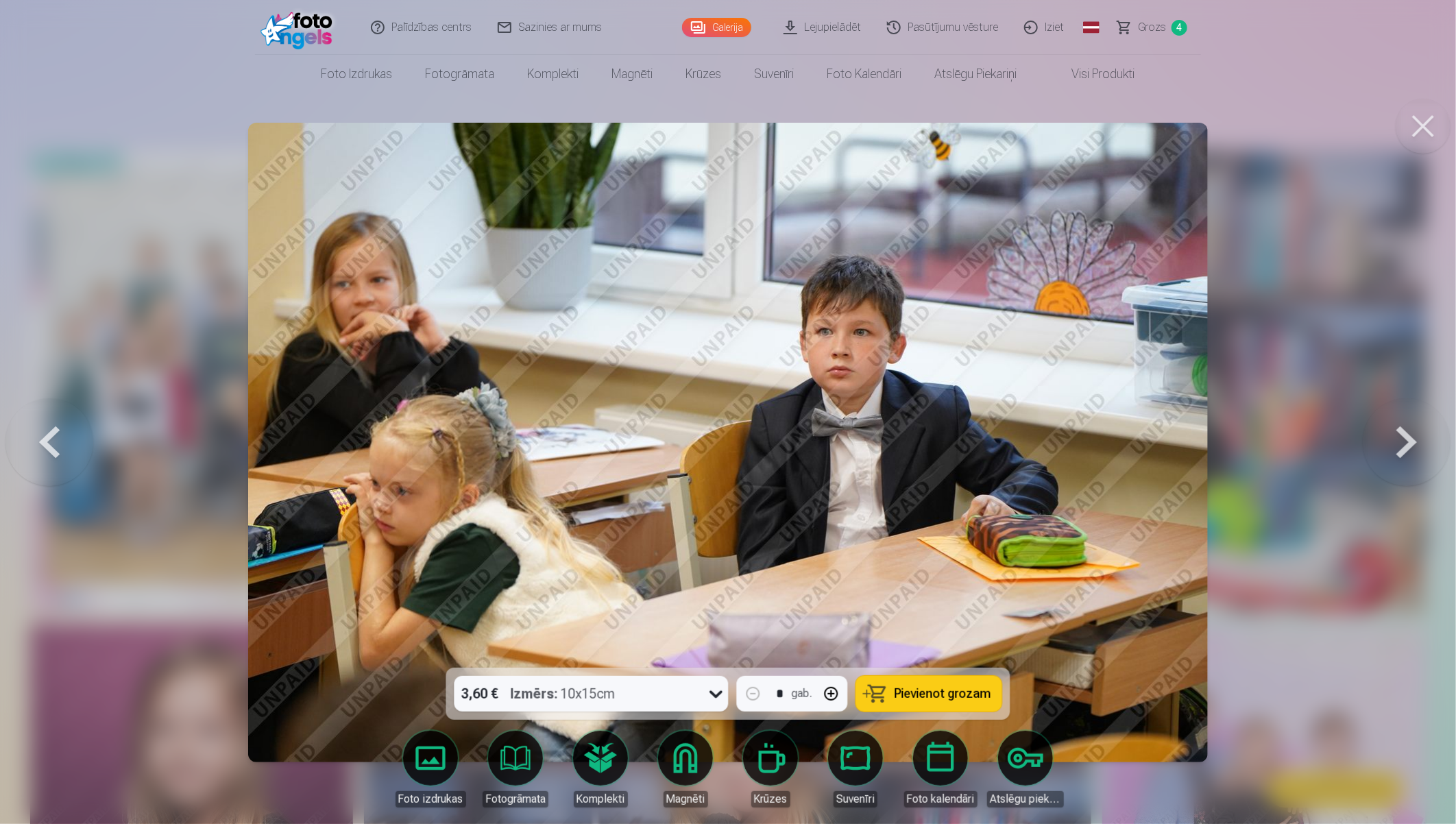
click at [1307, 439] on button at bounding box center [1406, 442] width 88 height 423
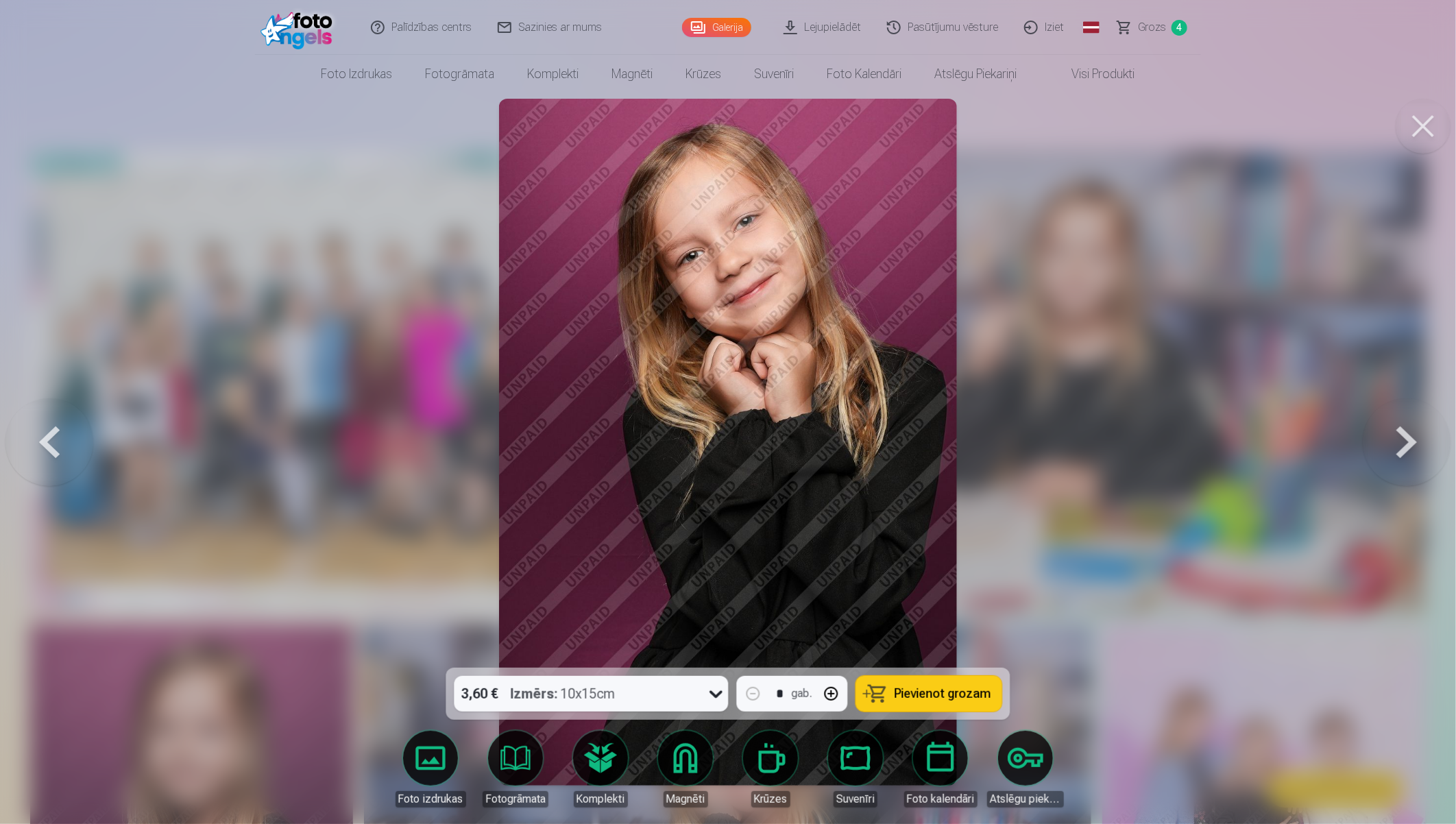
click at [1307, 439] on button at bounding box center [1406, 442] width 88 height 423
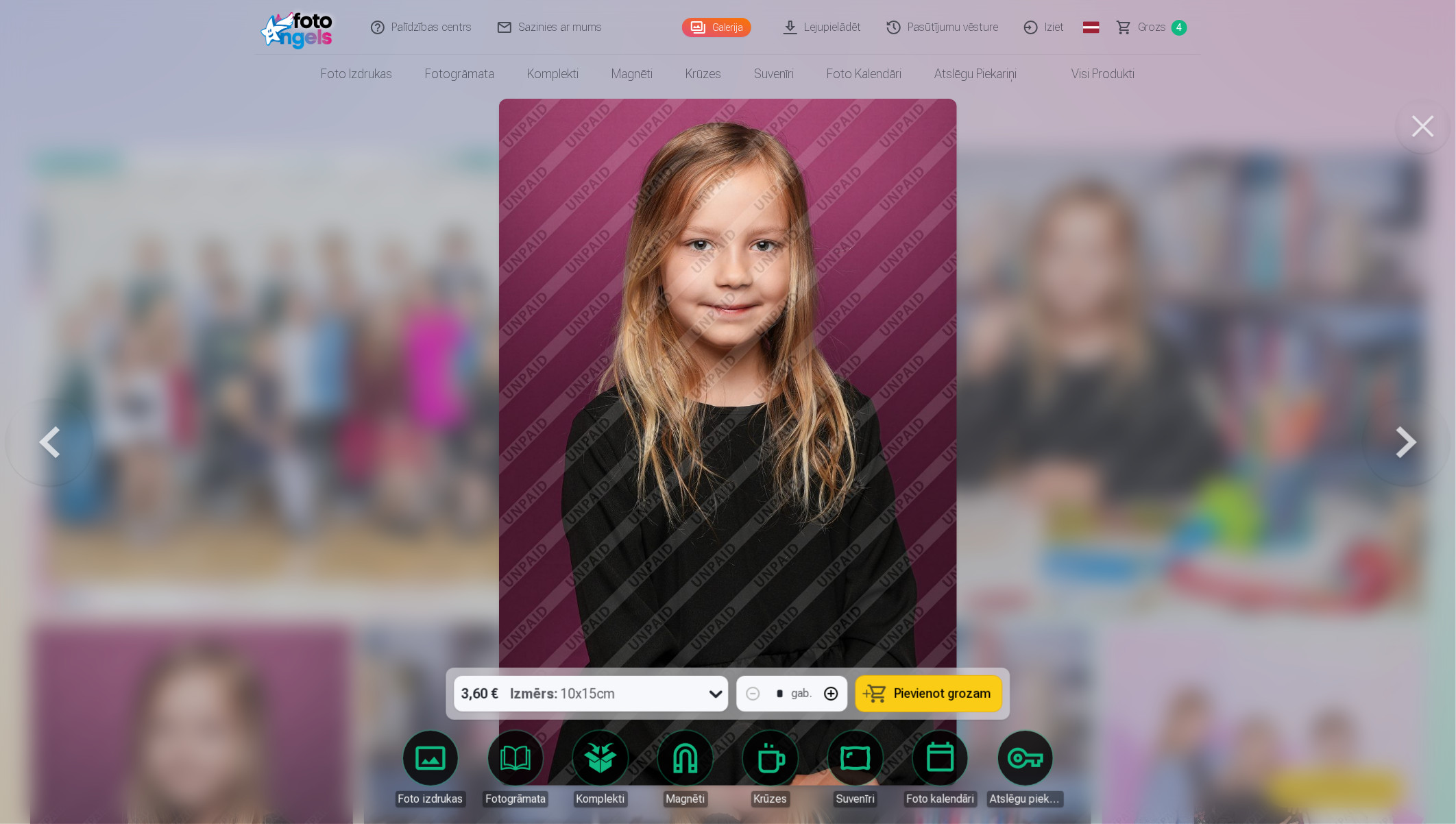
click at [62, 443] on button at bounding box center [49, 442] width 88 height 423
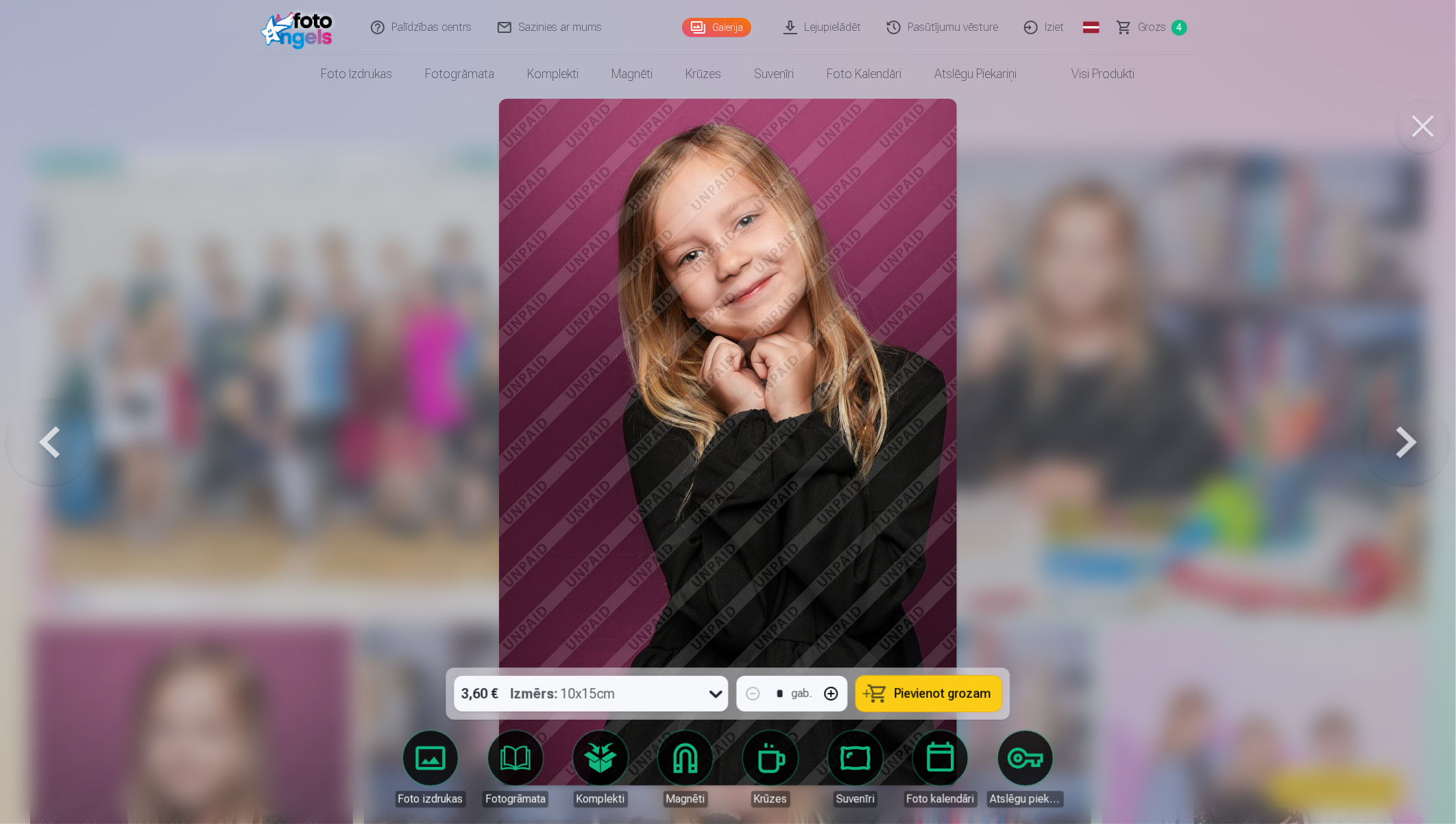
click at [1307, 433] on button at bounding box center [1406, 442] width 88 height 423
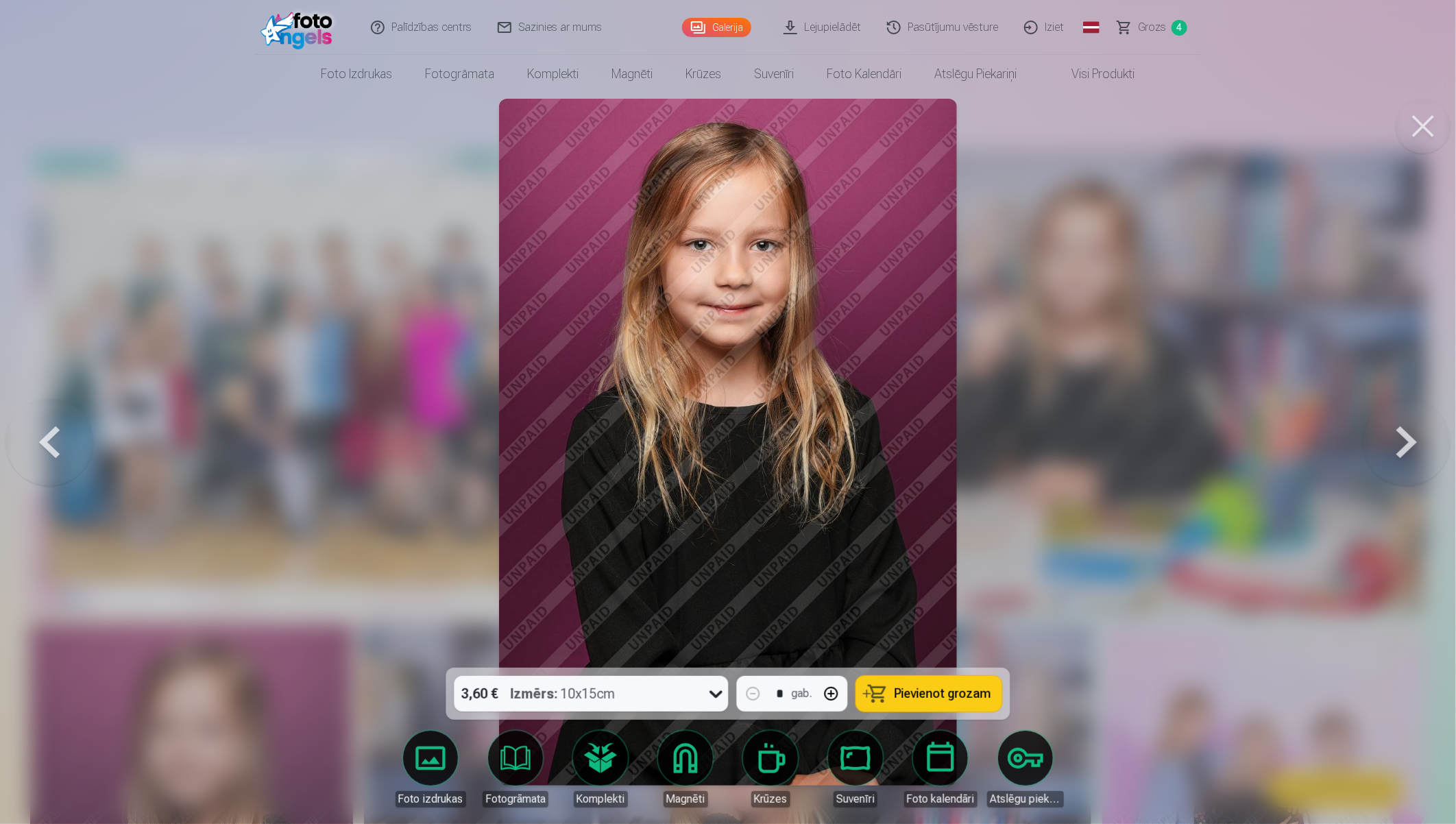
click at [1307, 437] on button at bounding box center [1406, 442] width 88 height 423
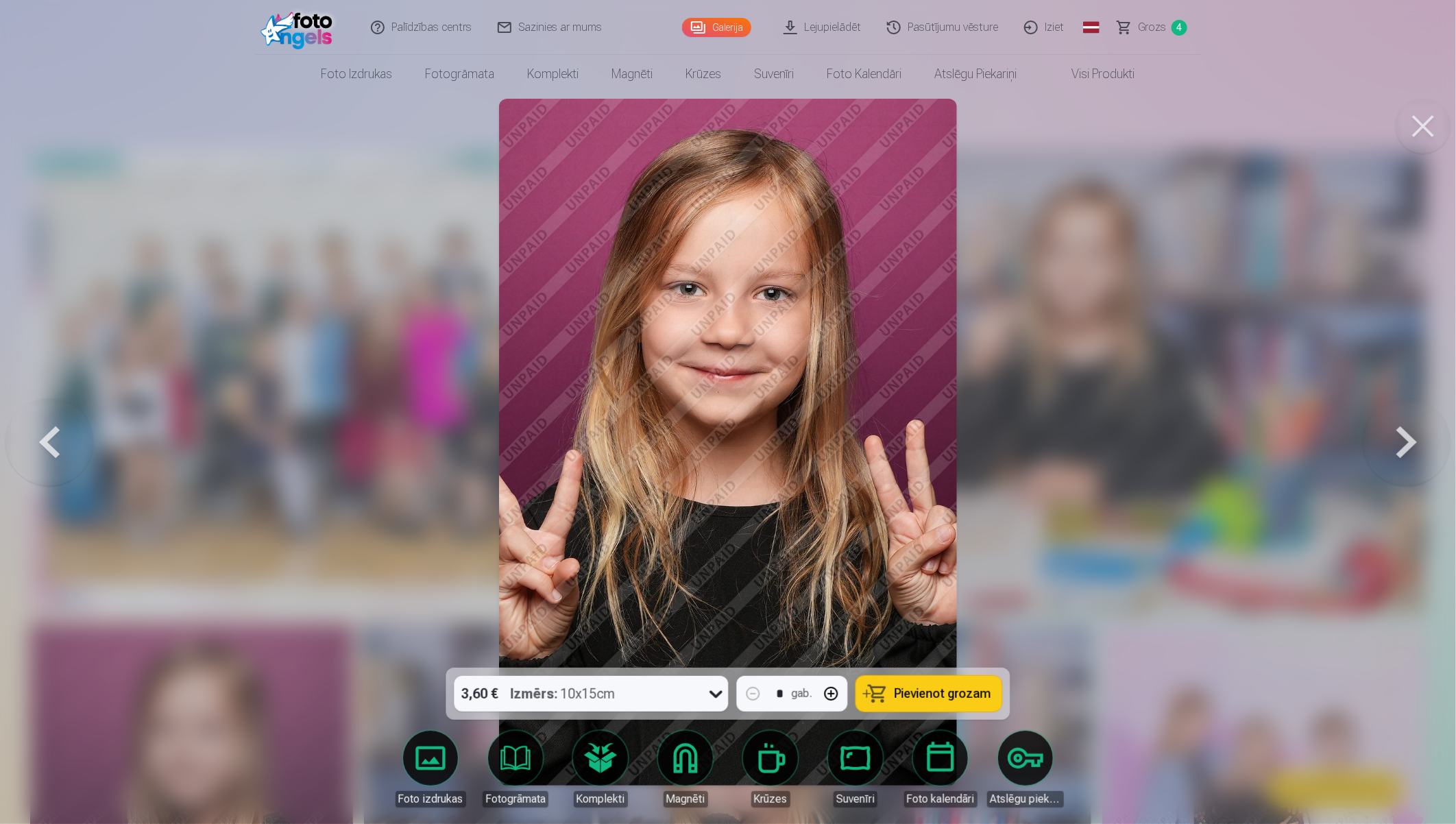
click at [1307, 437] on button at bounding box center [1406, 442] width 88 height 423
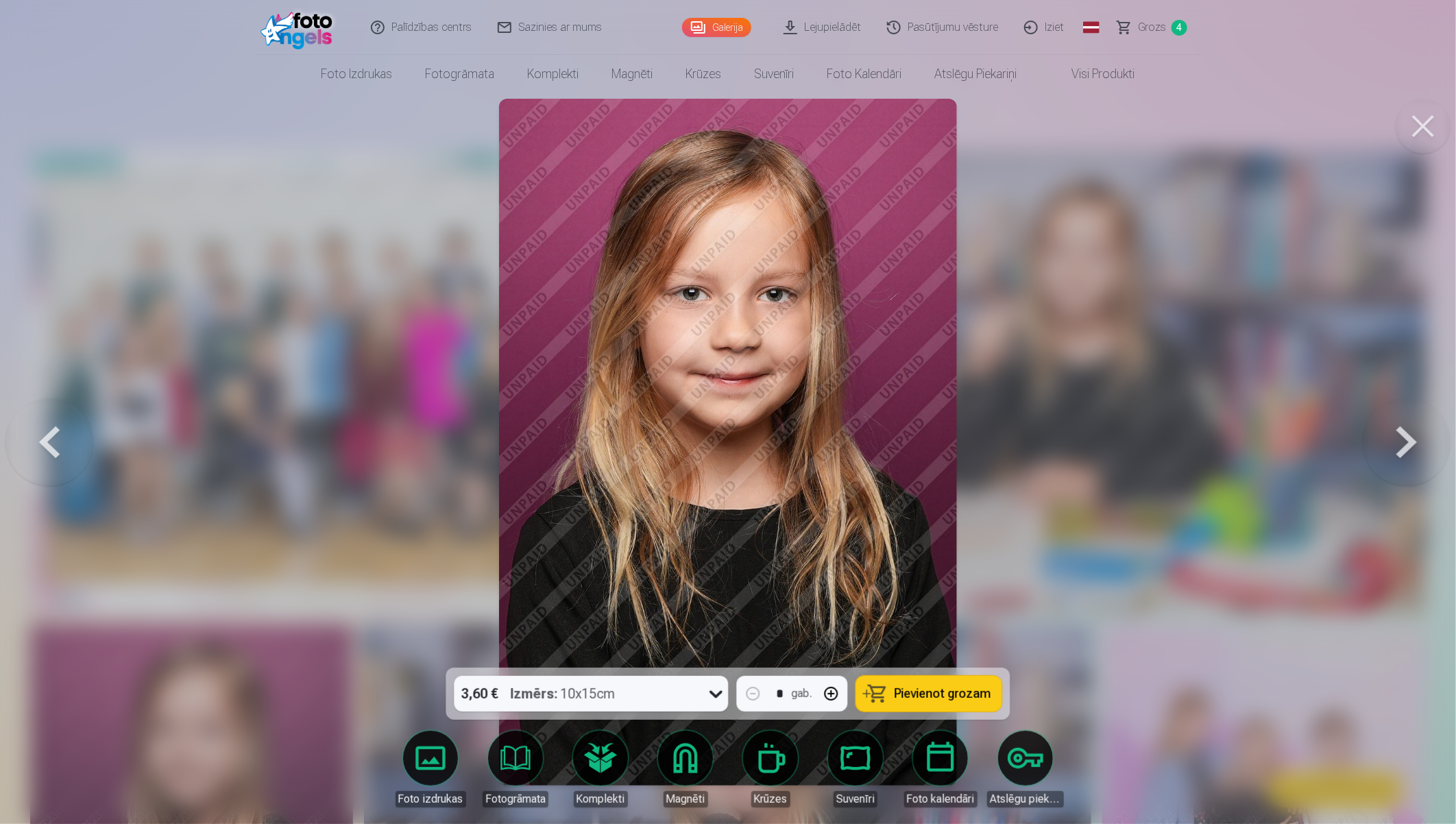
click at [1307, 437] on button at bounding box center [1406, 442] width 88 height 423
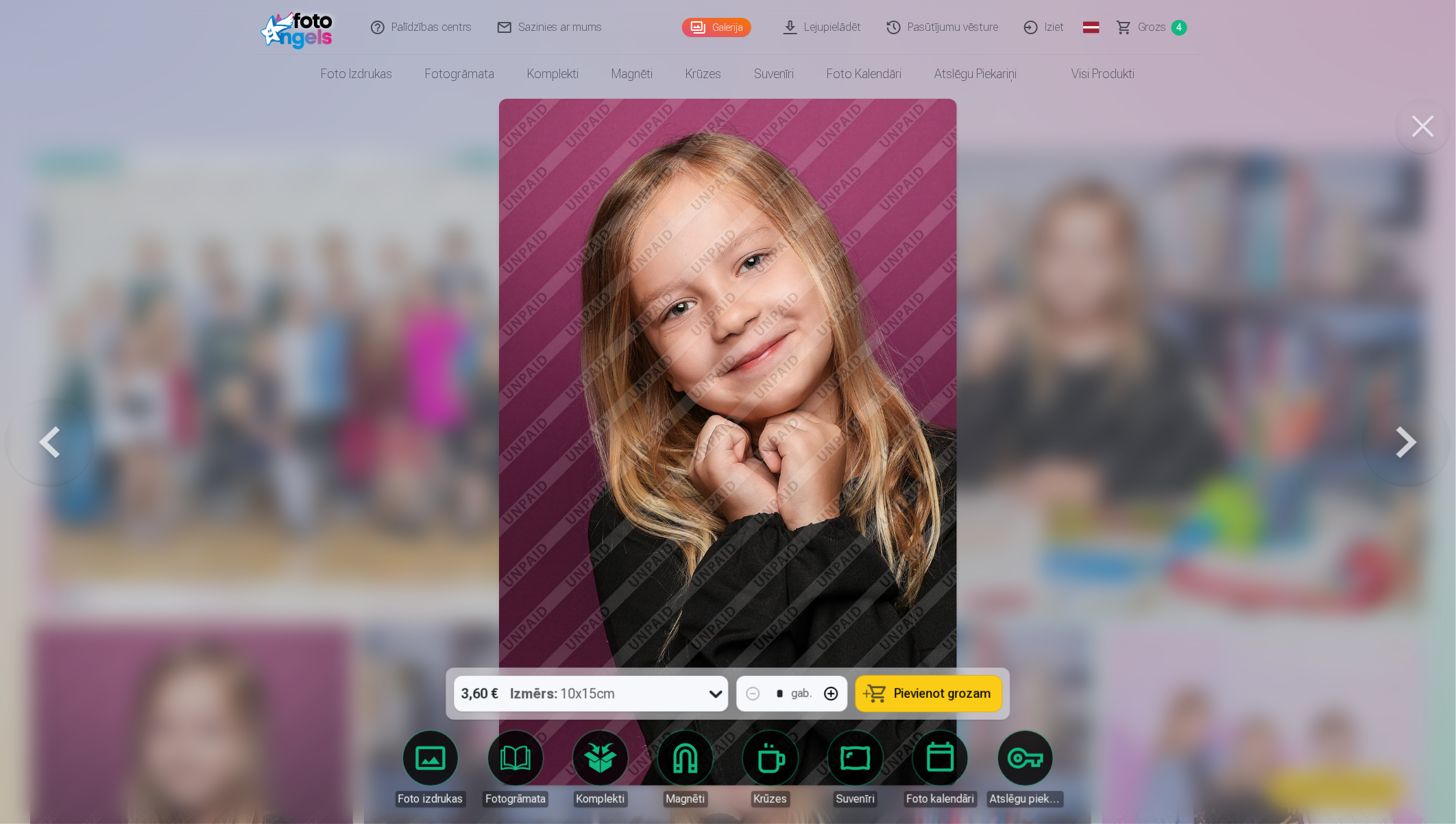
click at [1307, 437] on button at bounding box center [1406, 442] width 88 height 423
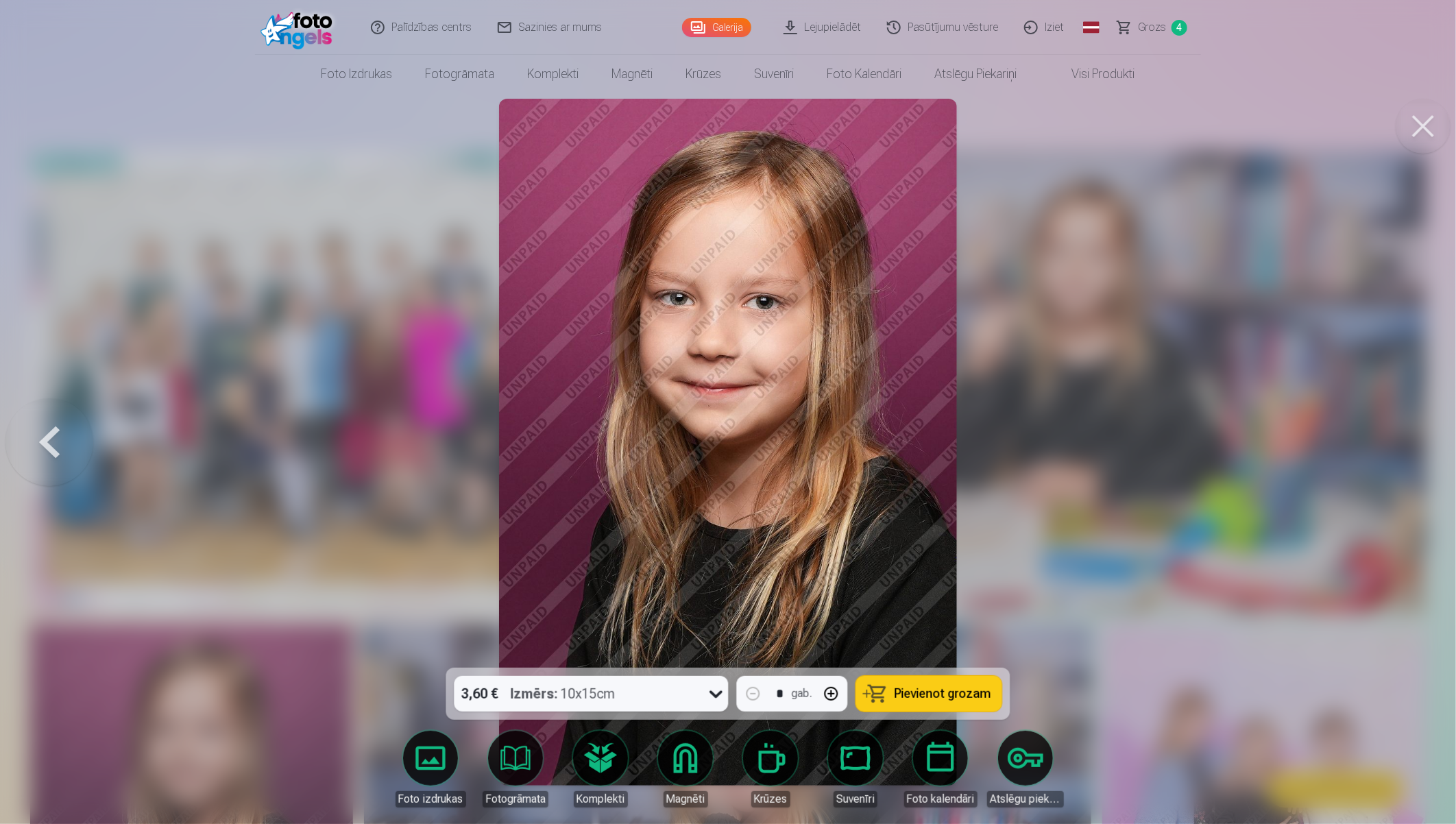
click at [63, 442] on button at bounding box center [49, 442] width 88 height 423
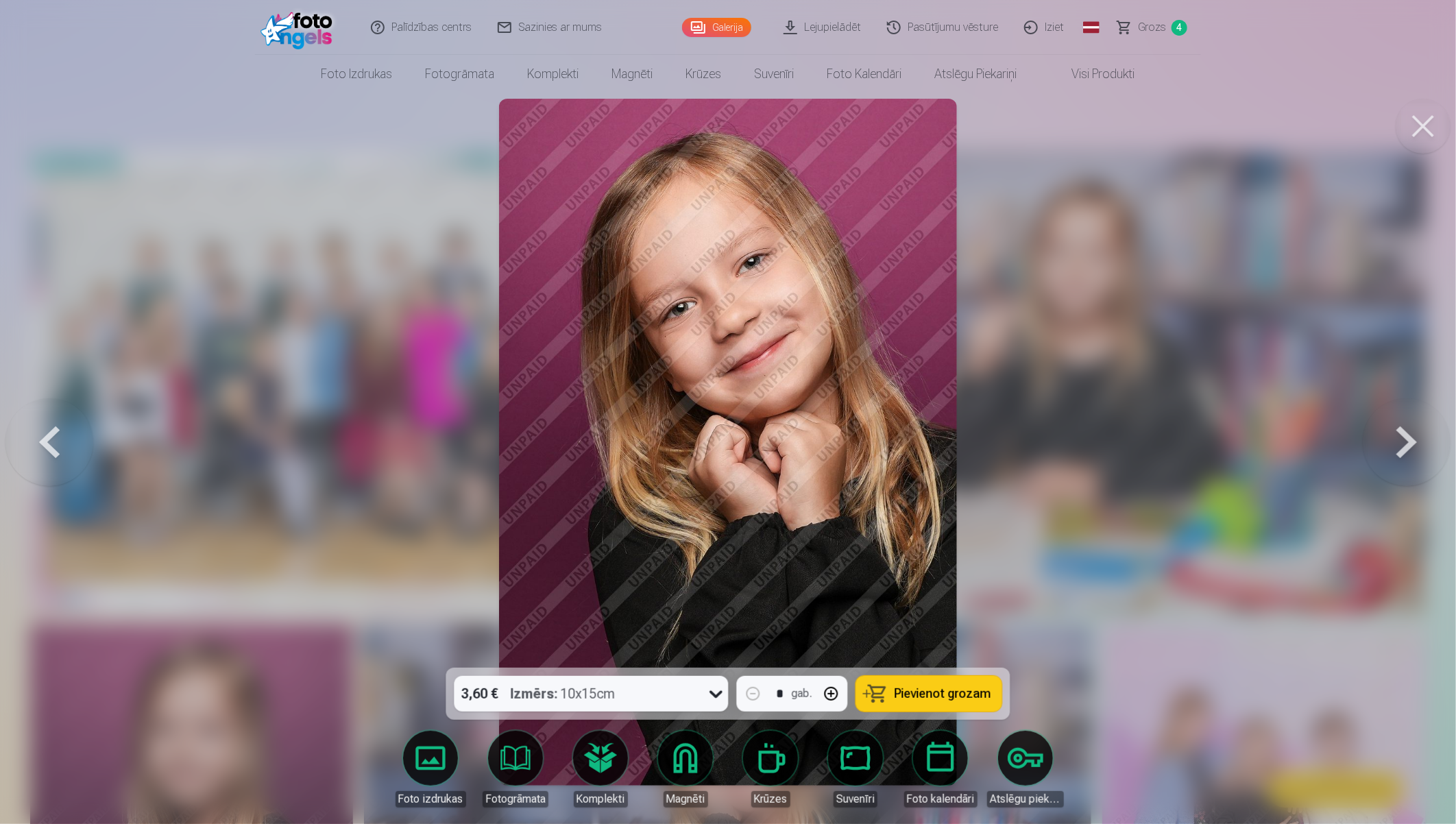
click at [63, 437] on button at bounding box center [49, 442] width 88 height 423
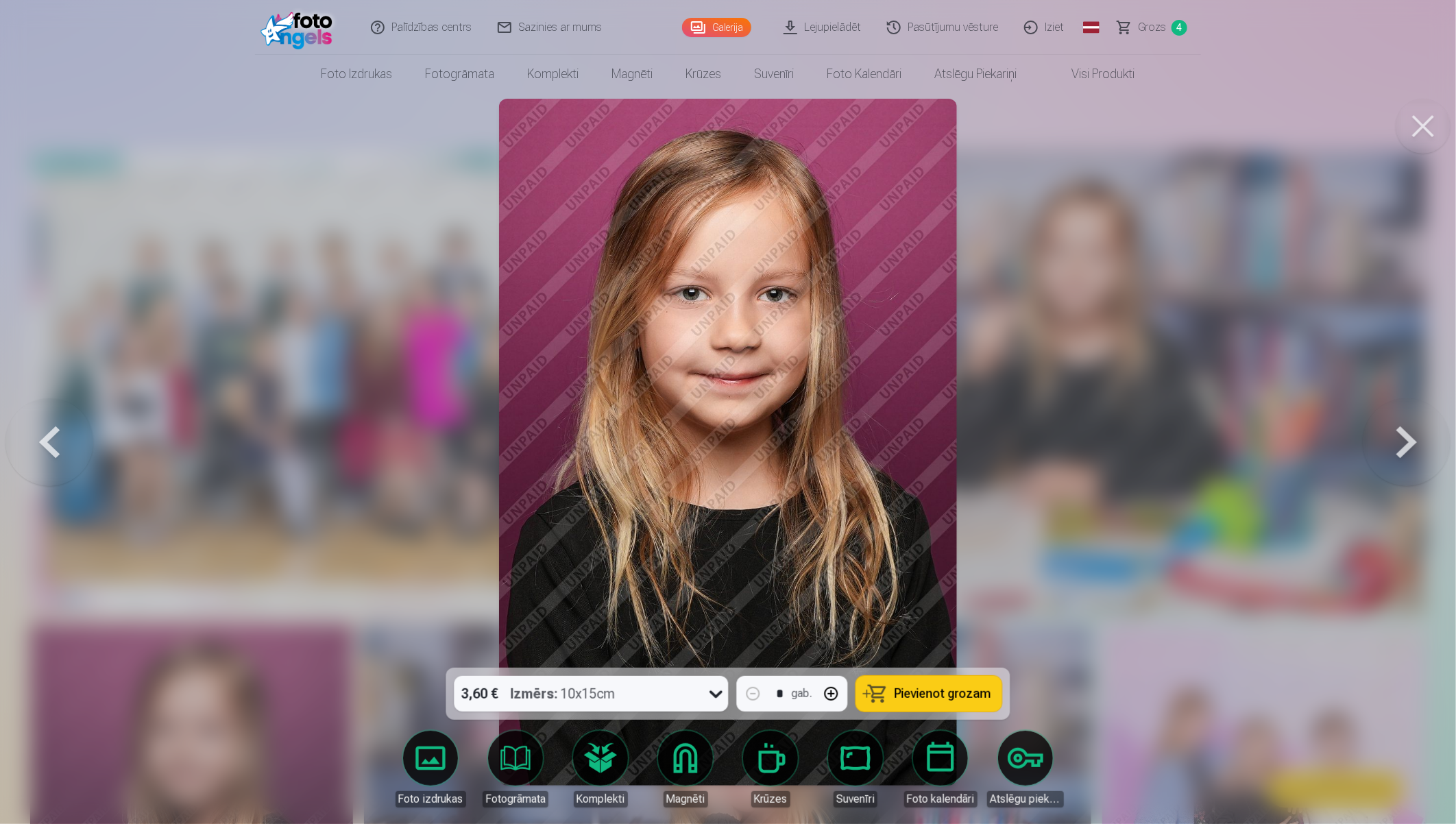
click at [63, 437] on button at bounding box center [49, 442] width 88 height 423
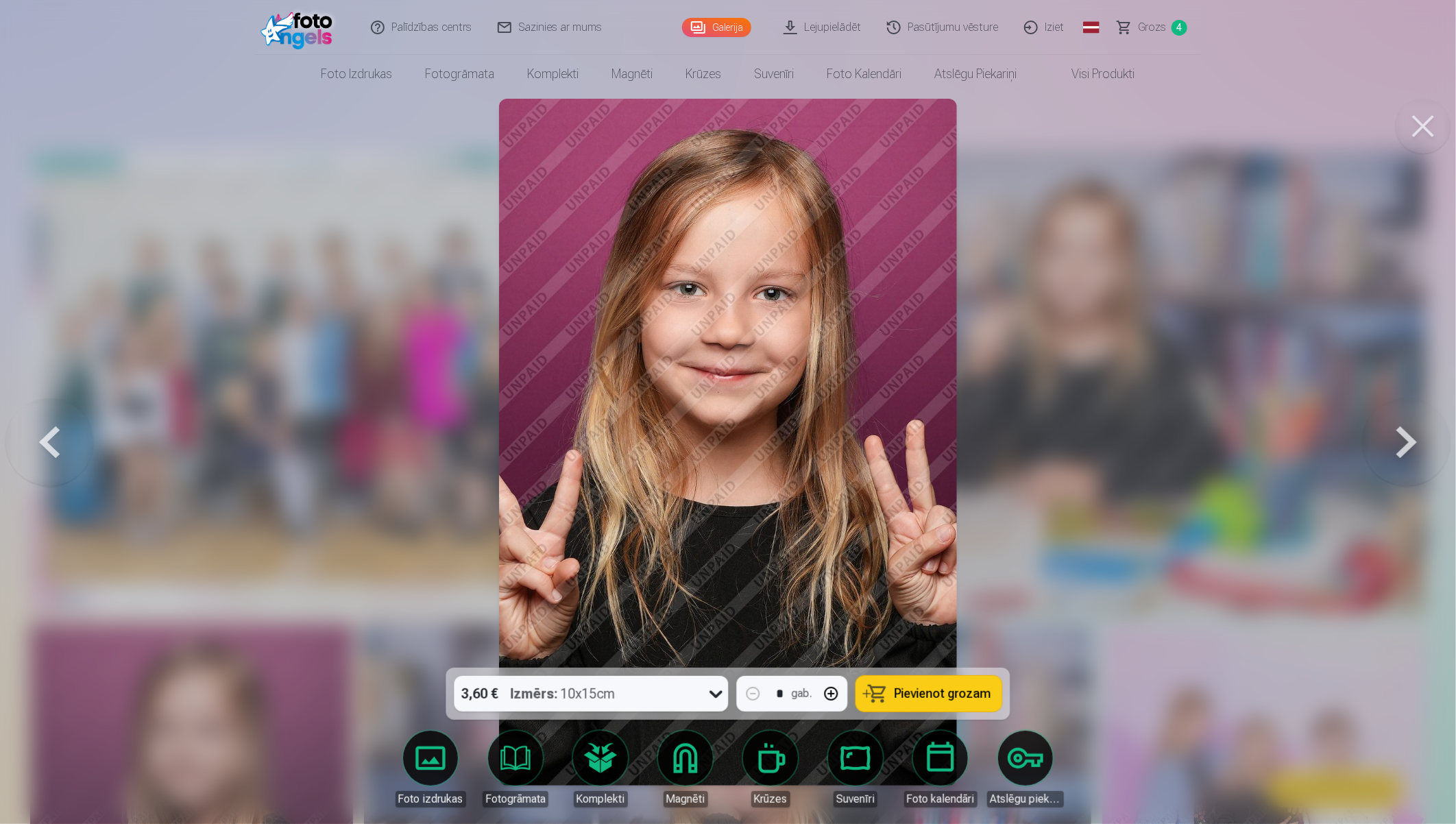
click at [63, 437] on button at bounding box center [49, 442] width 88 height 423
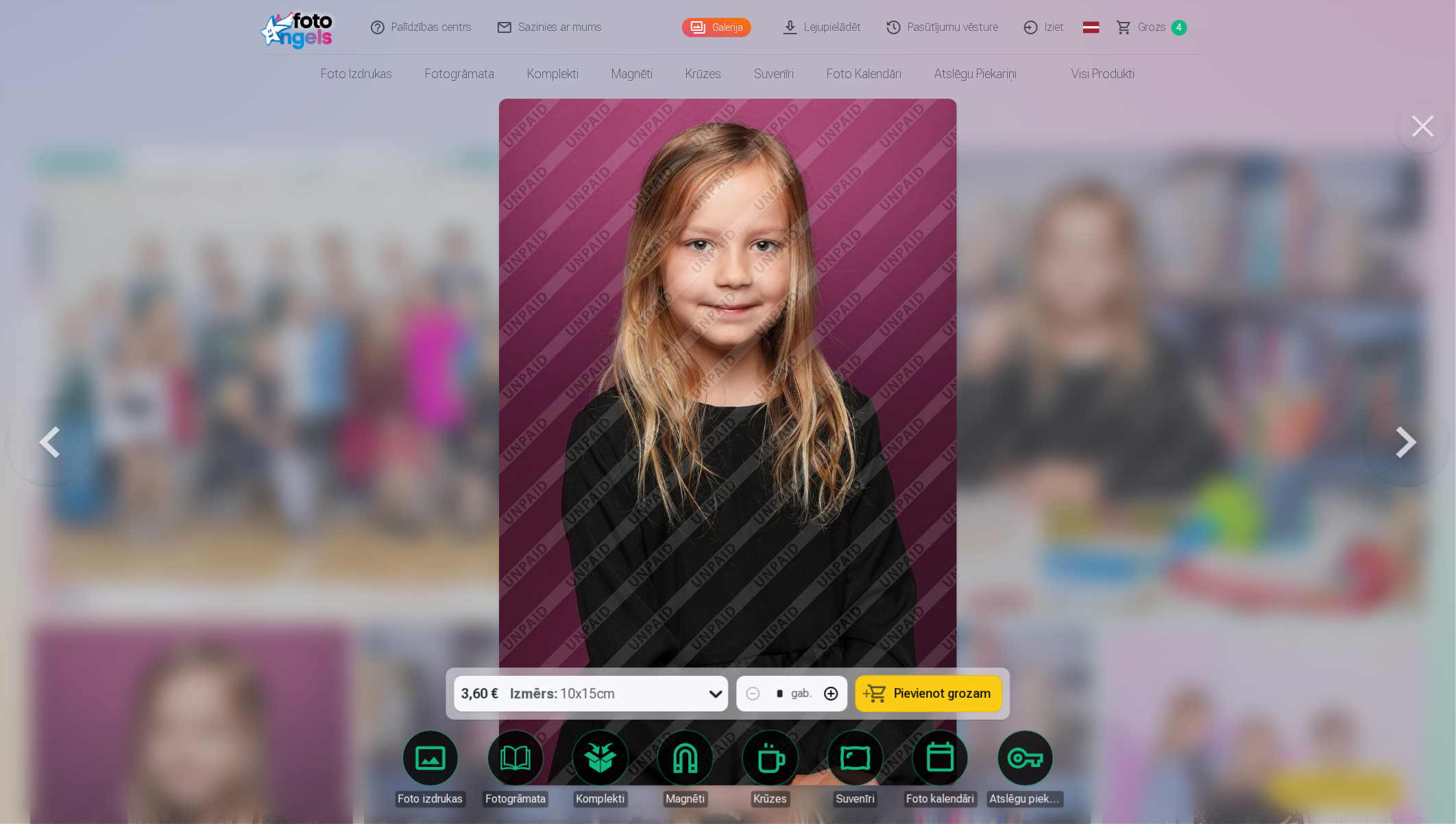
click at [63, 437] on button at bounding box center [49, 442] width 88 height 423
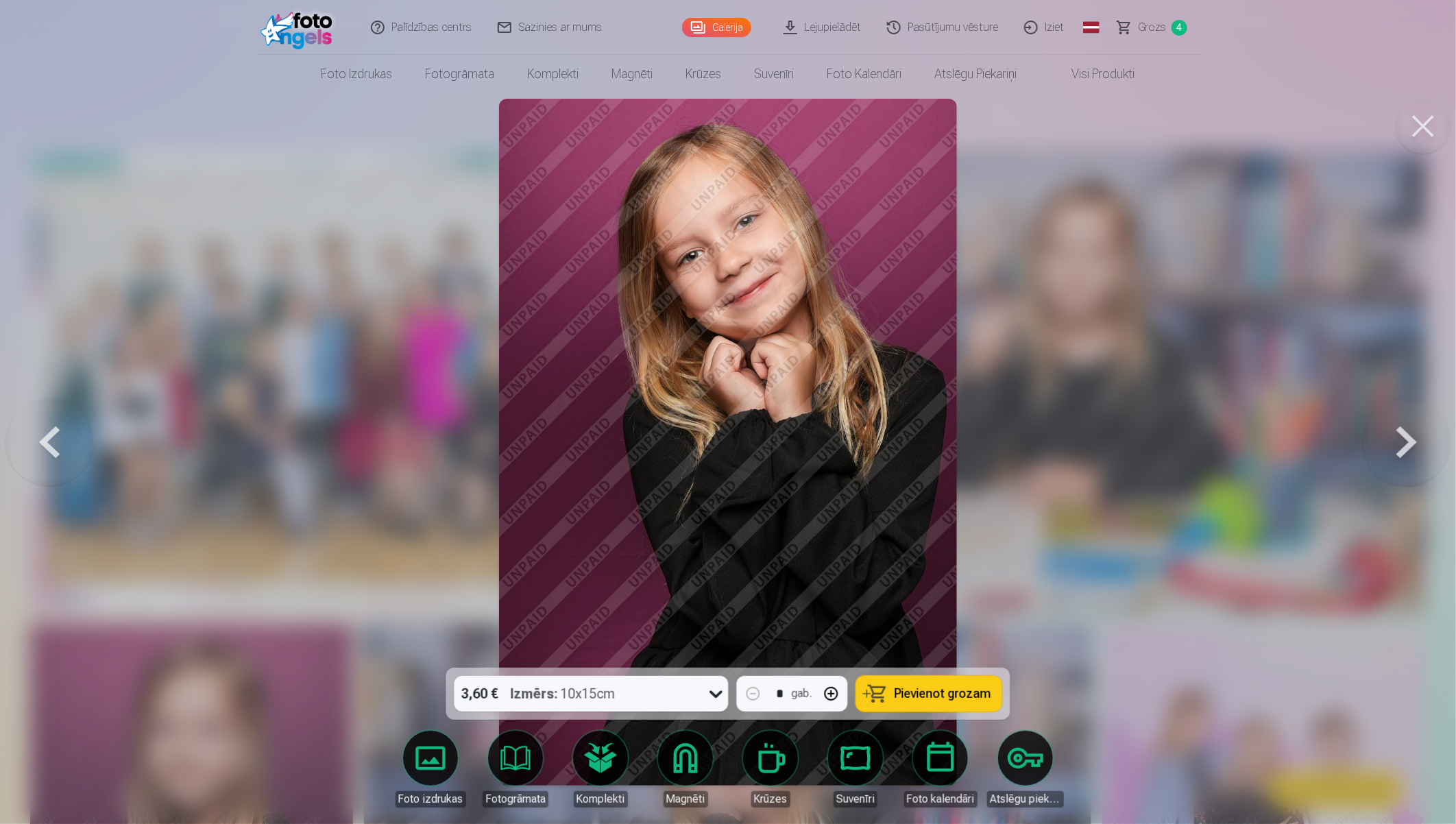
click at [1307, 444] on button at bounding box center [1406, 442] width 88 height 423
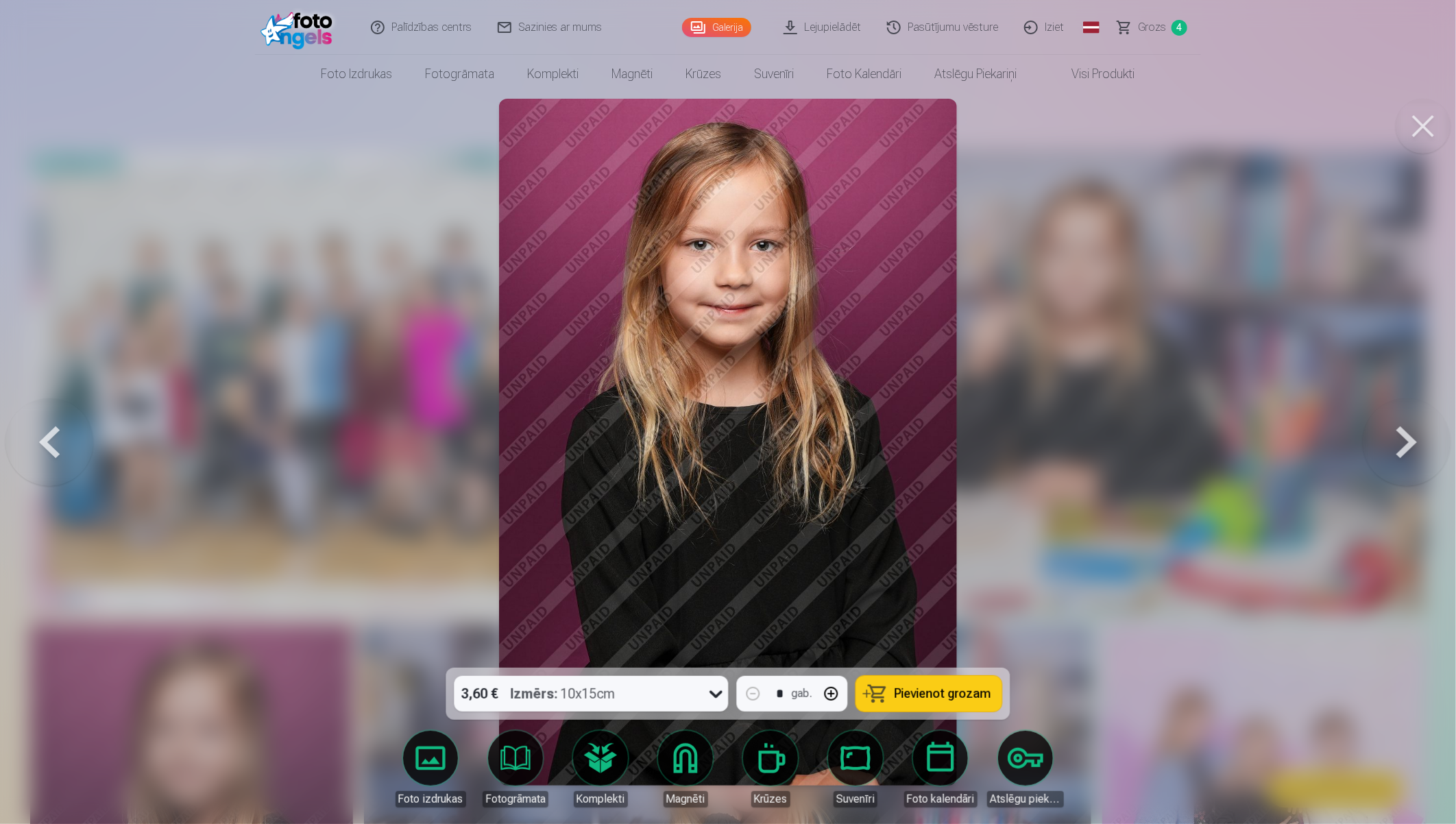
click at [1307, 444] on button at bounding box center [1406, 442] width 88 height 423
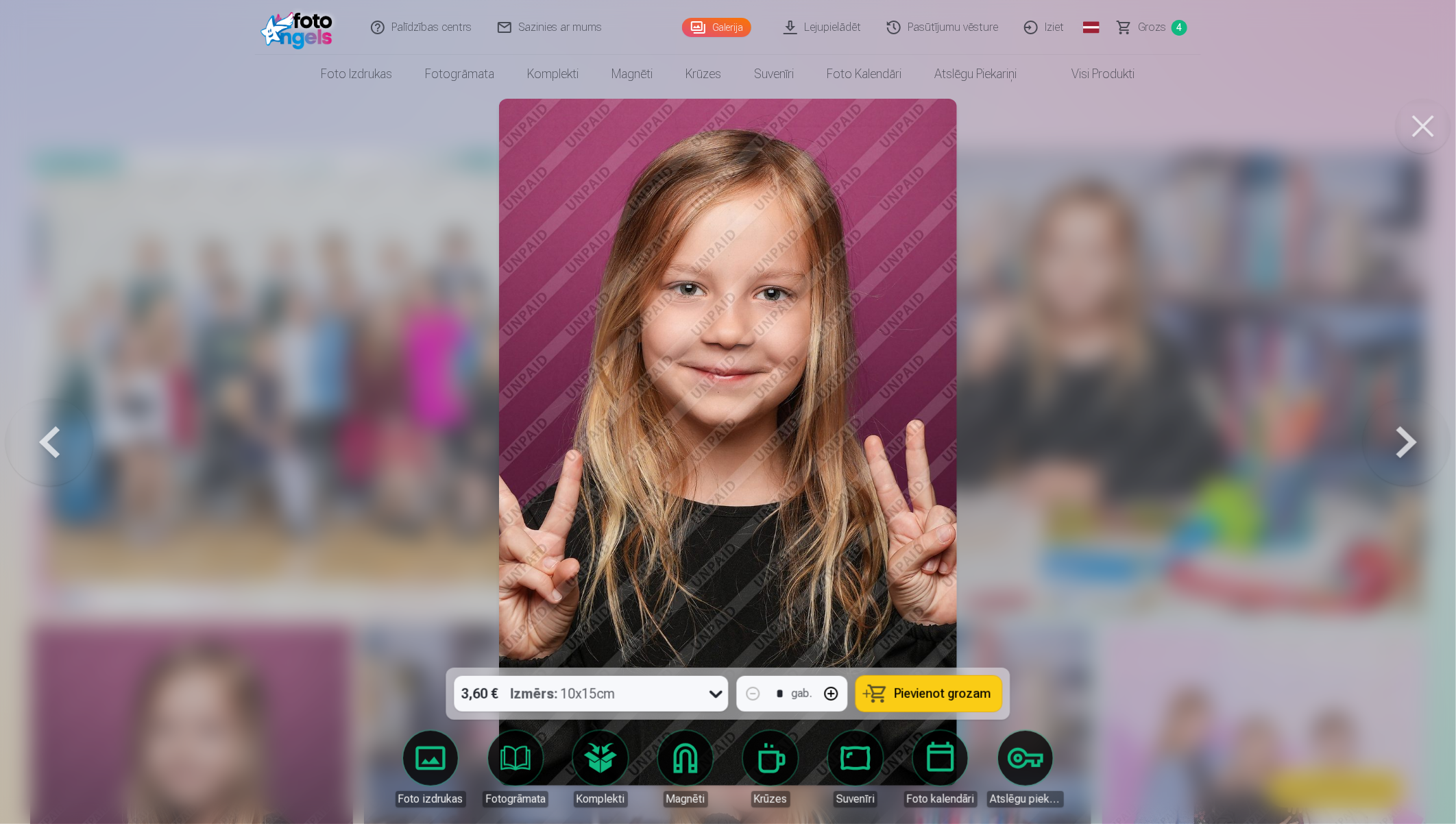
click at [1307, 444] on button at bounding box center [1406, 442] width 88 height 423
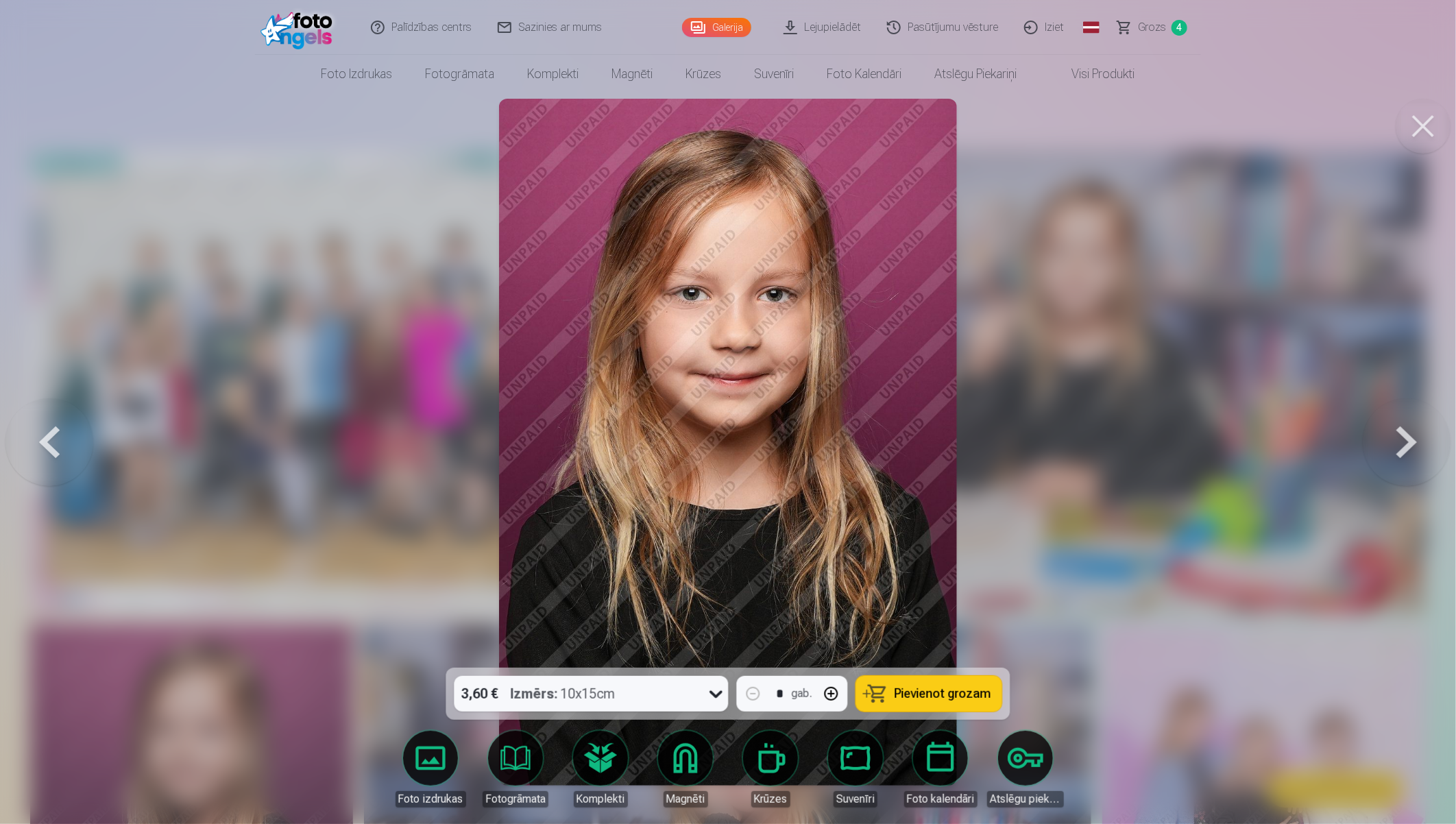
click at [1307, 444] on button at bounding box center [1406, 442] width 88 height 423
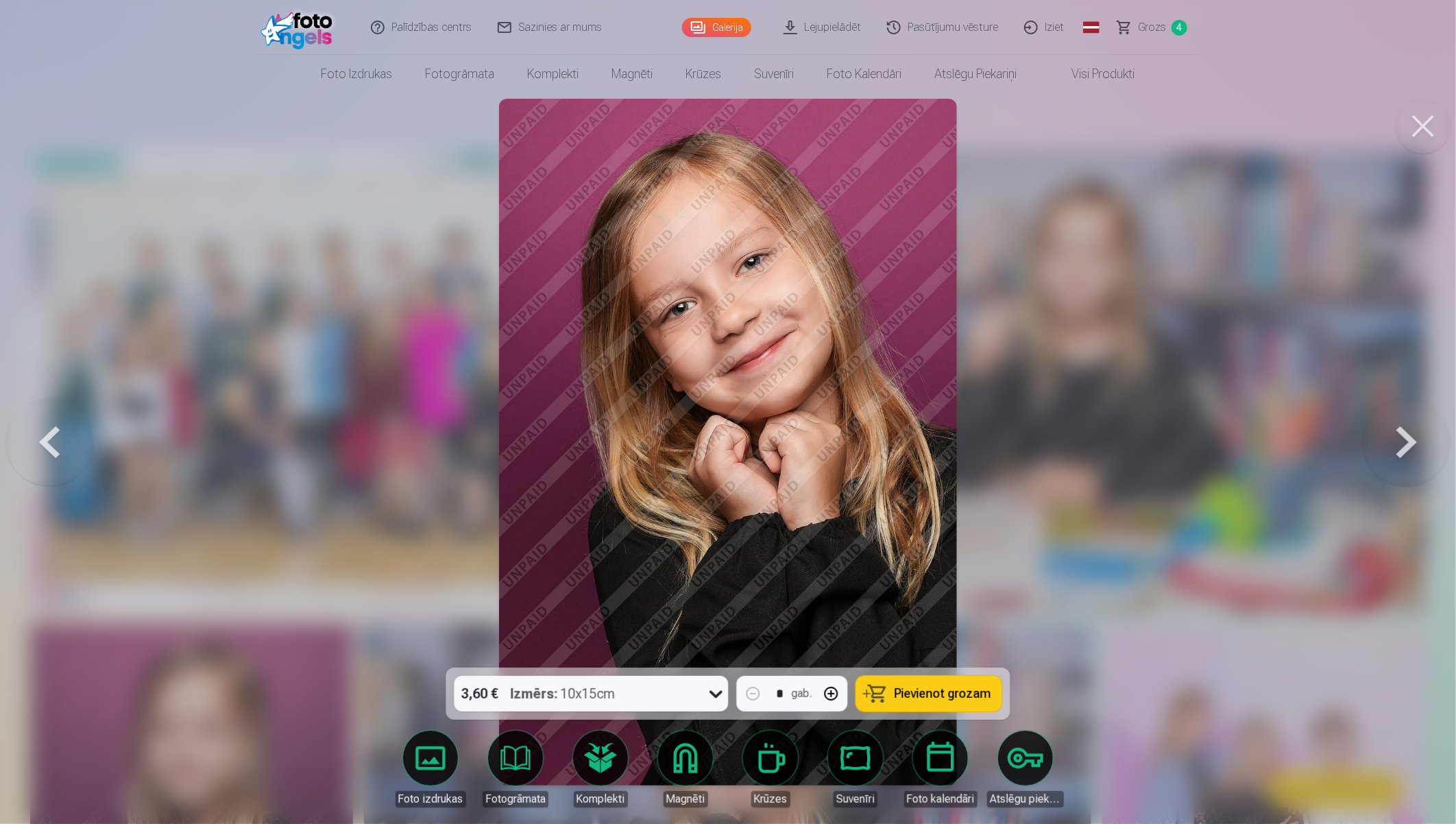
click at [1307, 444] on button at bounding box center [1406, 442] width 88 height 423
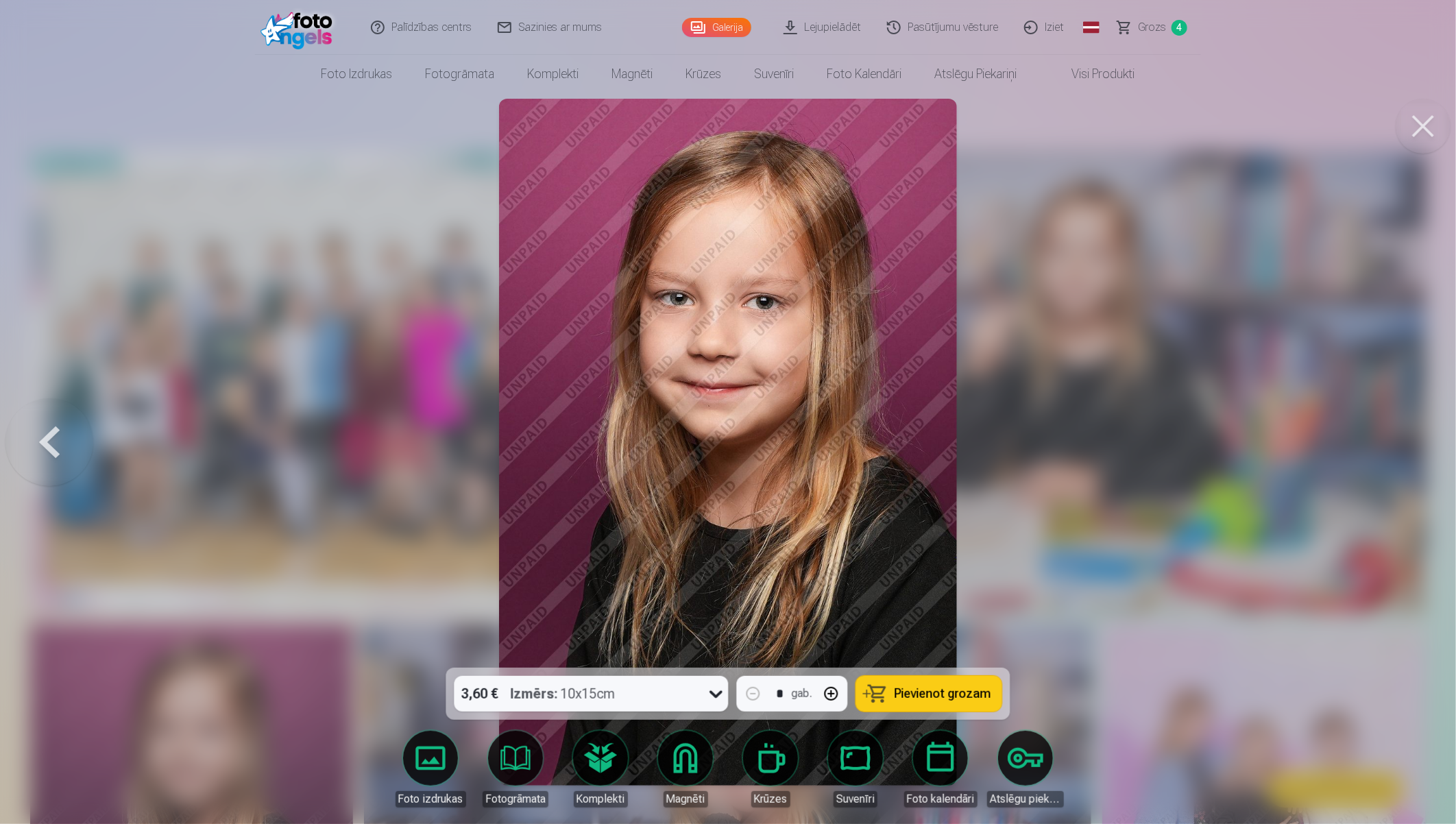
click at [1307, 444] on div at bounding box center [728, 412] width 1456 height 824
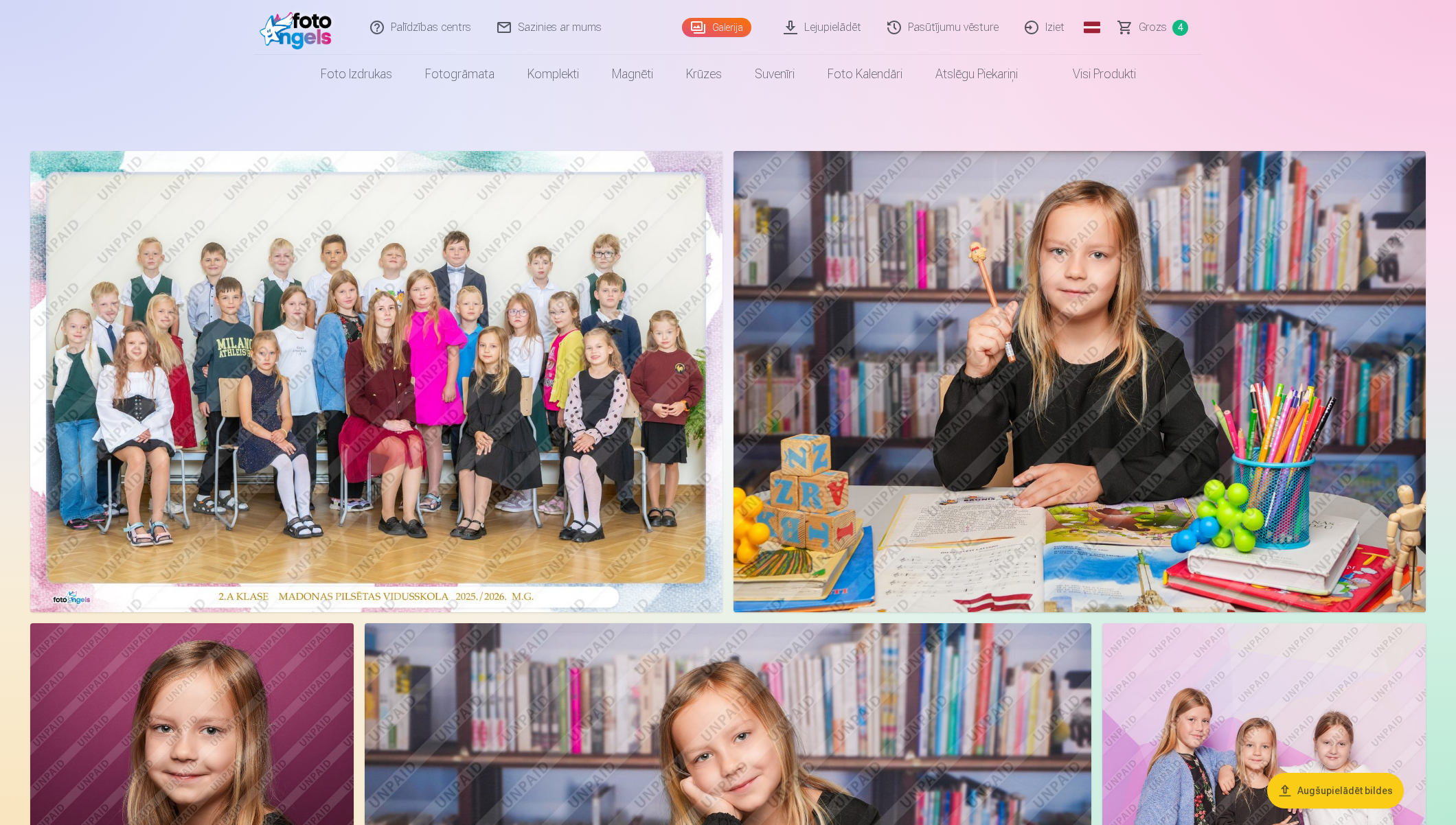
click at [1138, 28] on link "Grozs 4" at bounding box center [1154, 28] width 96 height 55
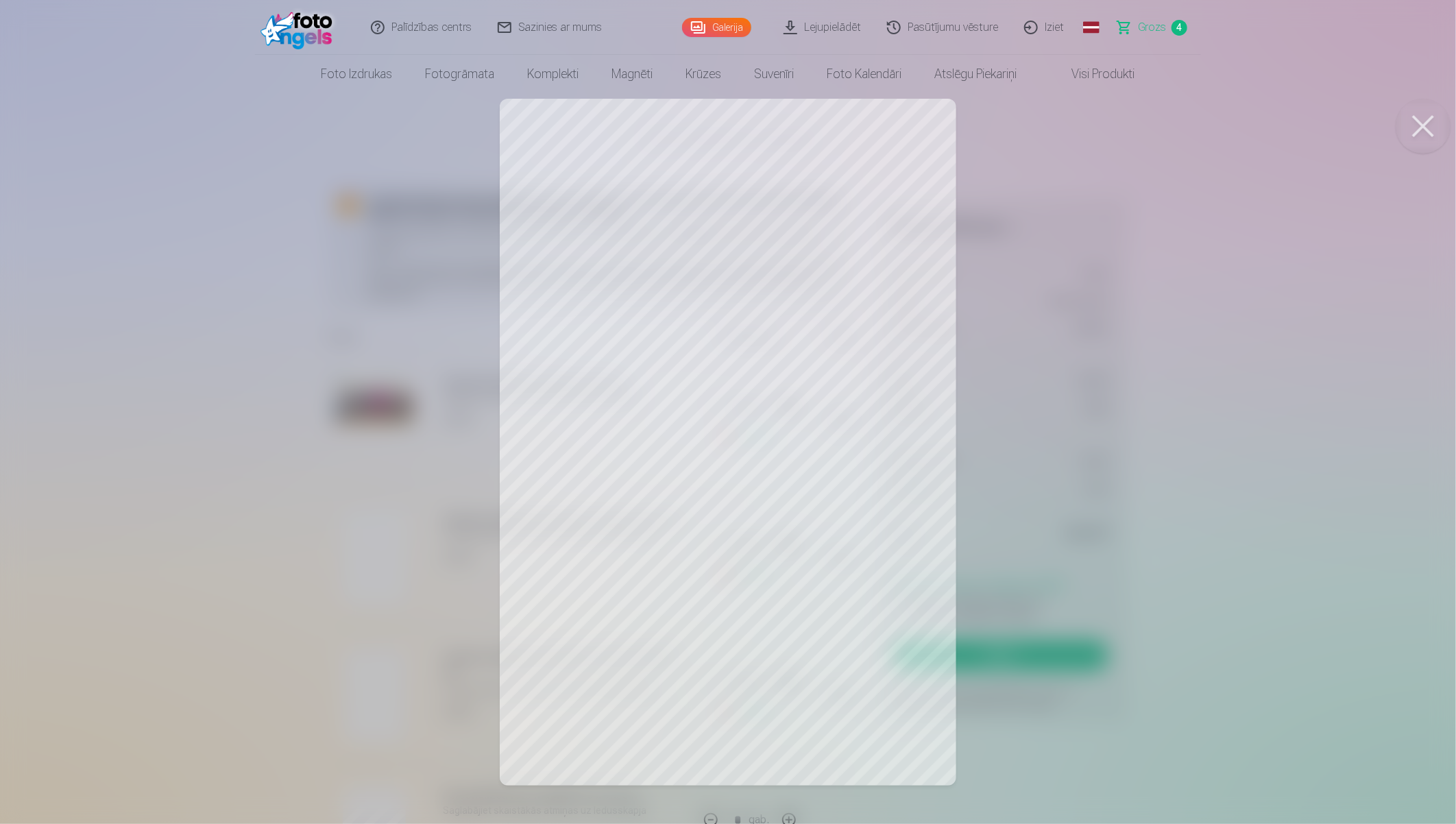
click at [1307, 567] on div at bounding box center [728, 412] width 1456 height 824
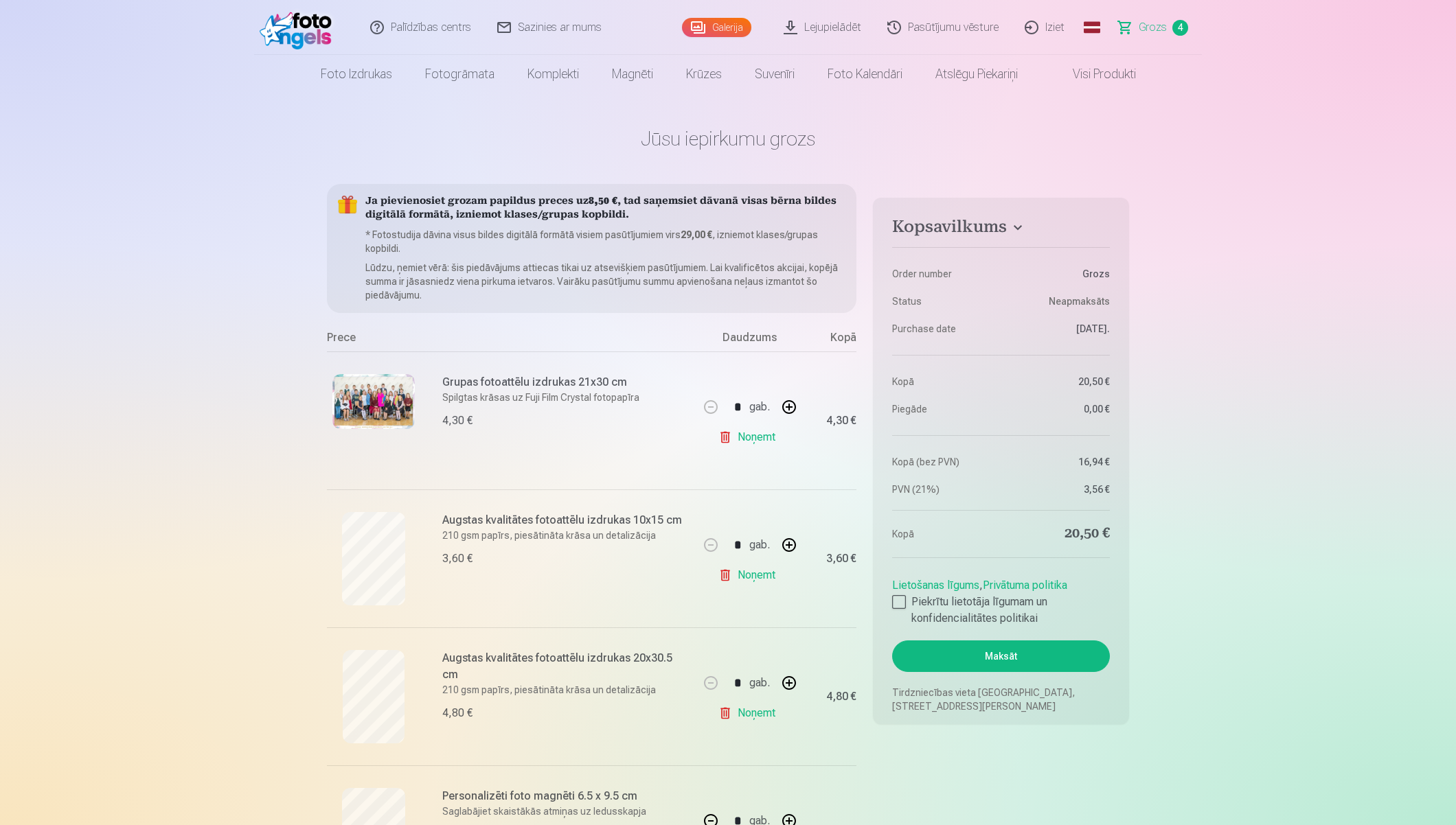
scroll to position [406, 0]
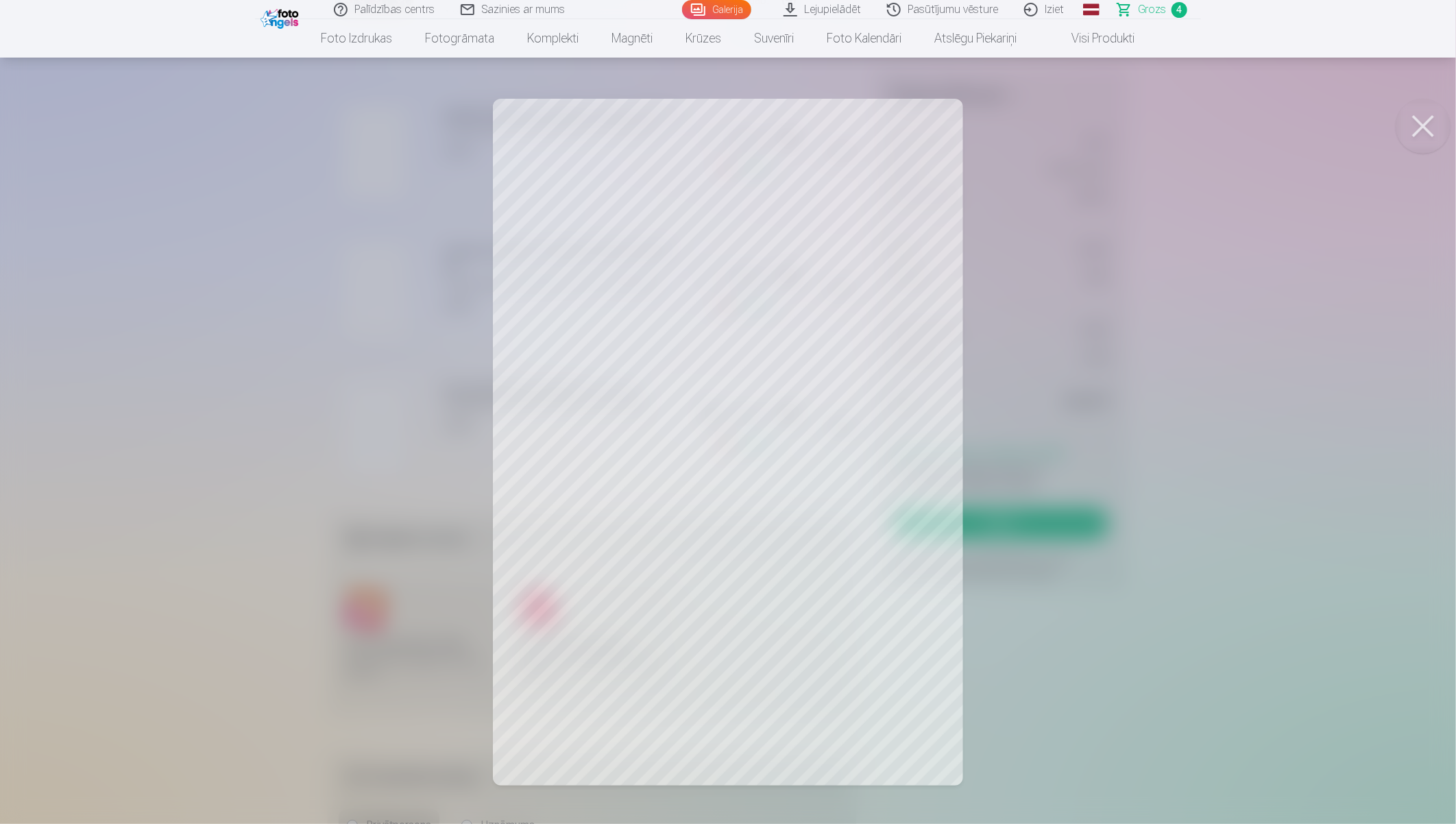
click at [1307, 125] on button at bounding box center [1423, 126] width 55 height 55
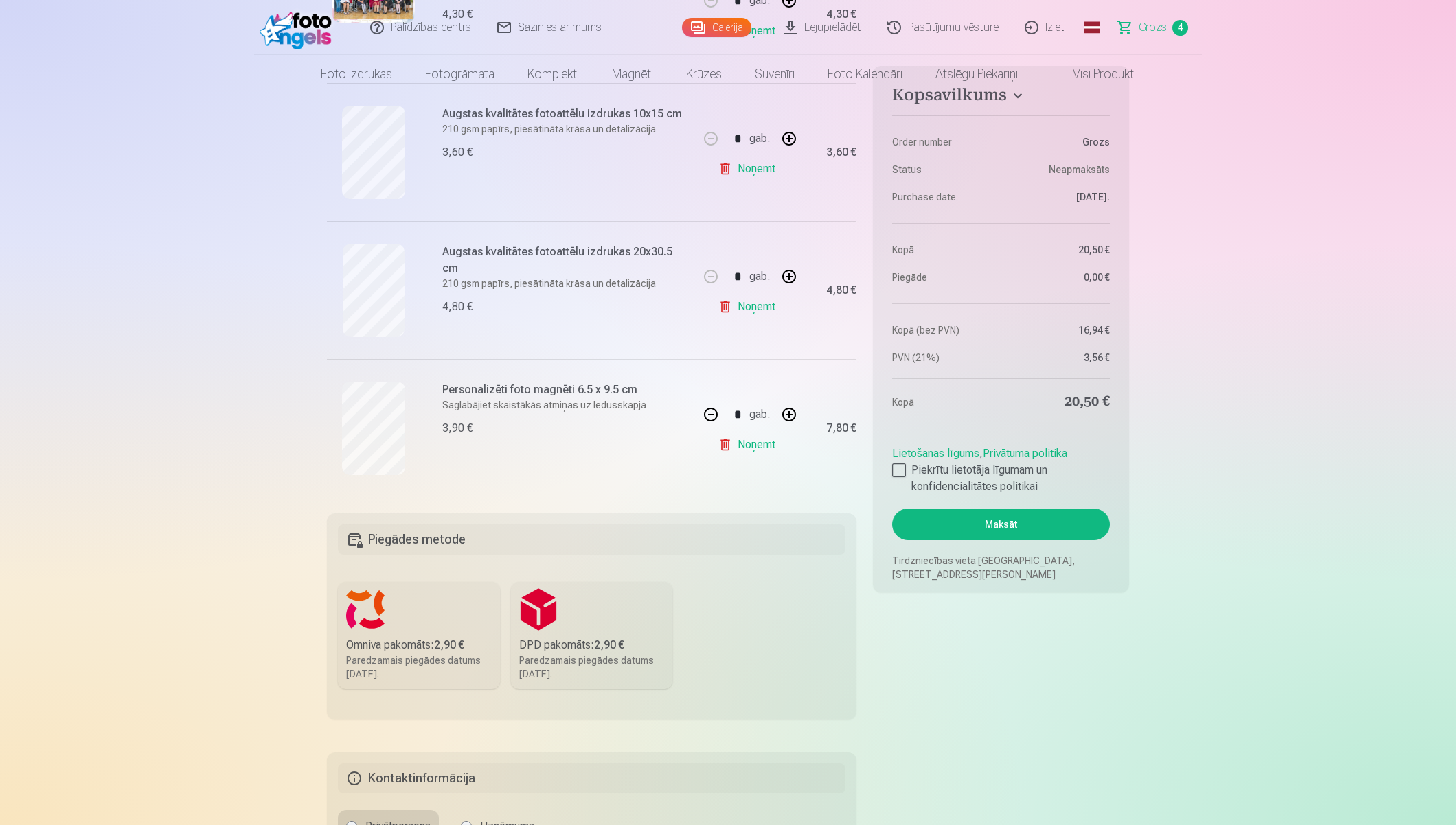
scroll to position [0, 0]
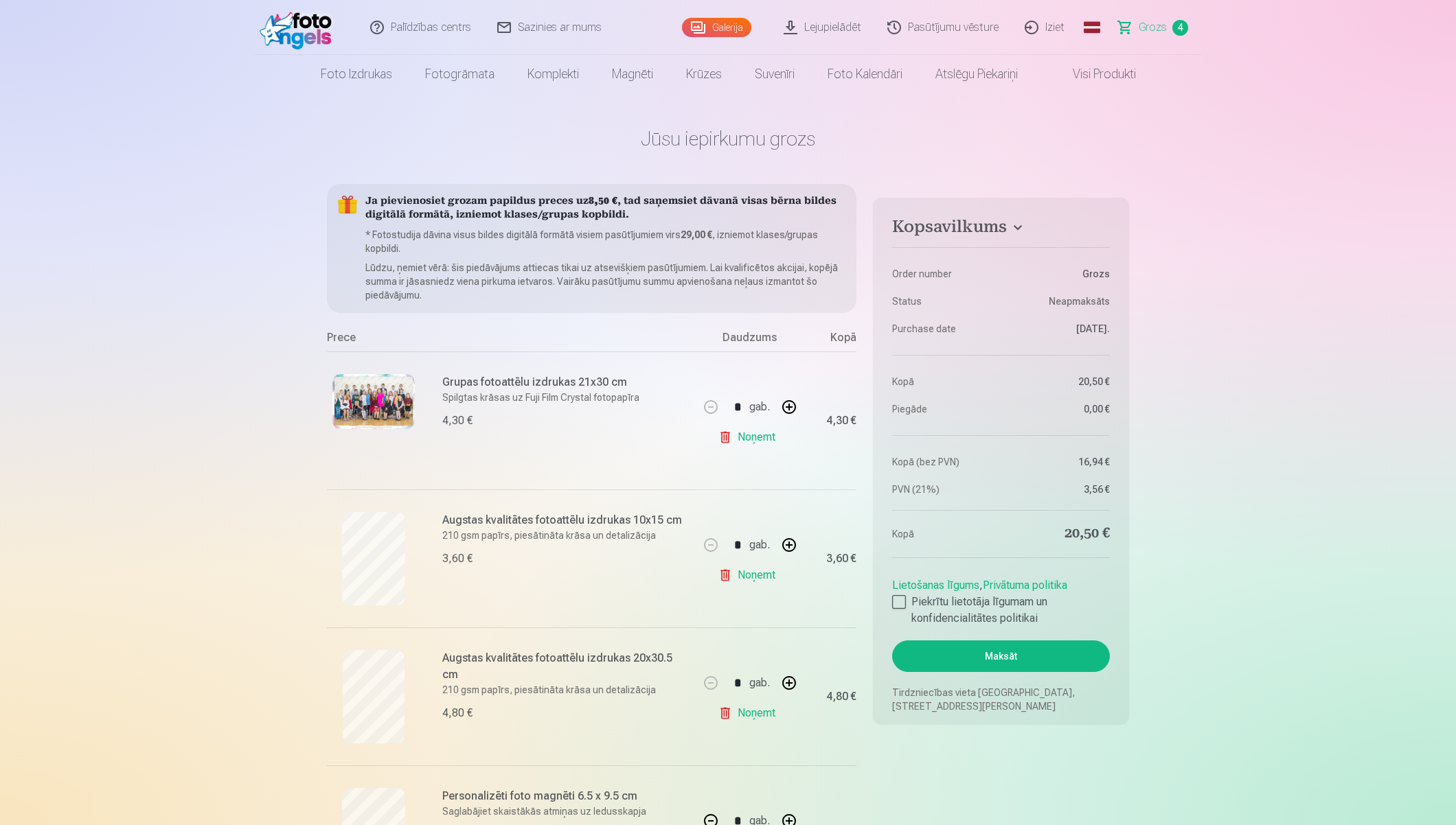
click at [1058, 25] on link "Iziet" at bounding box center [1046, 28] width 66 height 55
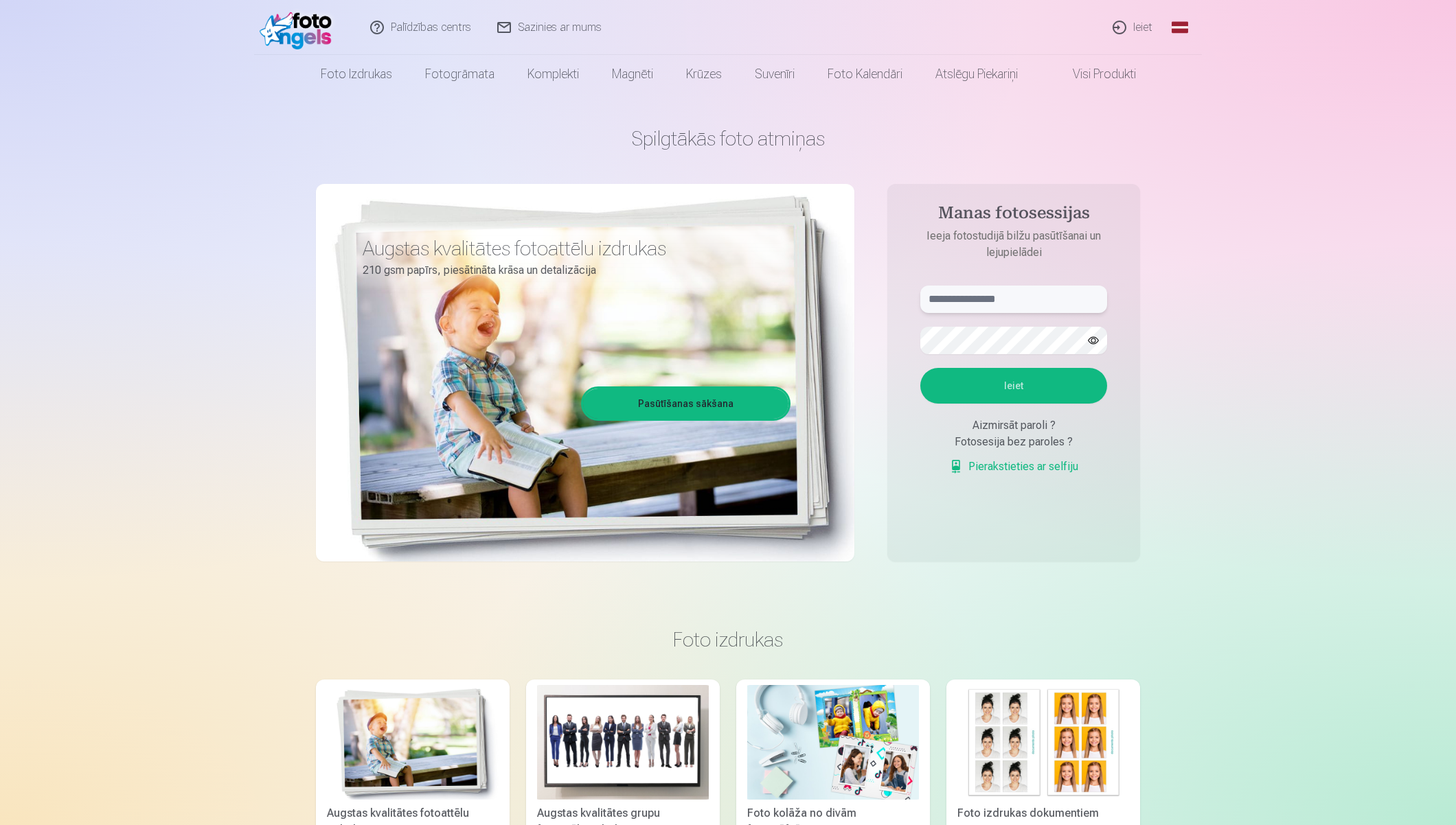
click at [981, 299] on input "text" at bounding box center [1014, 300] width 187 height 28
type input "**********"
click at [921, 368] on button "Ieiet" at bounding box center [1014, 386] width 187 height 36
